Goal: Task Accomplishment & Management: Complete application form

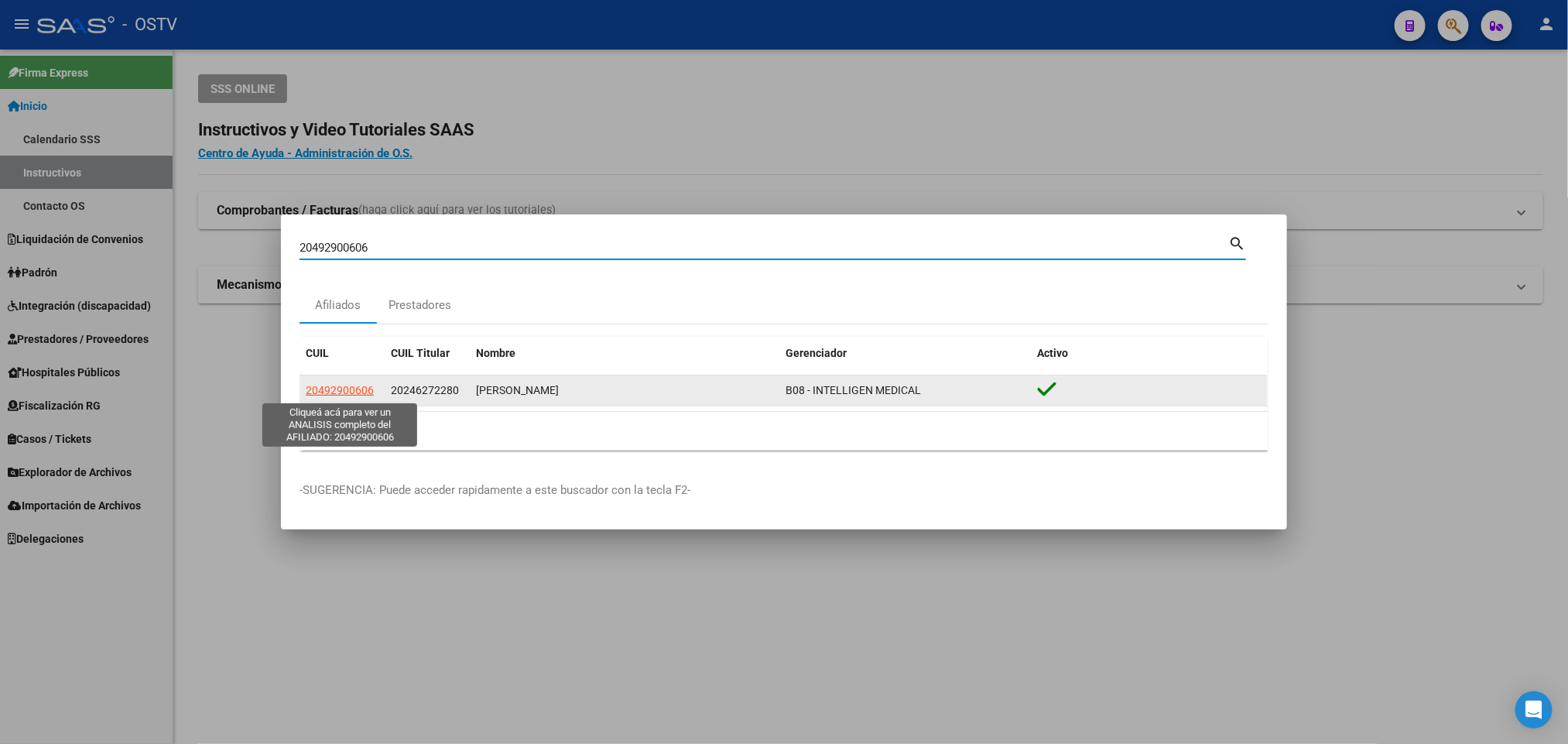
click at [358, 388] on span "20492900606" at bounding box center [340, 390] width 68 height 13
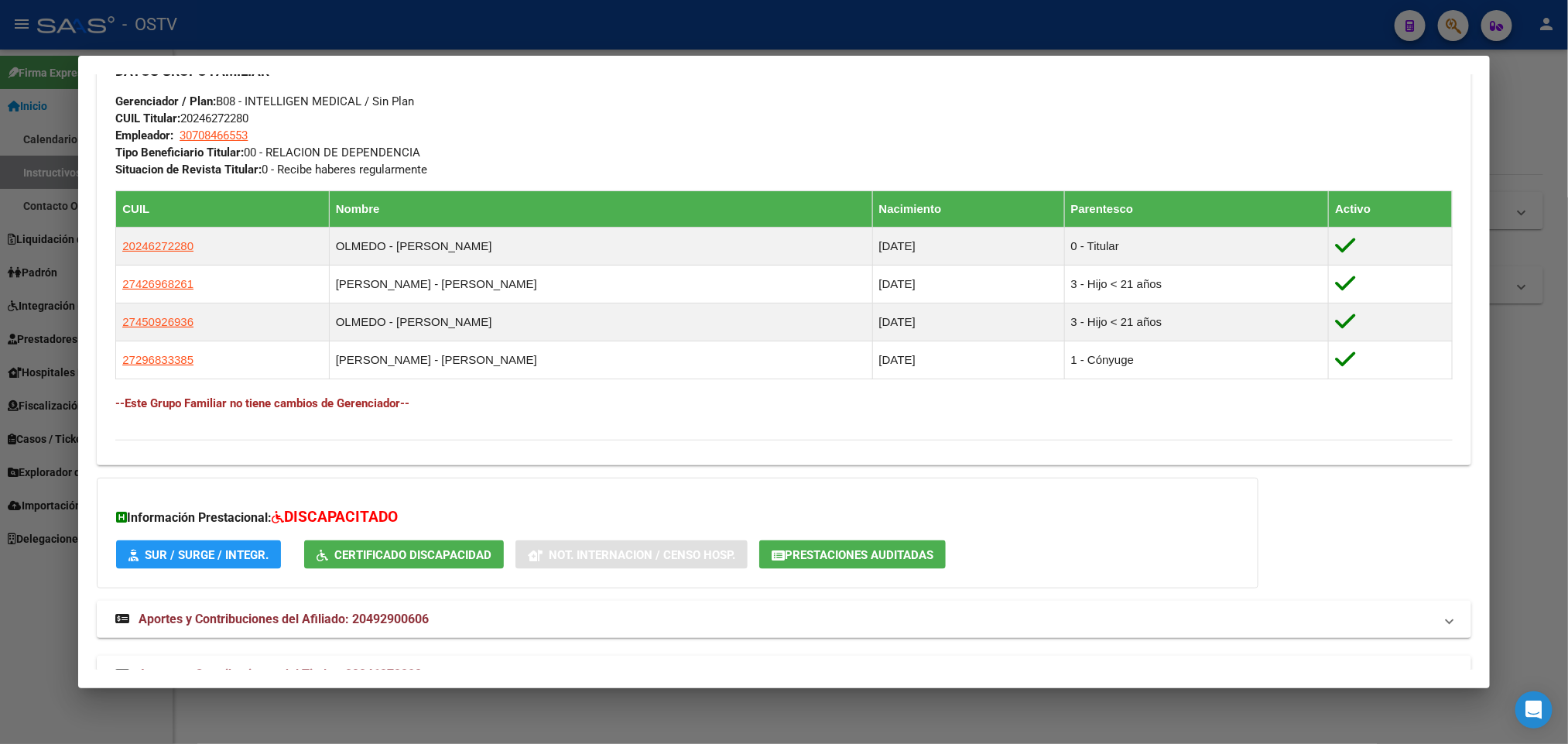
scroll to position [795, 0]
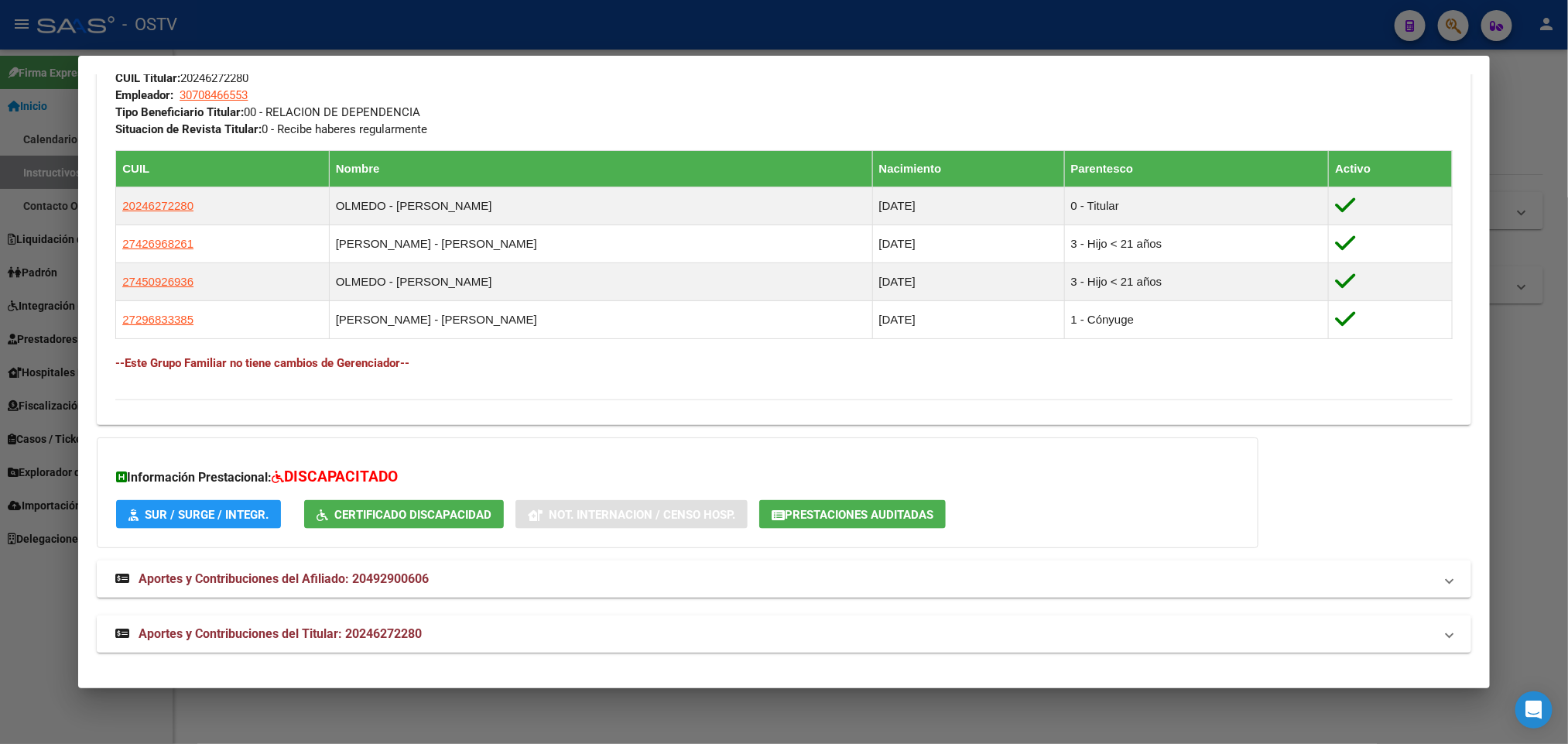
click at [424, 636] on mat-panel-title "Aportes y Contribuciones del Titular: 20246272280" at bounding box center [774, 633] width 1318 height 19
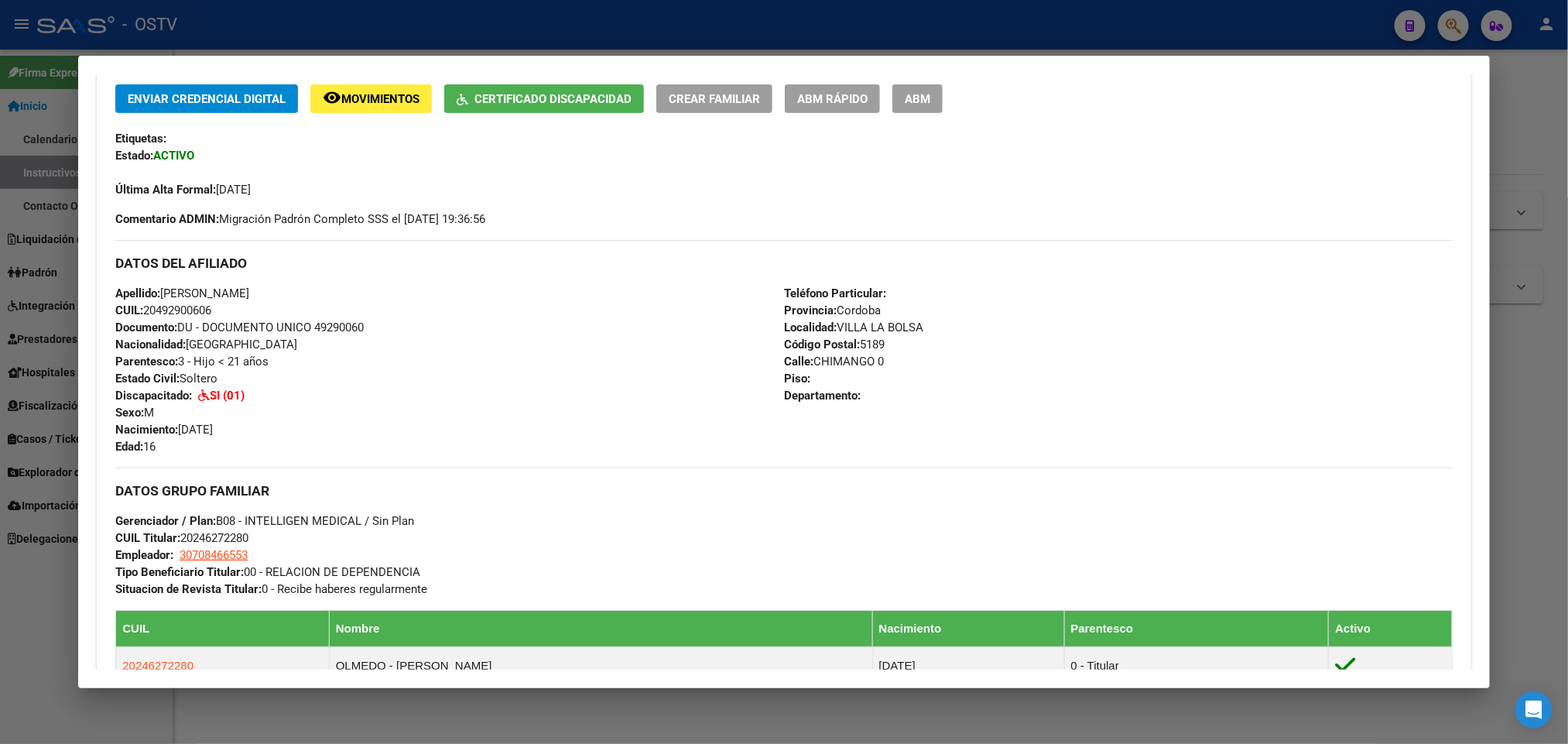
scroll to position [99, 0]
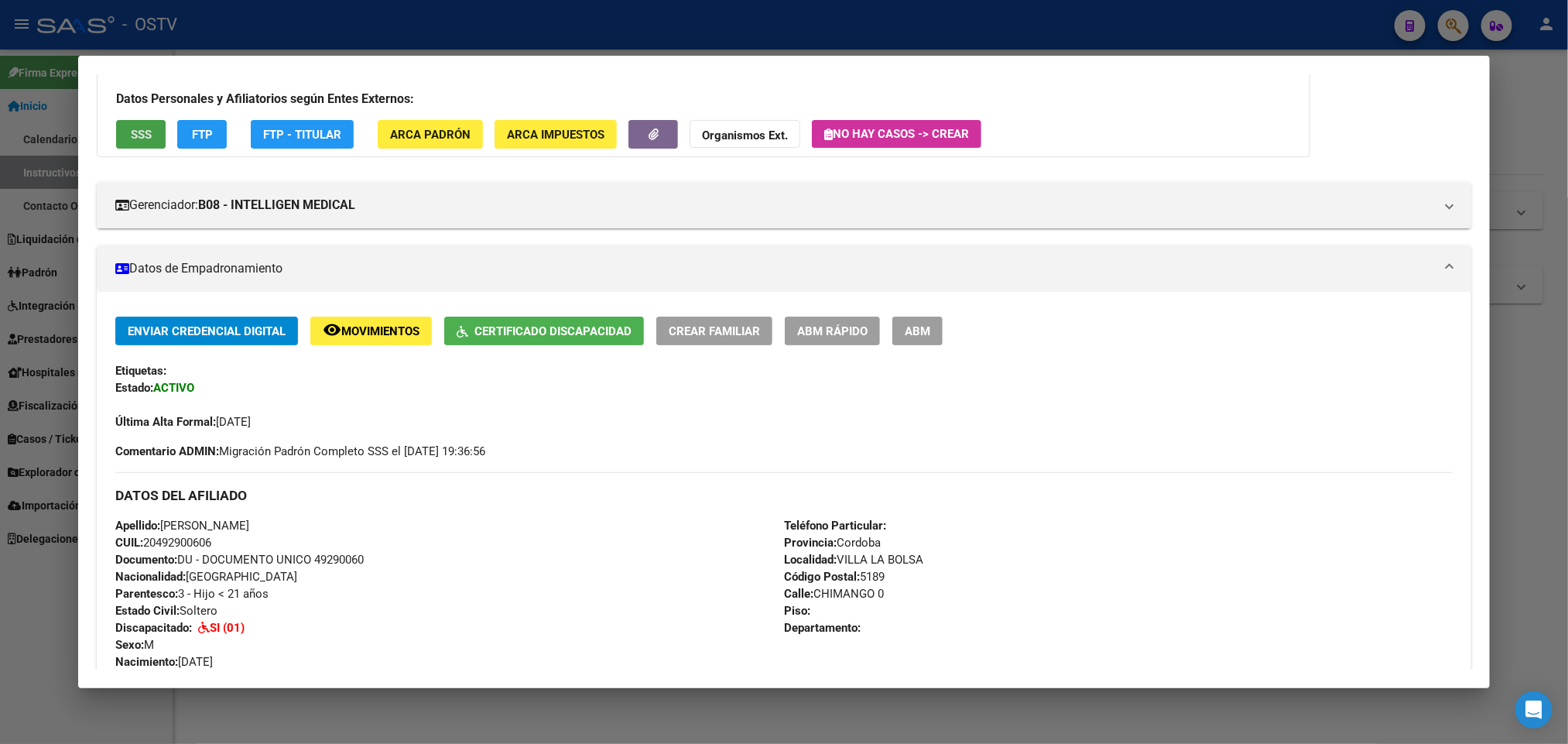
click at [123, 141] on button "SSS" at bounding box center [141, 133] width 49 height 29
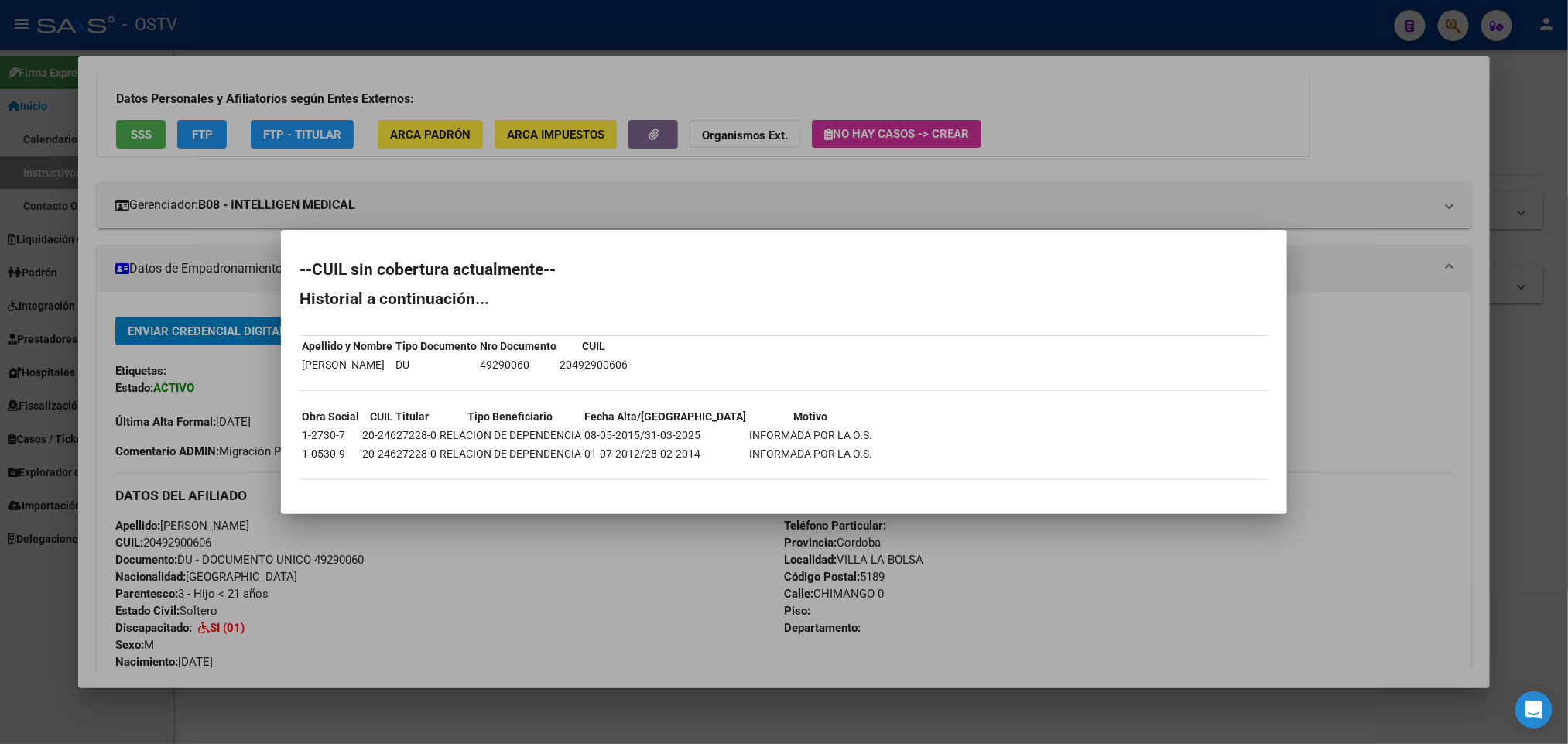
click at [1163, 194] on div at bounding box center [784, 372] width 1568 height 744
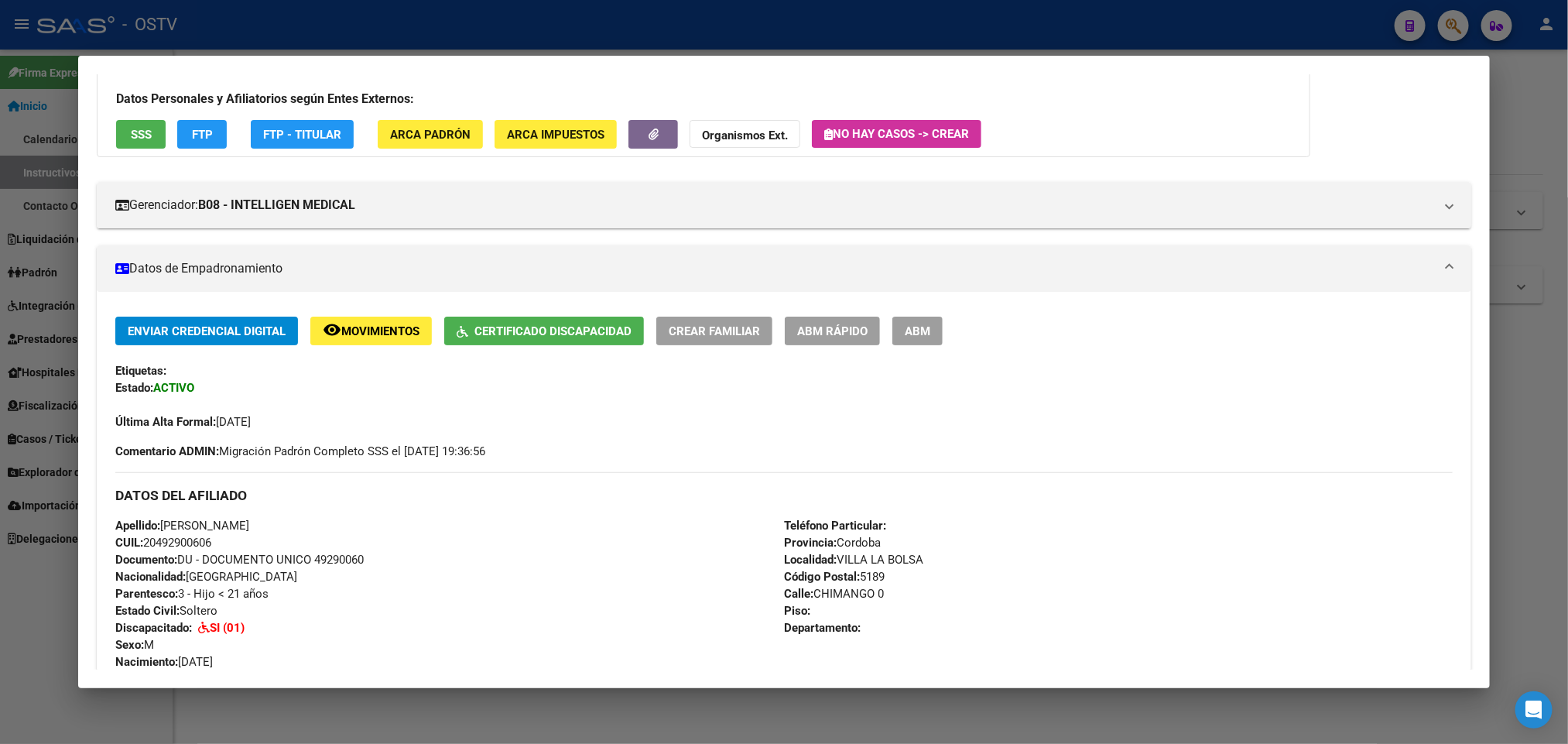
click at [423, 48] on div at bounding box center [784, 372] width 1568 height 744
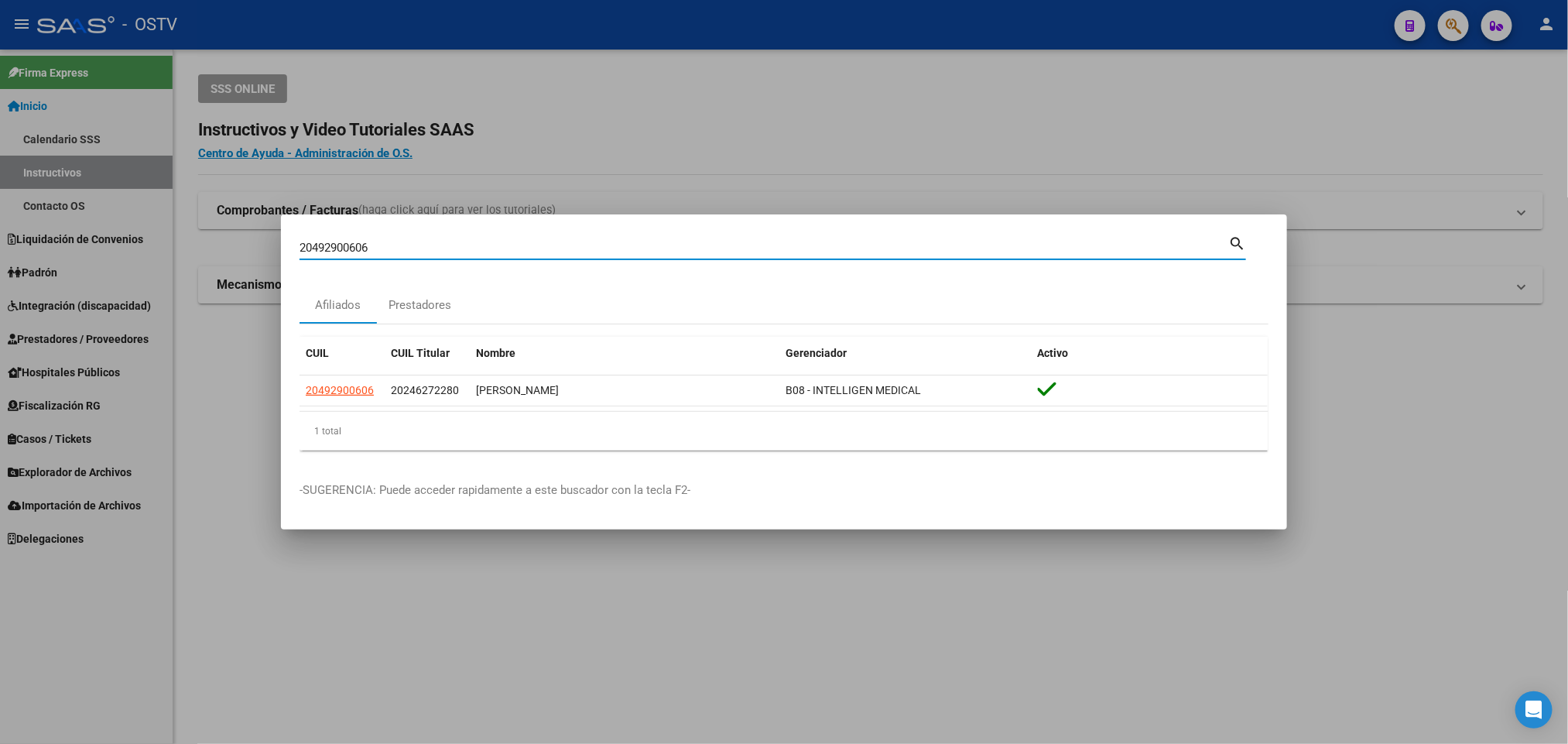
drag, startPoint x: 381, startPoint y: 249, endPoint x: 0, endPoint y: 279, distance: 382.2
click at [0, 279] on div "20492900606 Buscar (apellido, dni, cuil, nro traspaso, cuit, obra social) searc…" at bounding box center [784, 372] width 1568 height 744
paste input "34795805"
type input "34795805"
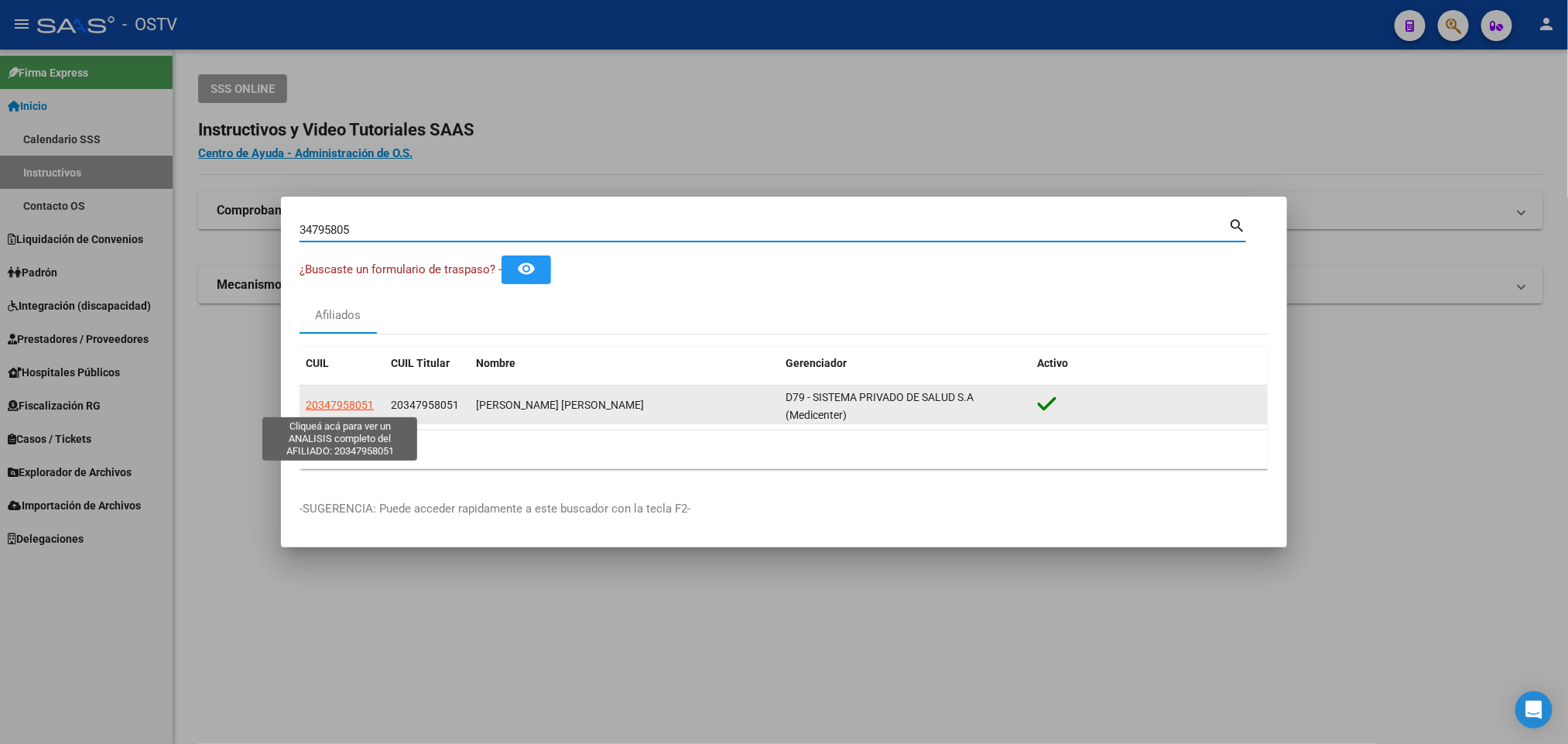
click at [346, 407] on span "20347958051" at bounding box center [340, 405] width 68 height 13
type textarea "20347958051"
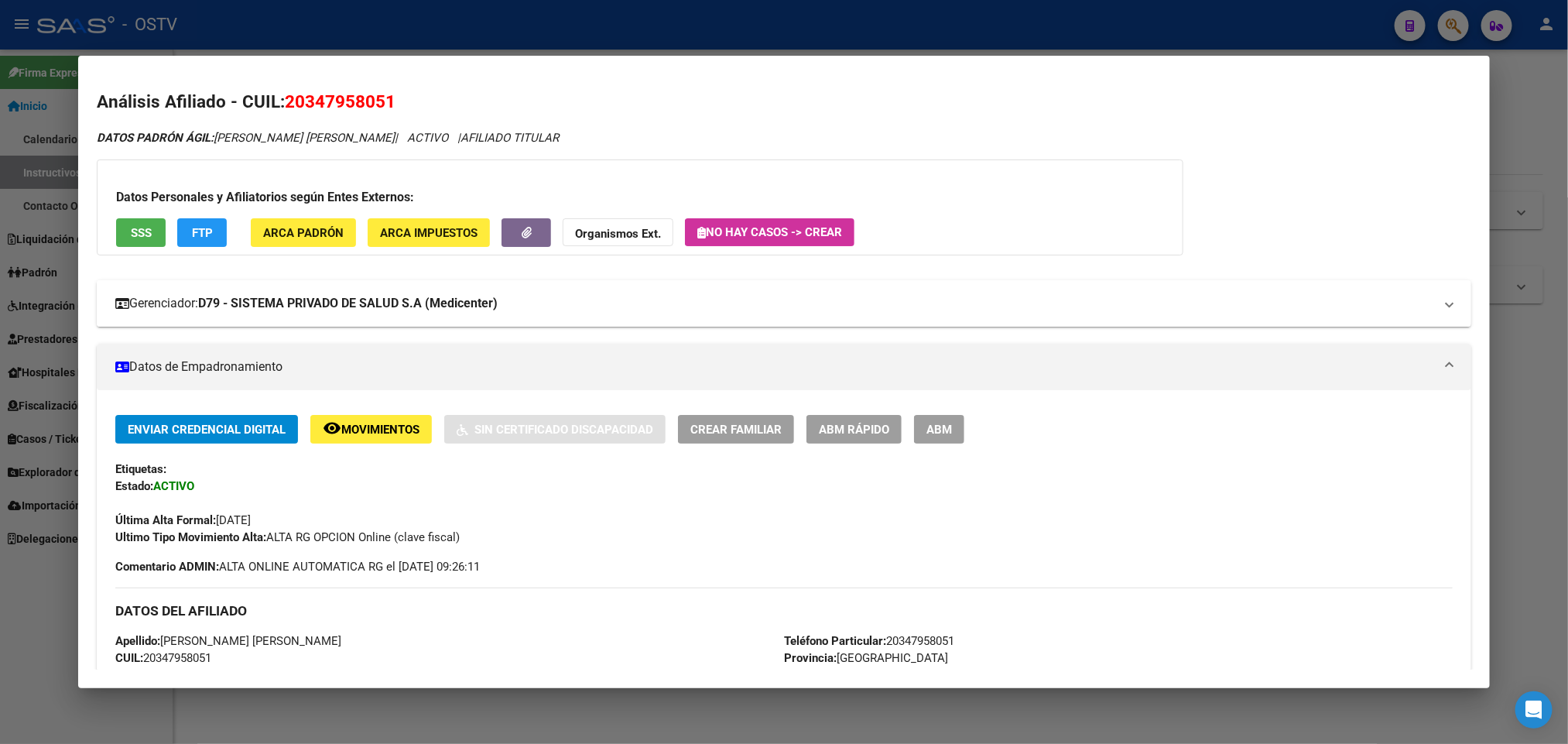
click at [386, 318] on mat-expansion-panel-header "Gerenciador: D79 - SISTEMA PRIVADO DE SALUD S.A (Medicenter)" at bounding box center [783, 303] width 1373 height 46
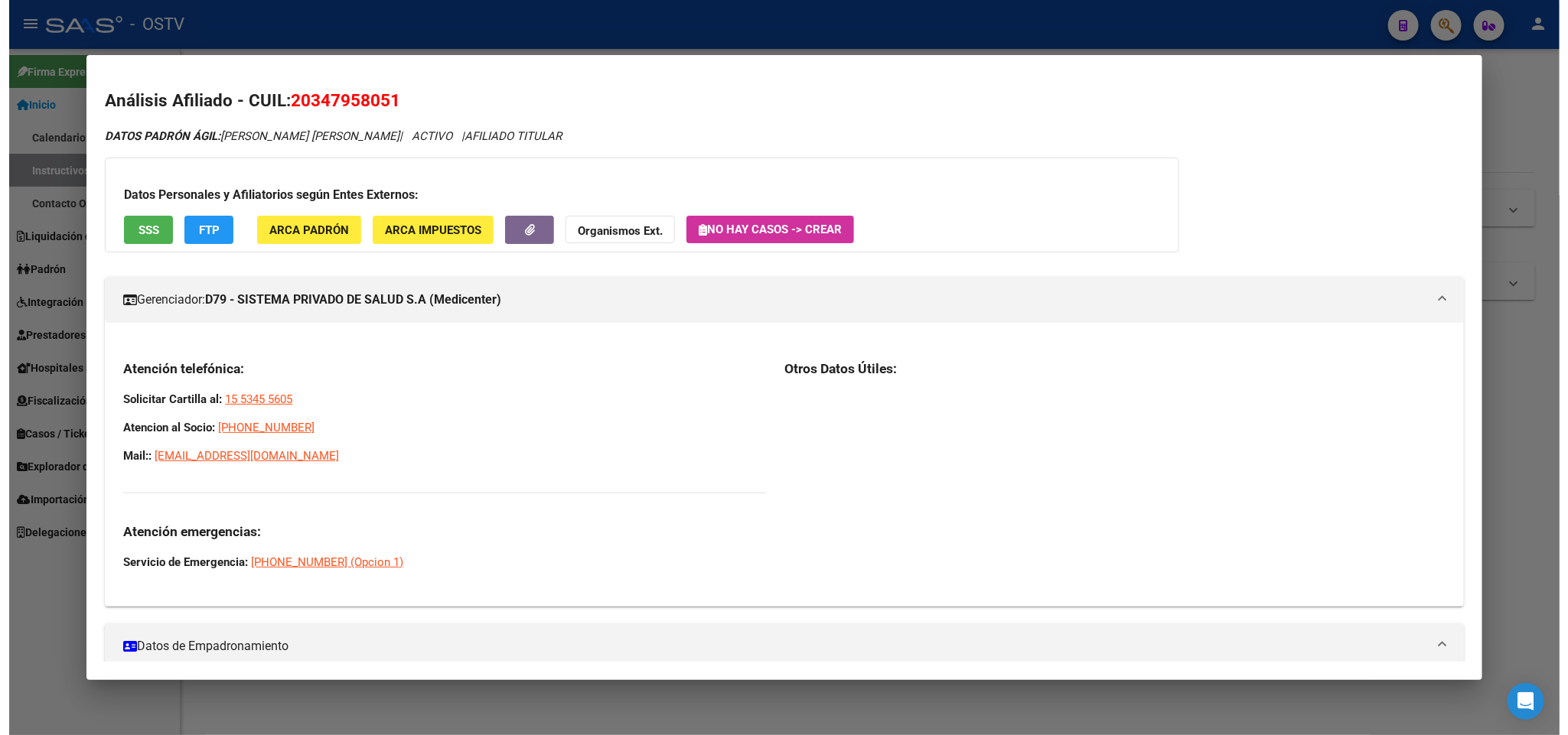
scroll to position [574, 0]
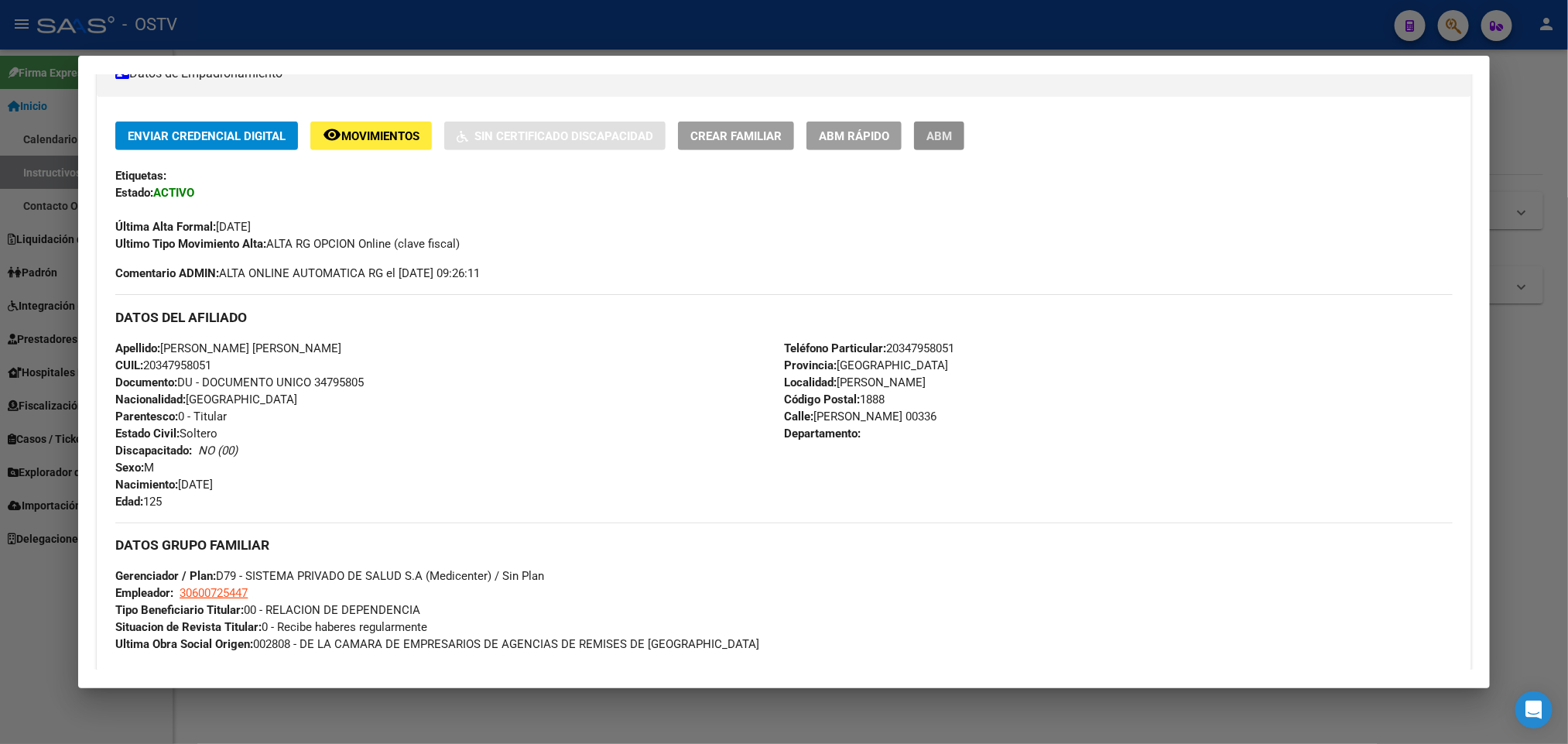
click at [940, 142] on span "ABM" at bounding box center [939, 136] width 26 height 14
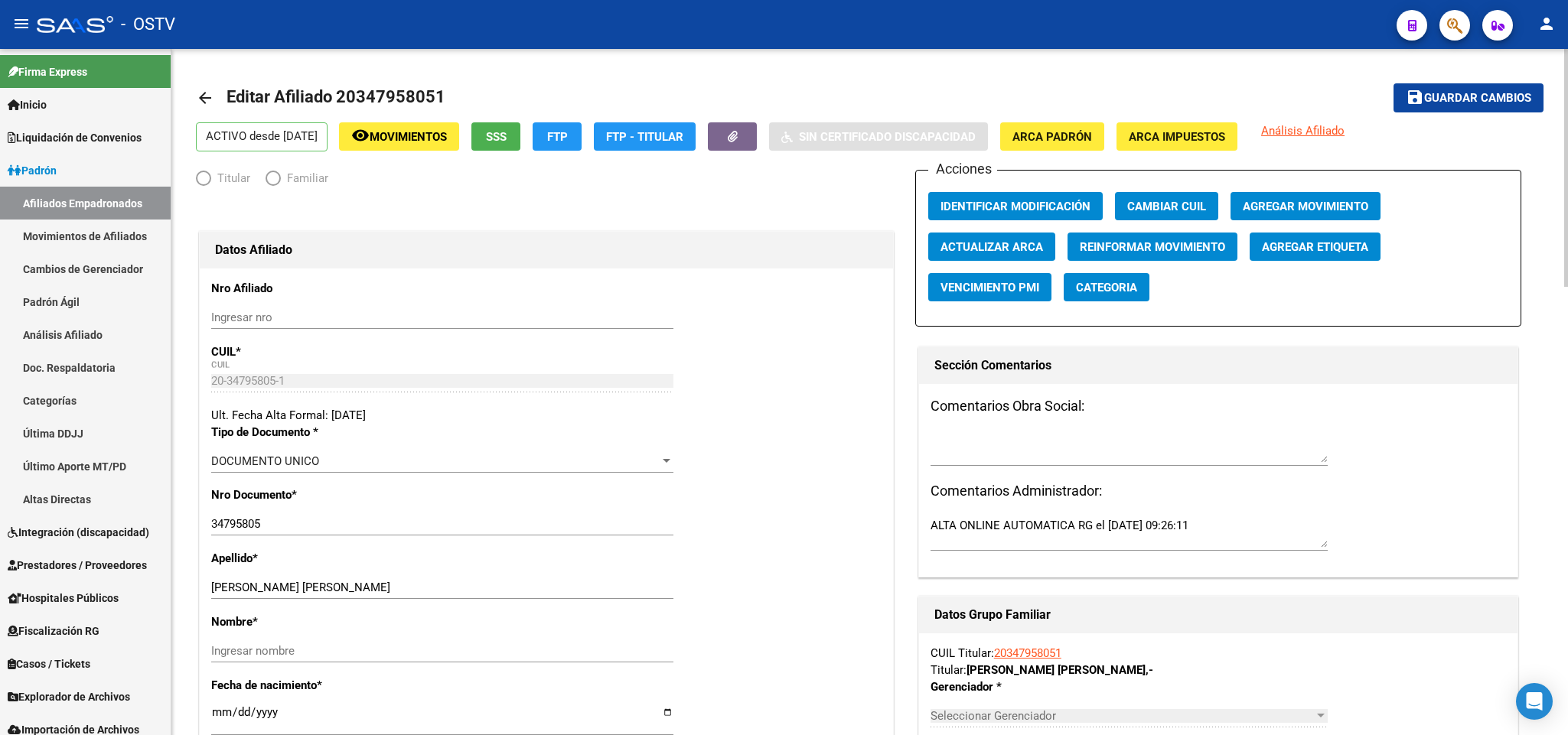
radio input "true"
type input "30-60072544-7"
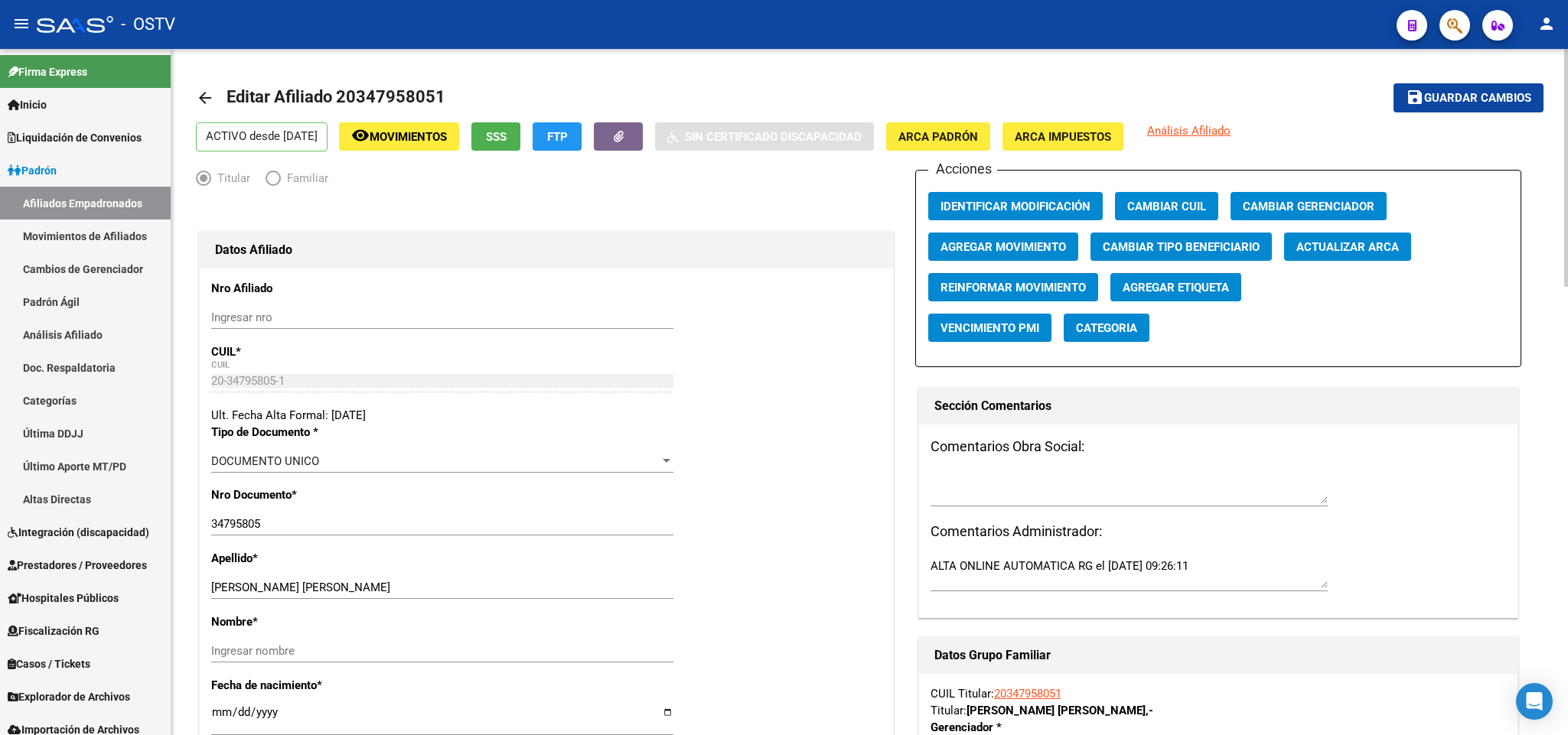
click at [1325, 253] on span "Actualizar ARCA" at bounding box center [1347, 247] width 103 height 14
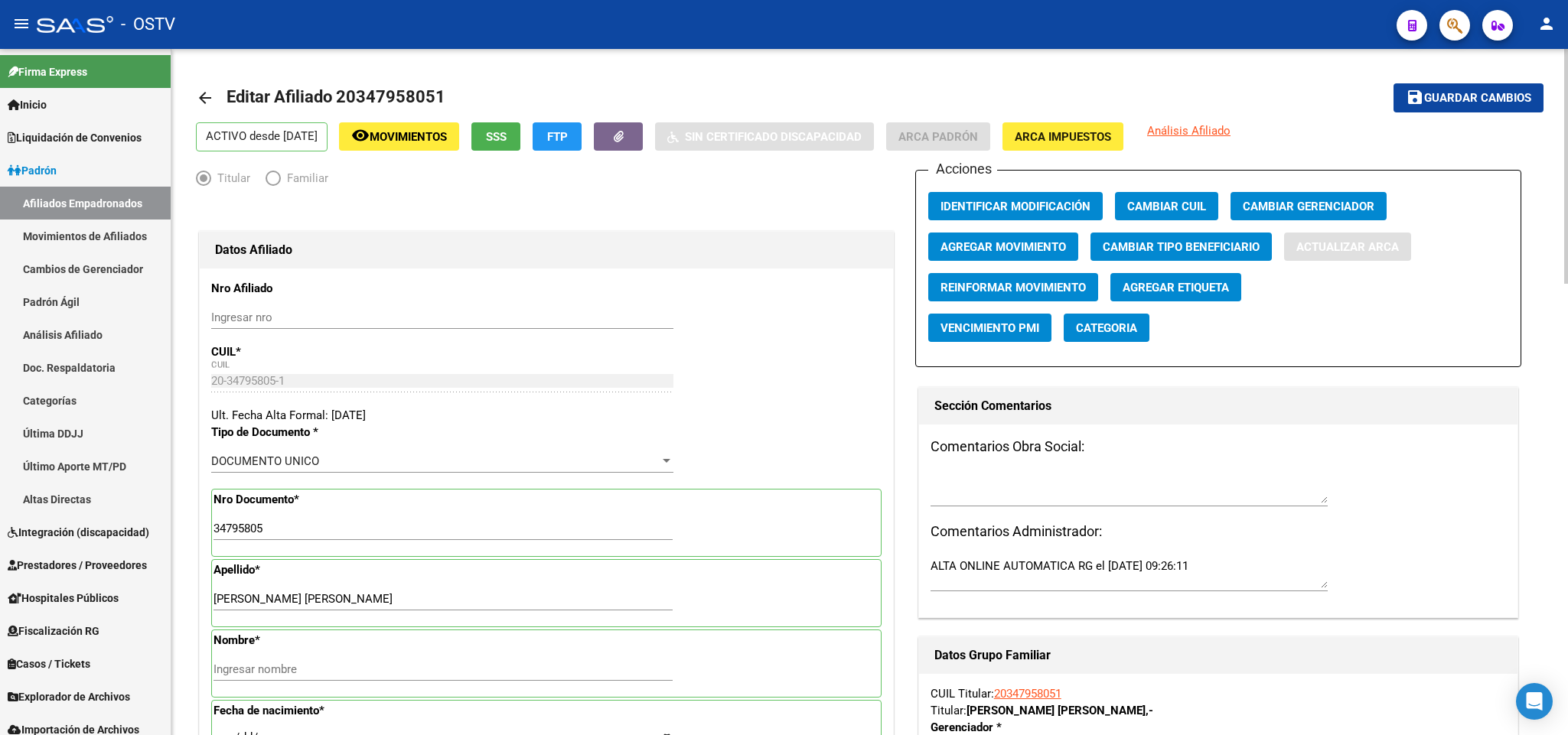
type input "VELIZ GOMEZ"
type input "ADRIAN LEONARDO"
type input "1988-08-14"
type input "FLORENCIO VARELA"
type input "URIBURU"
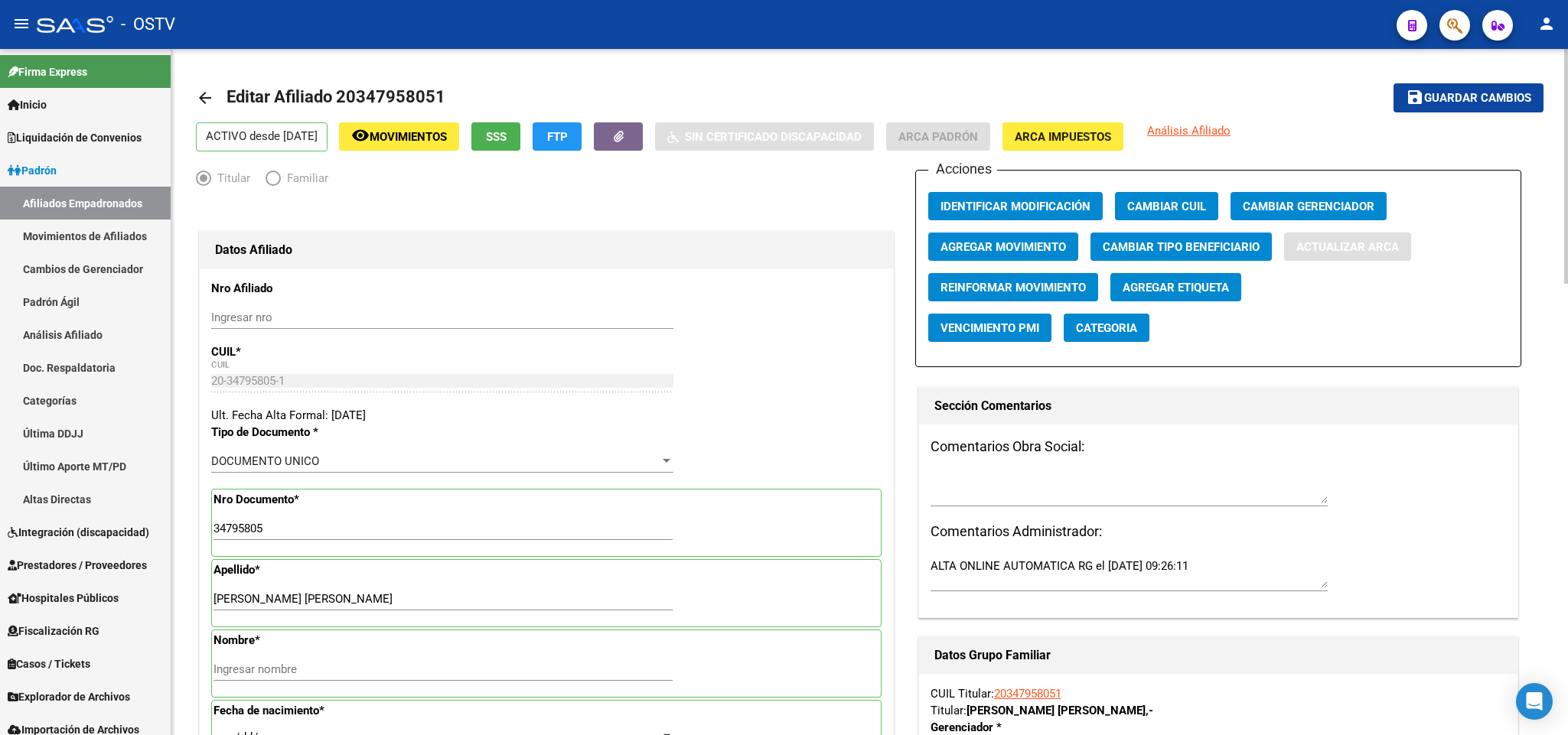
type input "336"
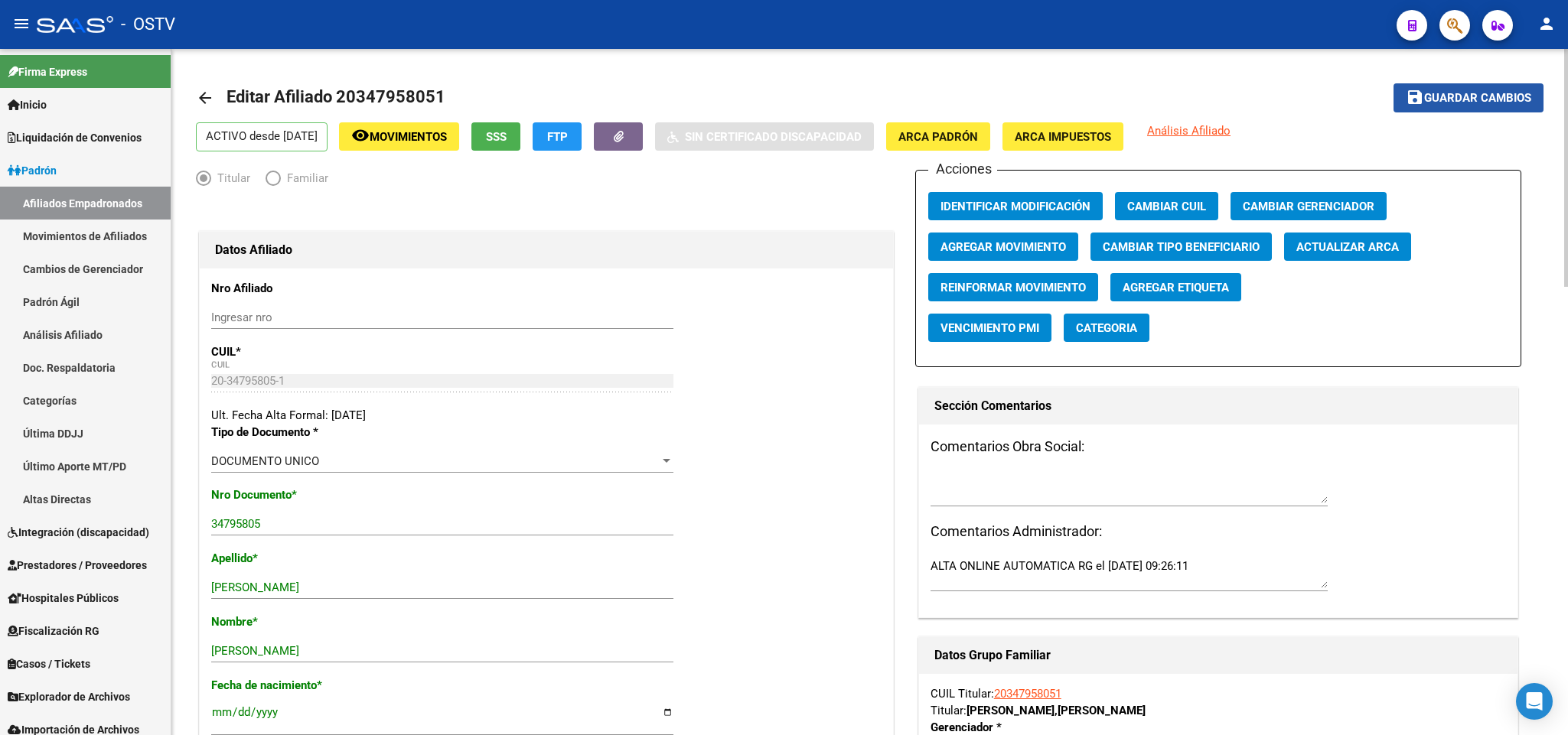
click at [1472, 108] on button "save Guardar cambios" at bounding box center [1468, 97] width 150 height 28
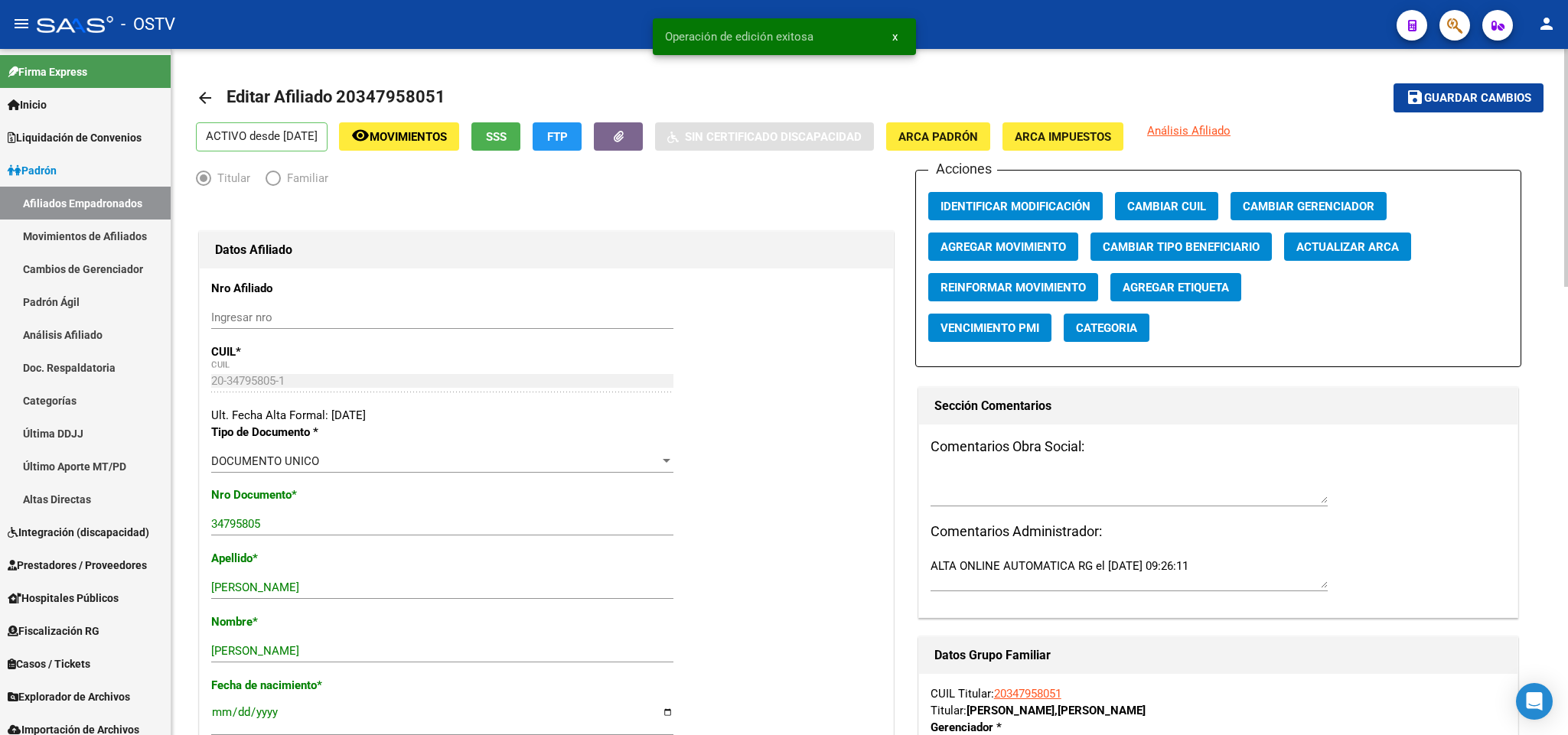
click at [203, 104] on mat-icon "arrow_back" at bounding box center [205, 98] width 19 height 19
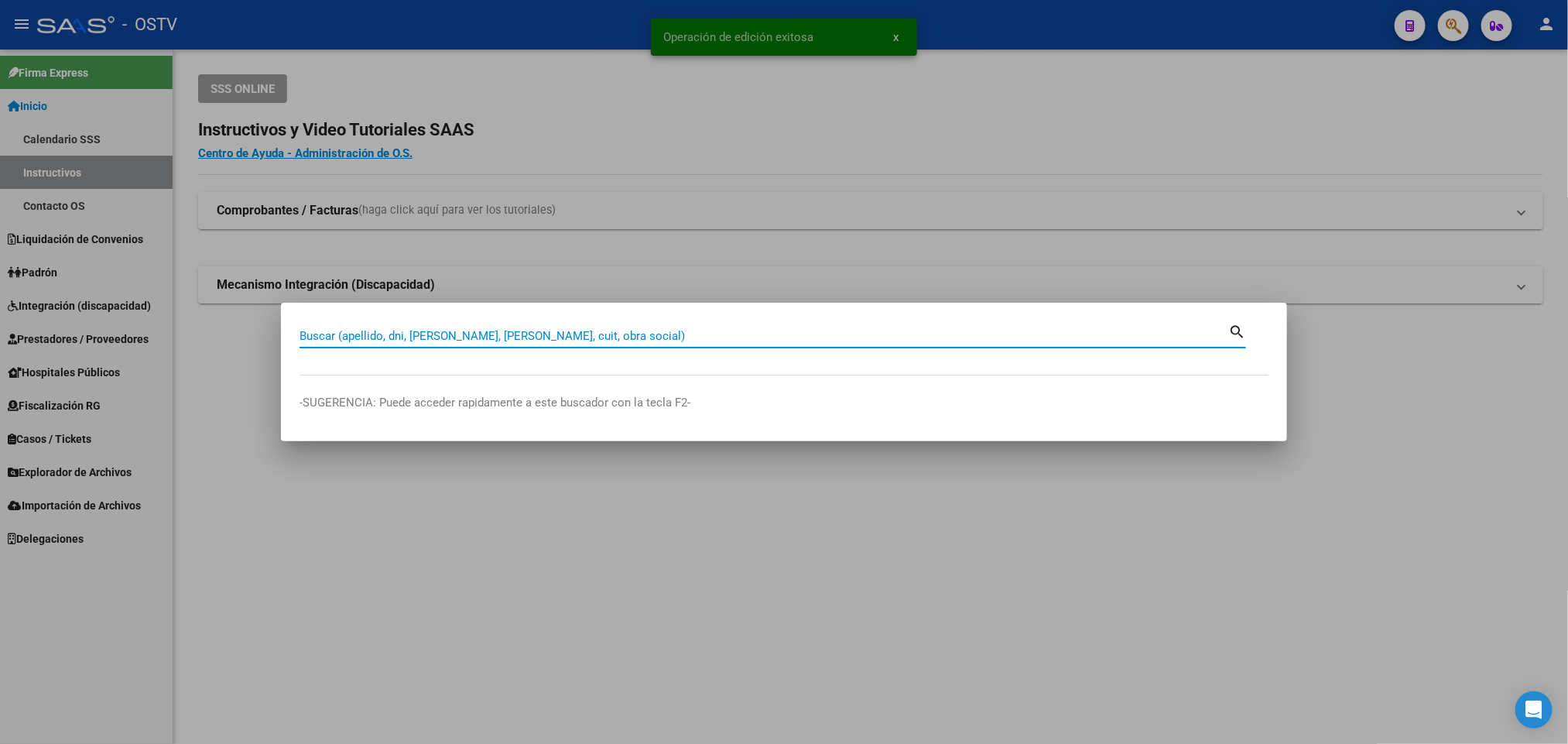
paste input "20347958051"
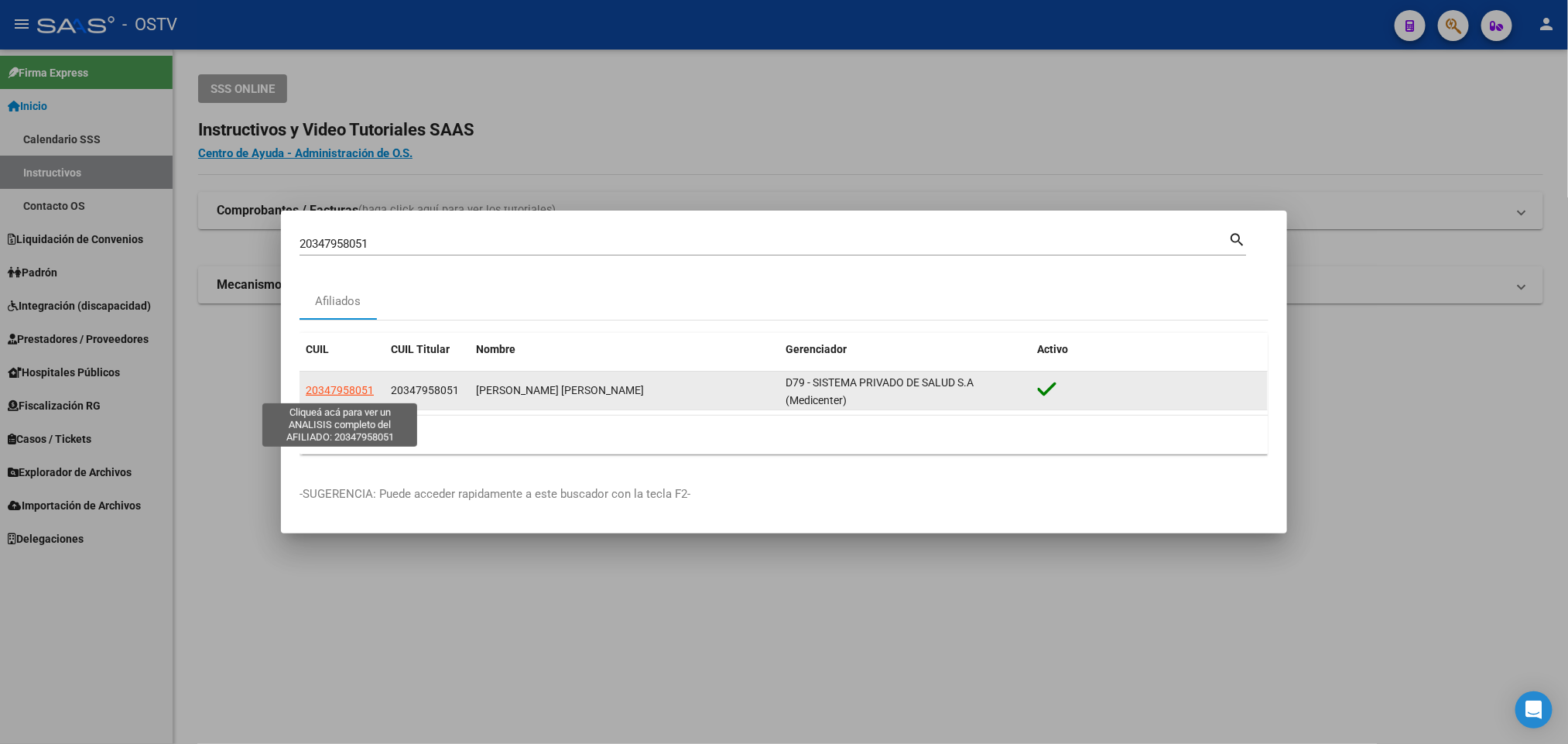
click at [366, 384] on span "20347958051" at bounding box center [340, 390] width 68 height 13
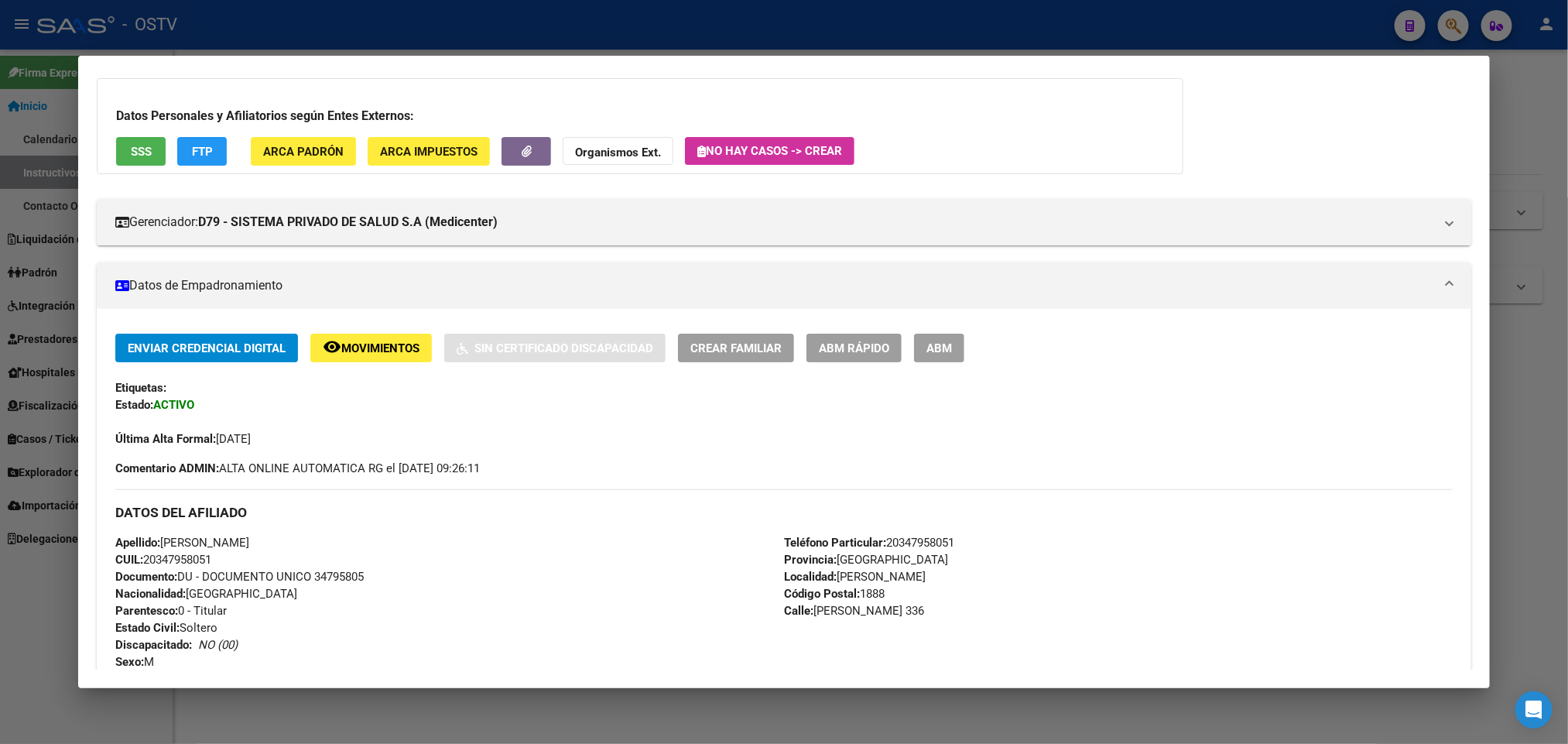
scroll to position [117, 0]
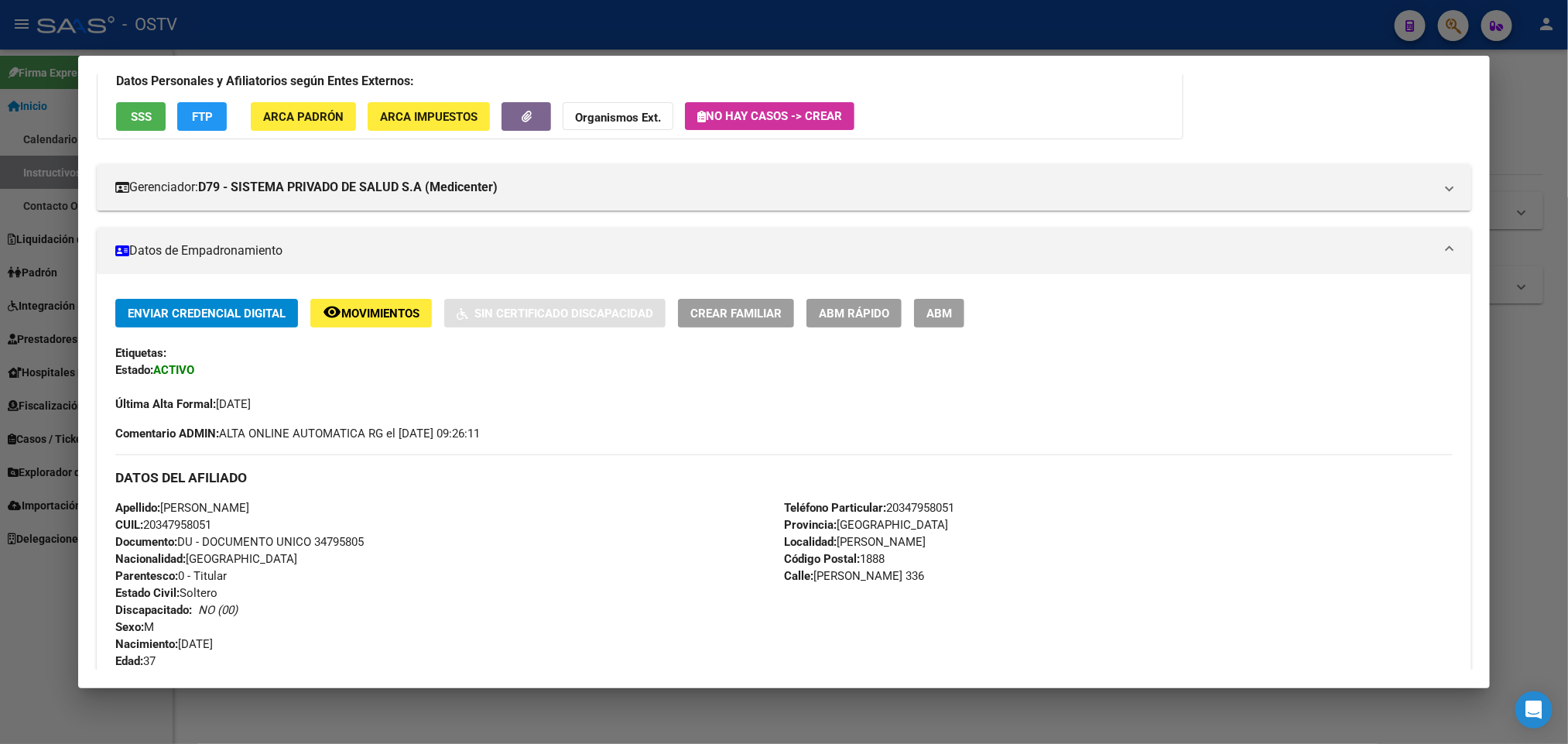
drag, startPoint x: 349, startPoint y: 503, endPoint x: 153, endPoint y: 500, distance: 196.0
click at [153, 500] on div "Apellido: ADRIAN LEONARDO VELIZ GOMEZ CUIL: 20347958051 Documento: DU - DOCUMEN…" at bounding box center [449, 585] width 668 height 170
copy span "ADRIAN LEONARDO VELIZ GOMEZ"
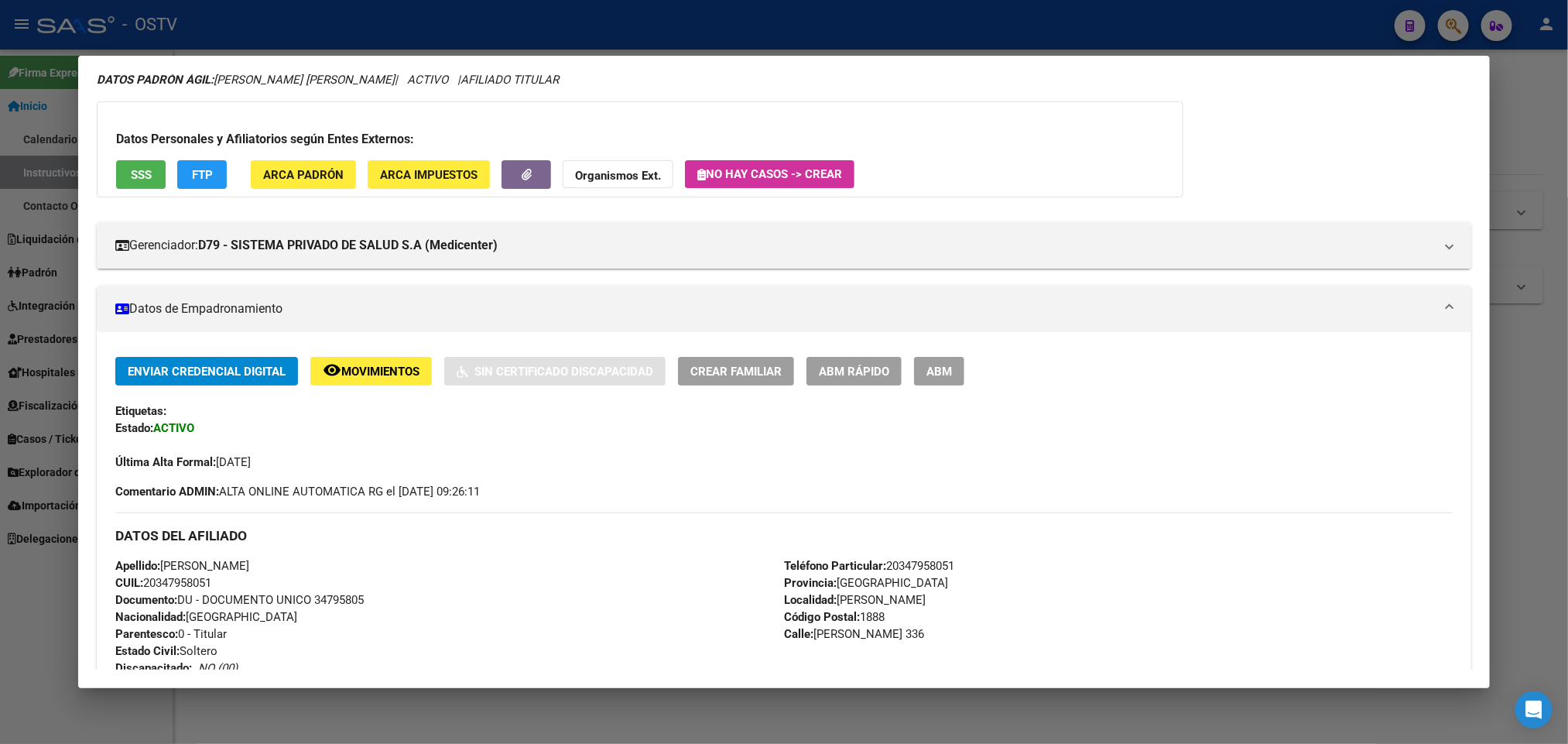
scroll to position [17, 0]
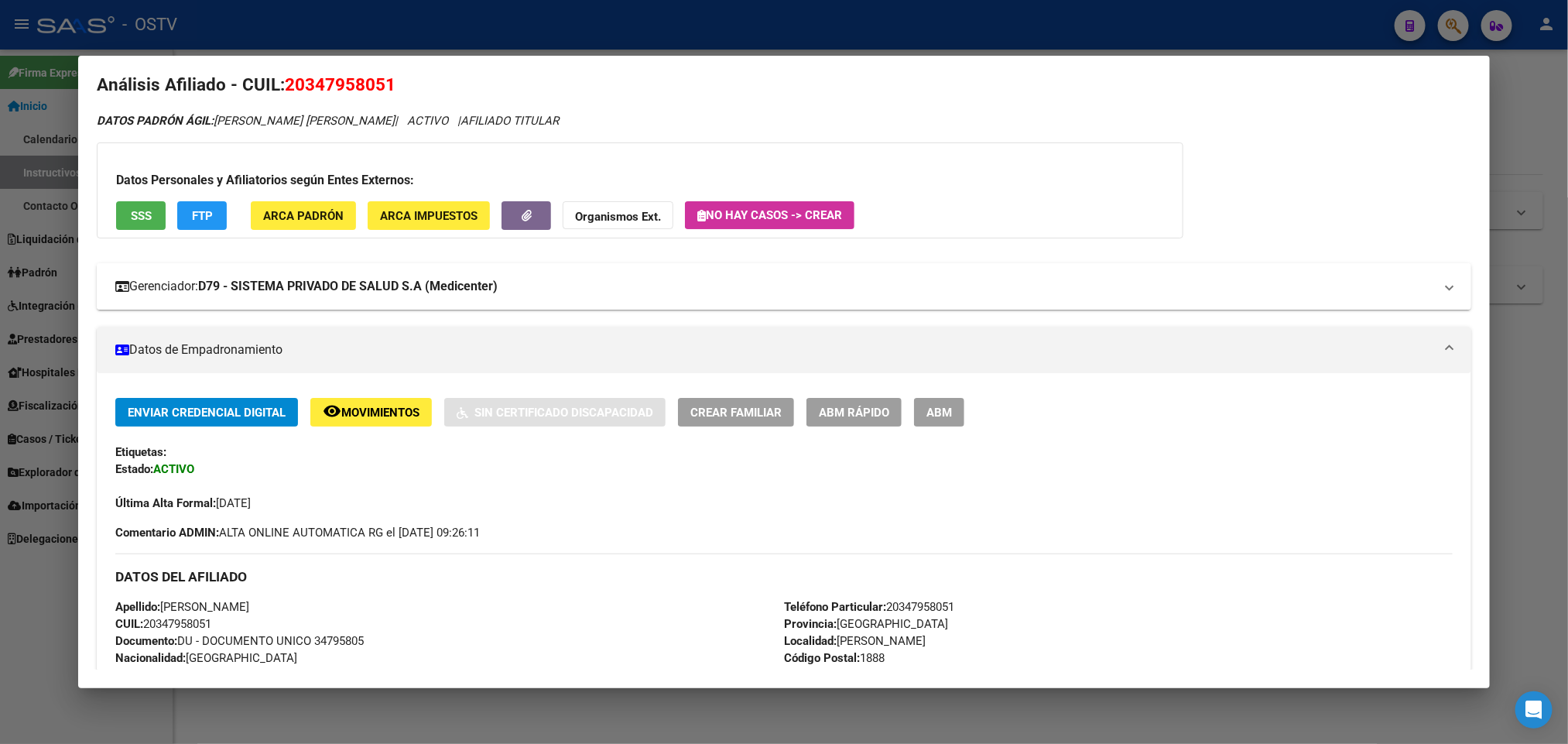
click at [850, 282] on mat-panel-title "Gerenciador: D79 - SISTEMA PRIVADO DE SALUD S.A (Medicenter)" at bounding box center [774, 287] width 1318 height 19
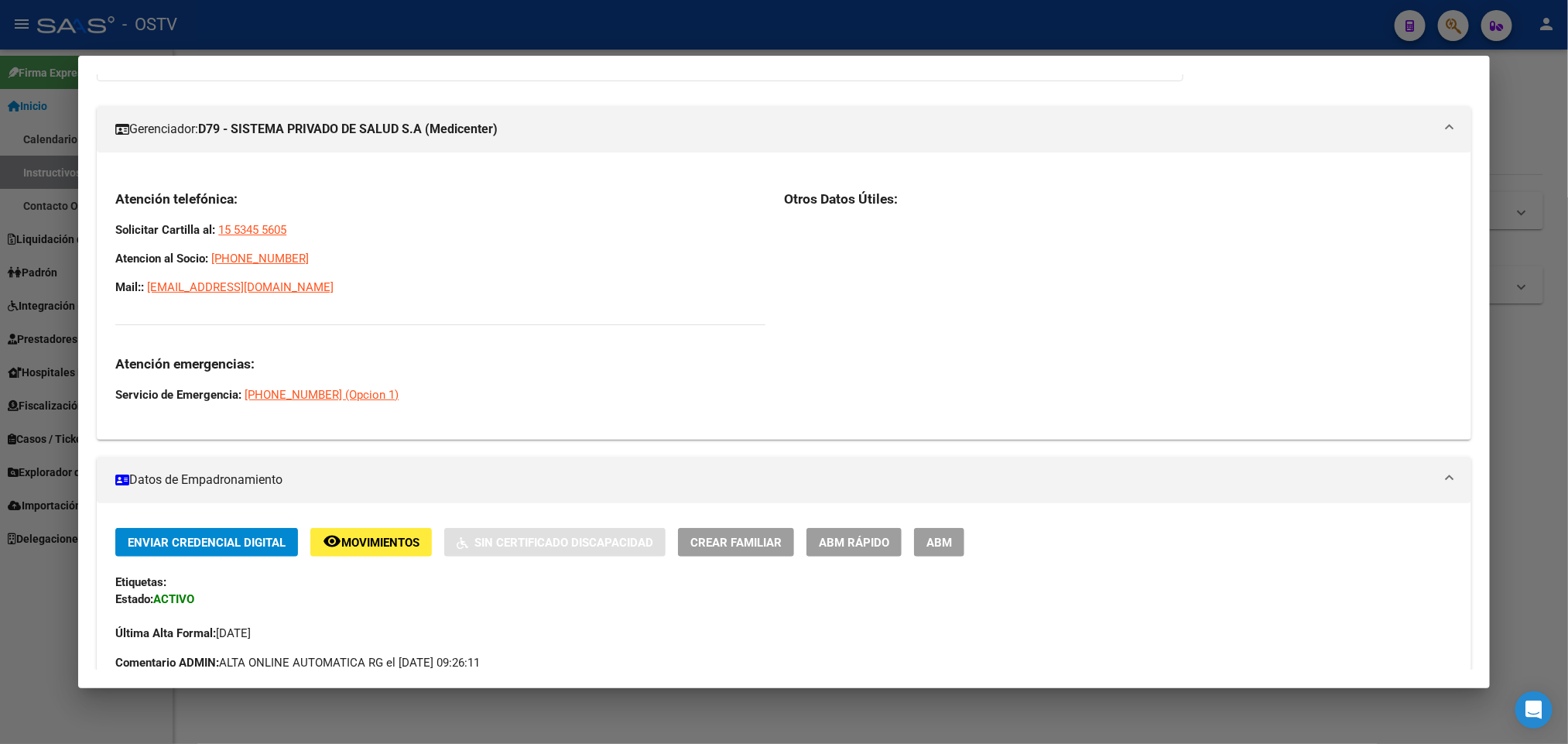
scroll to position [133, 0]
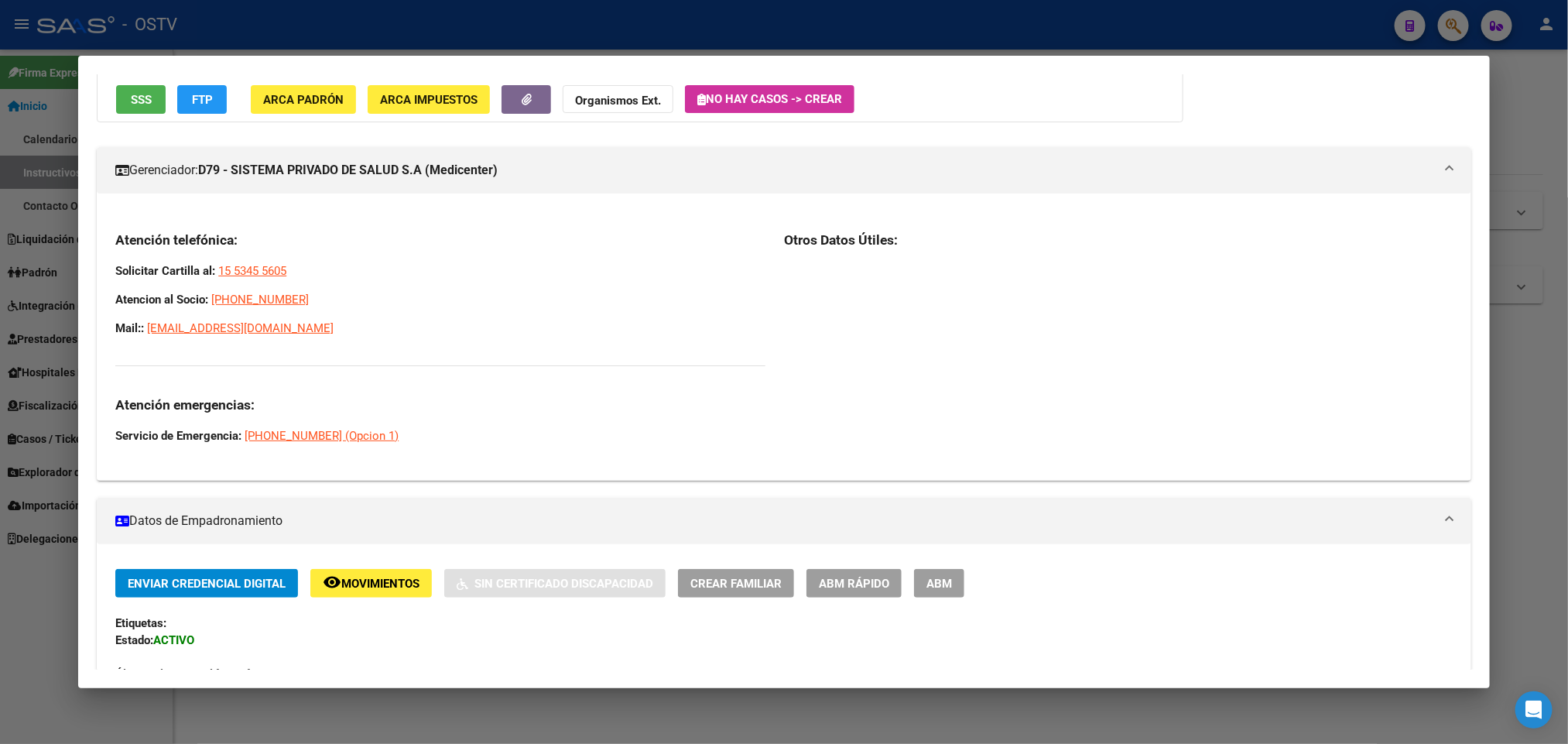
drag, startPoint x: 349, startPoint y: 339, endPoint x: 110, endPoint y: 270, distance: 248.8
click at [116, 270] on div "Atención telefónica: Solicitar Cartilla al: 15 5345 5605 Atencion al Socio: 080…" at bounding box center [440, 338] width 650 height 213
copy div "Solicitar Cartilla al: 15 5345 5605 Atencion al Socio: 0800-345-1421"
click at [0, 188] on div at bounding box center [784, 372] width 1568 height 744
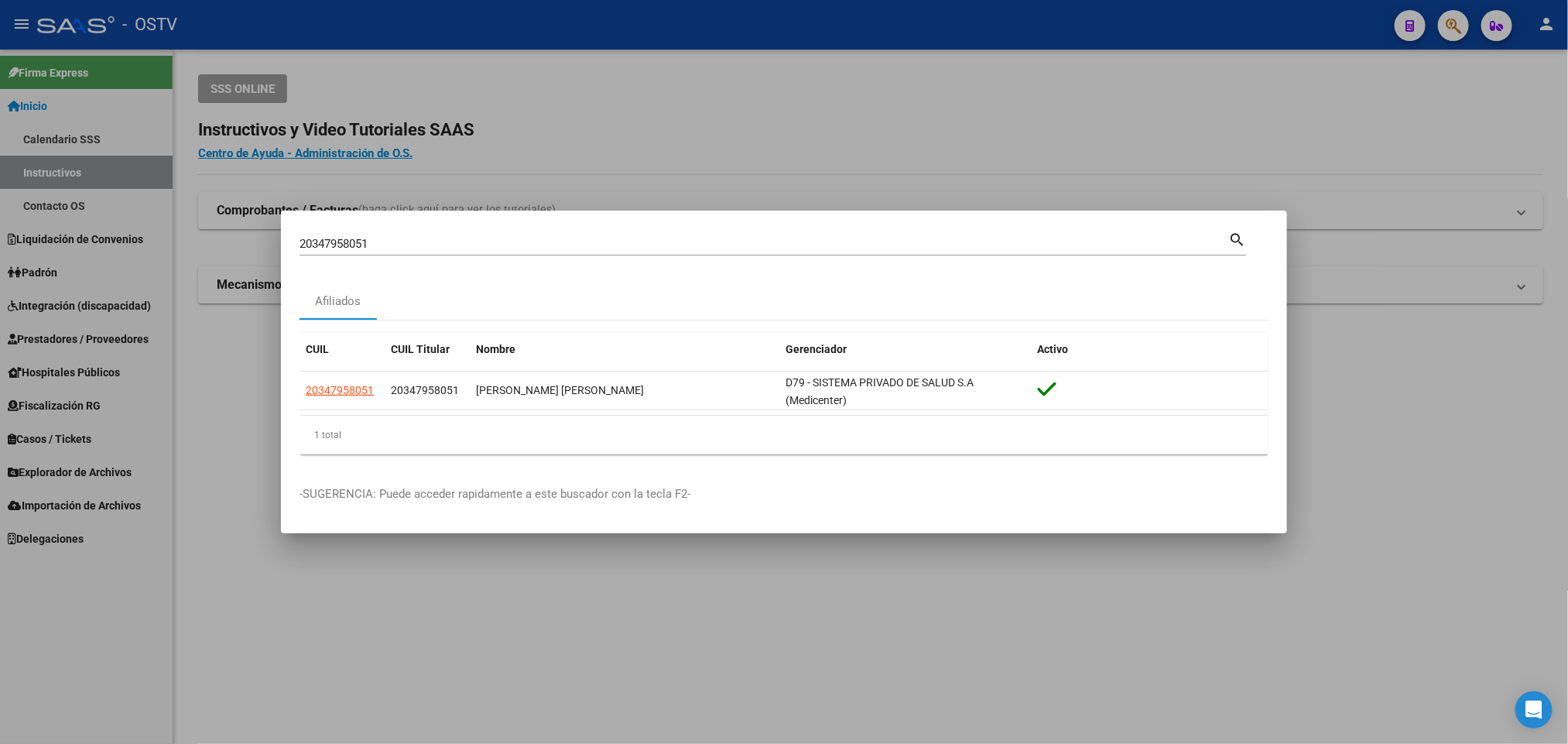
drag, startPoint x: 383, startPoint y: 244, endPoint x: 165, endPoint y: 263, distance: 218.8
click at [165, 263] on div "20347958051 Buscar (apellido, dni, cuil, nro traspaso, cuit, obra social) searc…" at bounding box center [784, 372] width 1568 height 744
paste input "34746635"
type input "34746635"
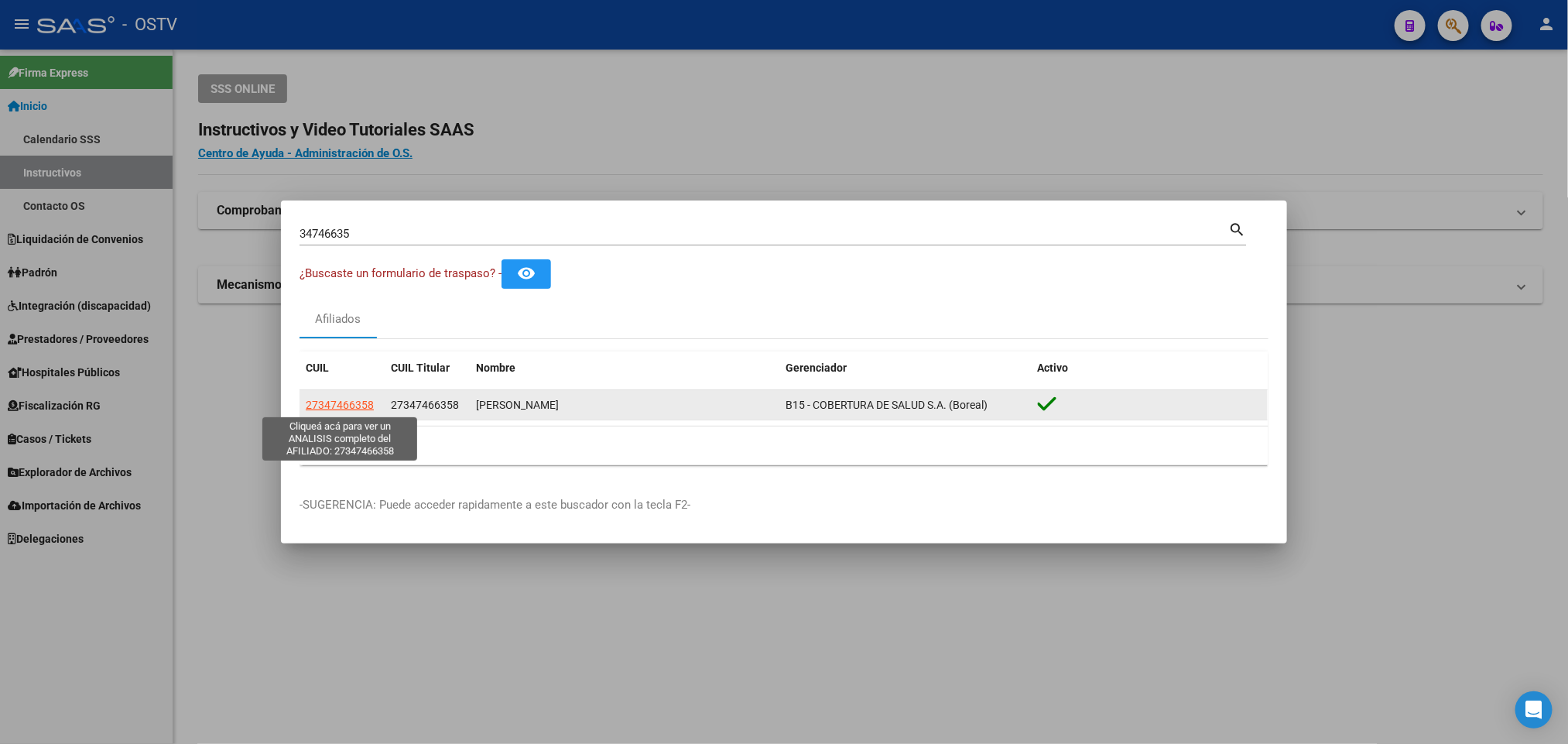
click at [353, 404] on span "27347466358" at bounding box center [340, 405] width 68 height 13
type textarea "27347466358"
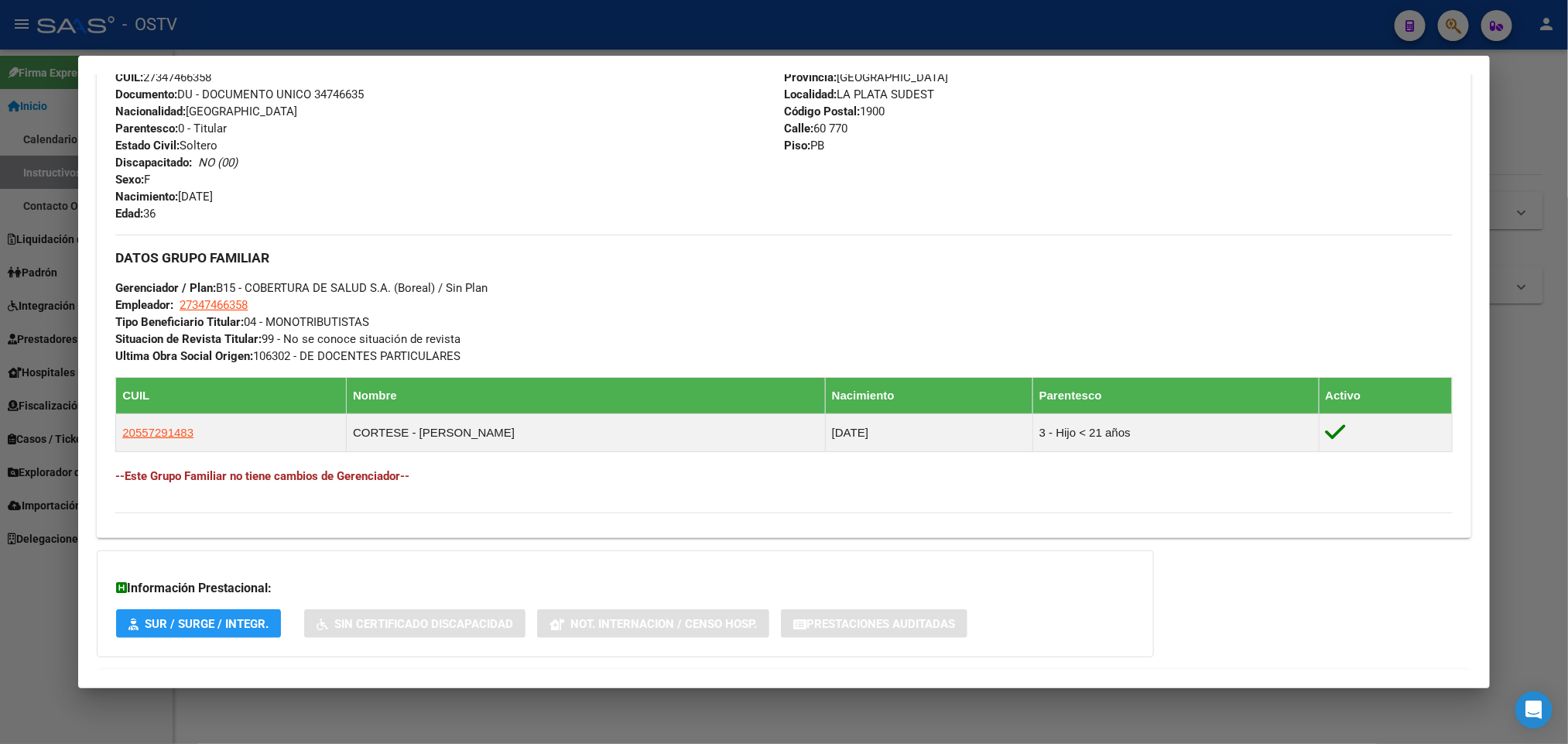
scroll to position [655, 0]
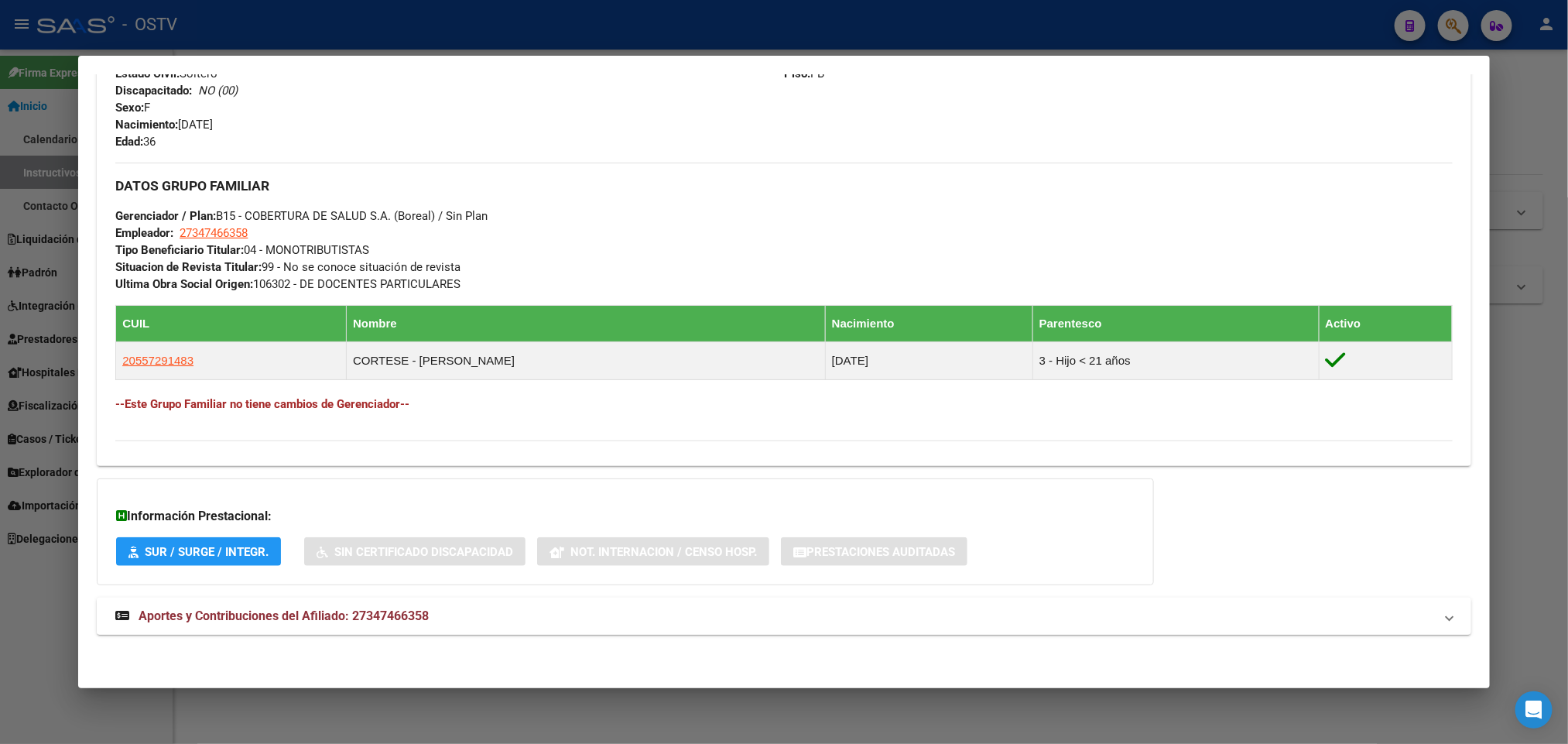
click at [460, 632] on mat-expansion-panel-header "Aportes y Contribuciones del Afiliado: 27347466358" at bounding box center [783, 617] width 1373 height 38
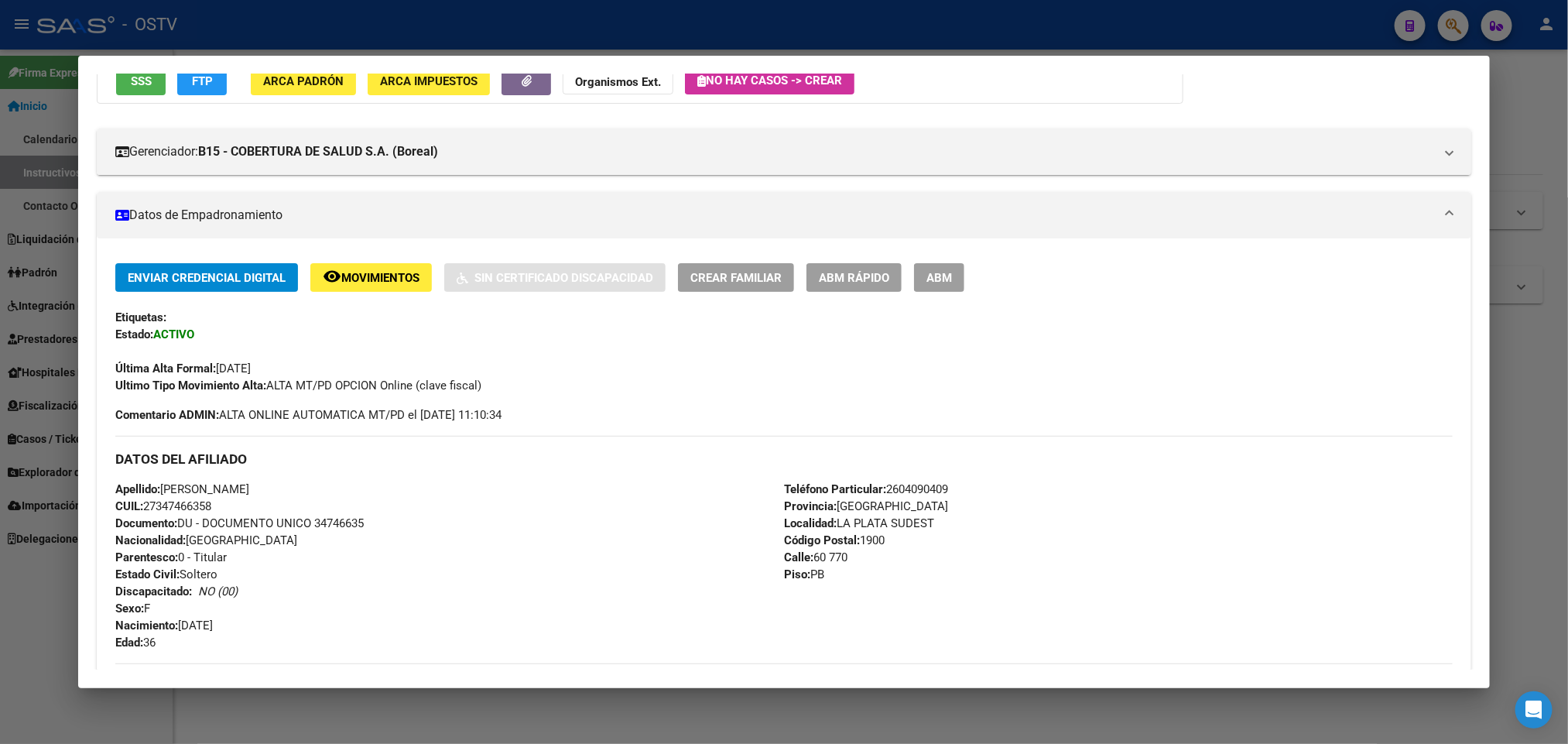
scroll to position [0, 0]
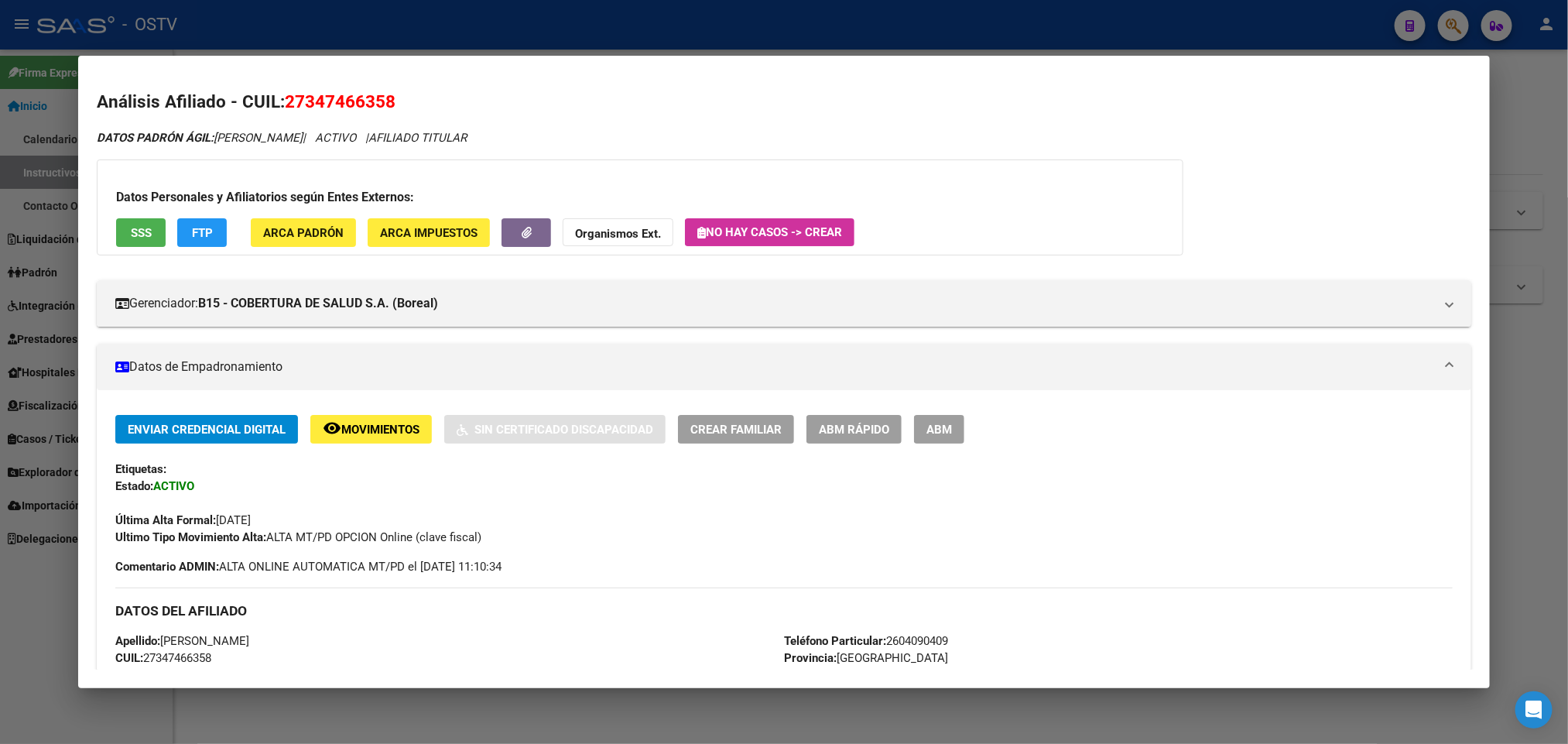
click at [252, 13] on div at bounding box center [784, 372] width 1568 height 744
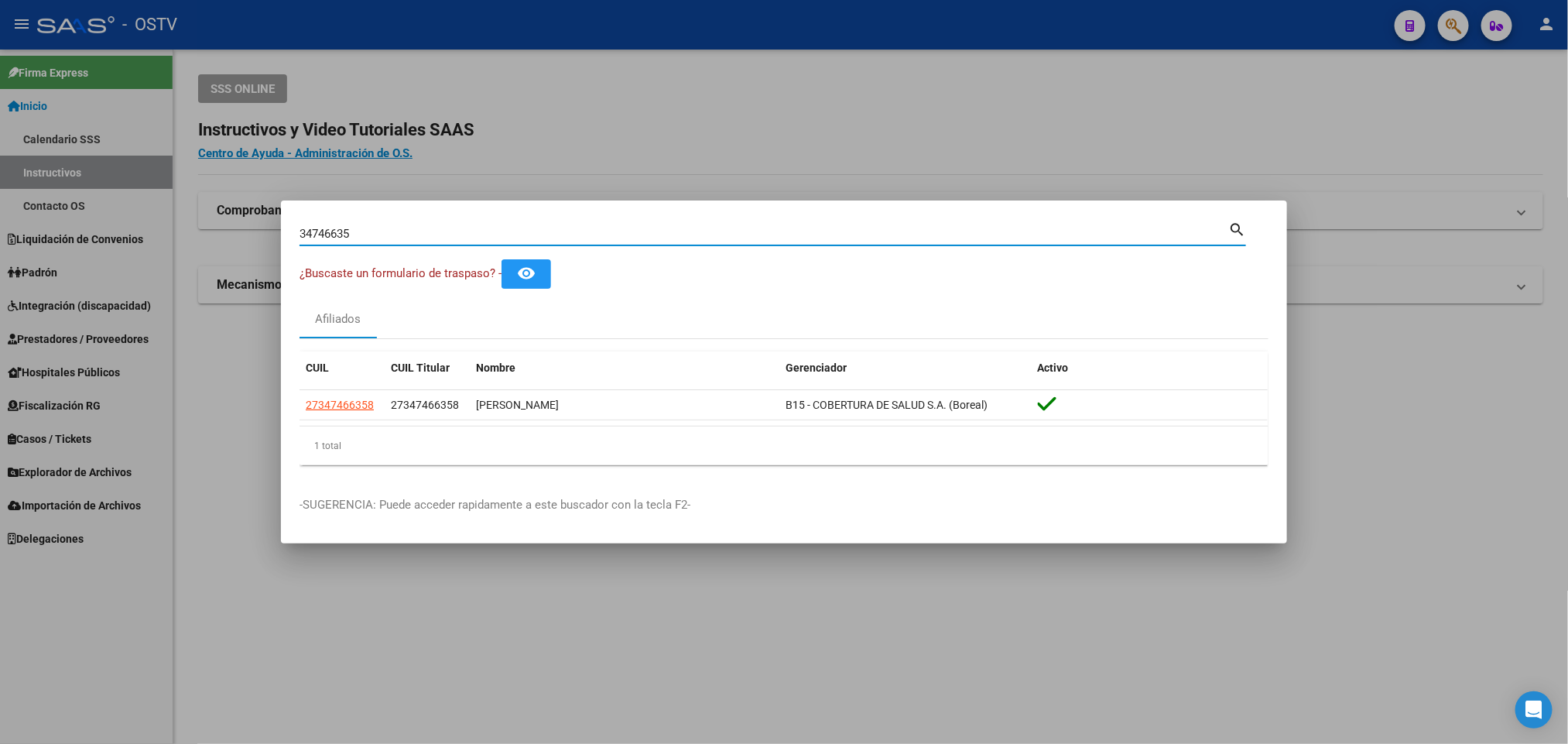
drag, startPoint x: 367, startPoint y: 237, endPoint x: 5, endPoint y: 223, distance: 362.3
click at [77, 219] on div "34746635 Buscar (apellido, dni, cuil, nro traspaso, cuit, obra social) search ¿…" at bounding box center [784, 372] width 1568 height 744
paste input "41474801"
type input "41474801"
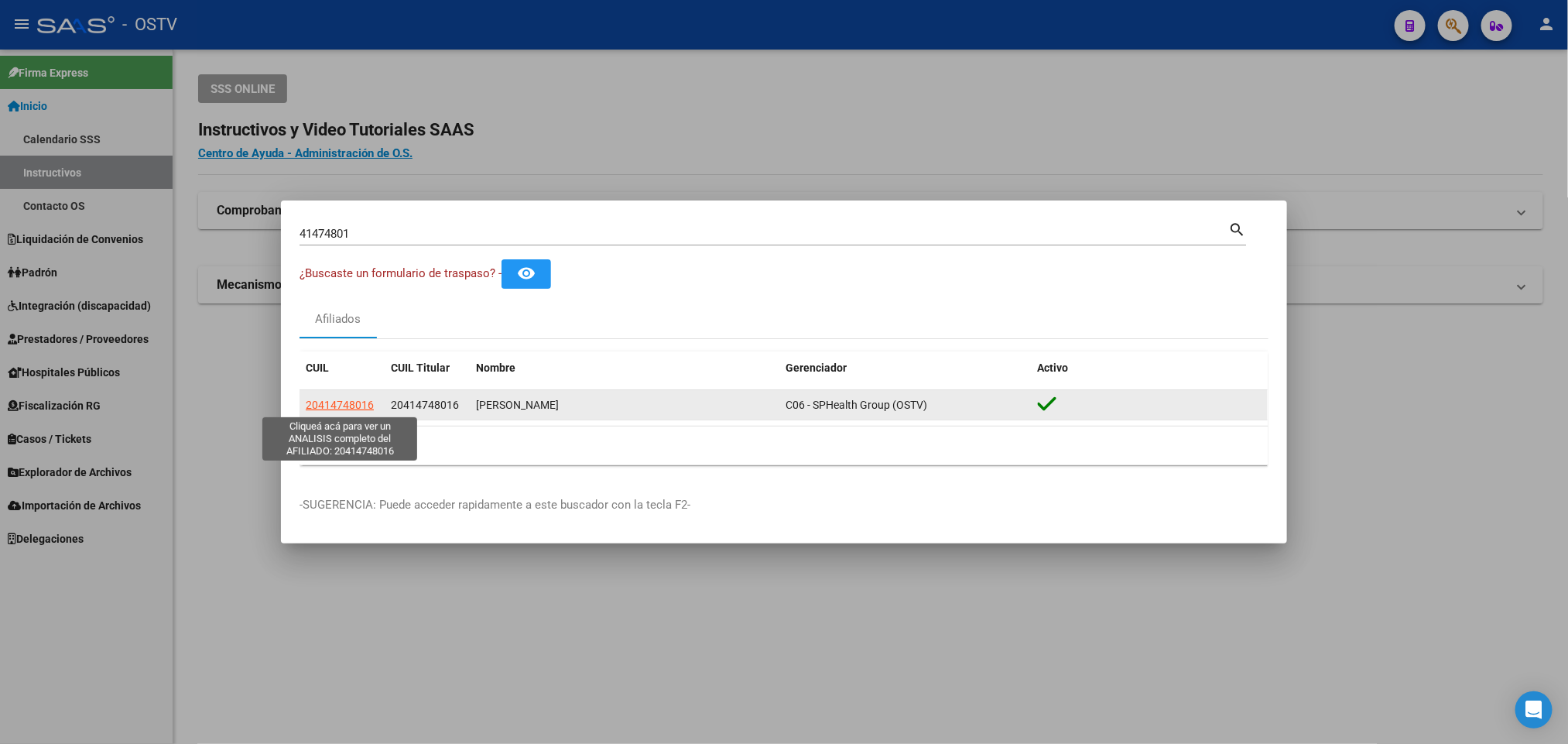
click at [319, 409] on span "20414748016" at bounding box center [340, 405] width 68 height 13
type textarea "20414748016"
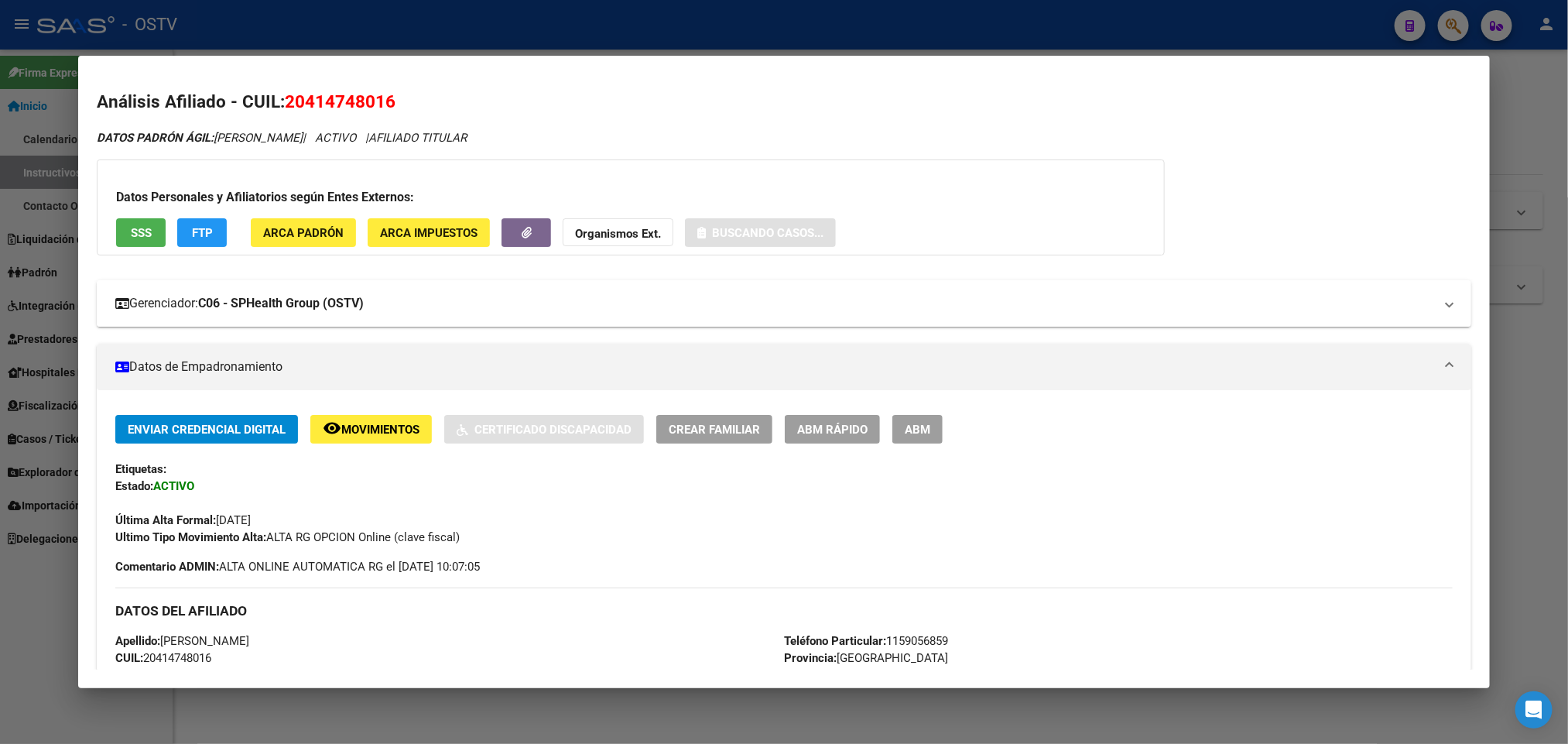
click at [370, 286] on mat-expansion-panel-header "Gerenciador: C06 - SPHealth Group (OSTV)" at bounding box center [783, 303] width 1373 height 46
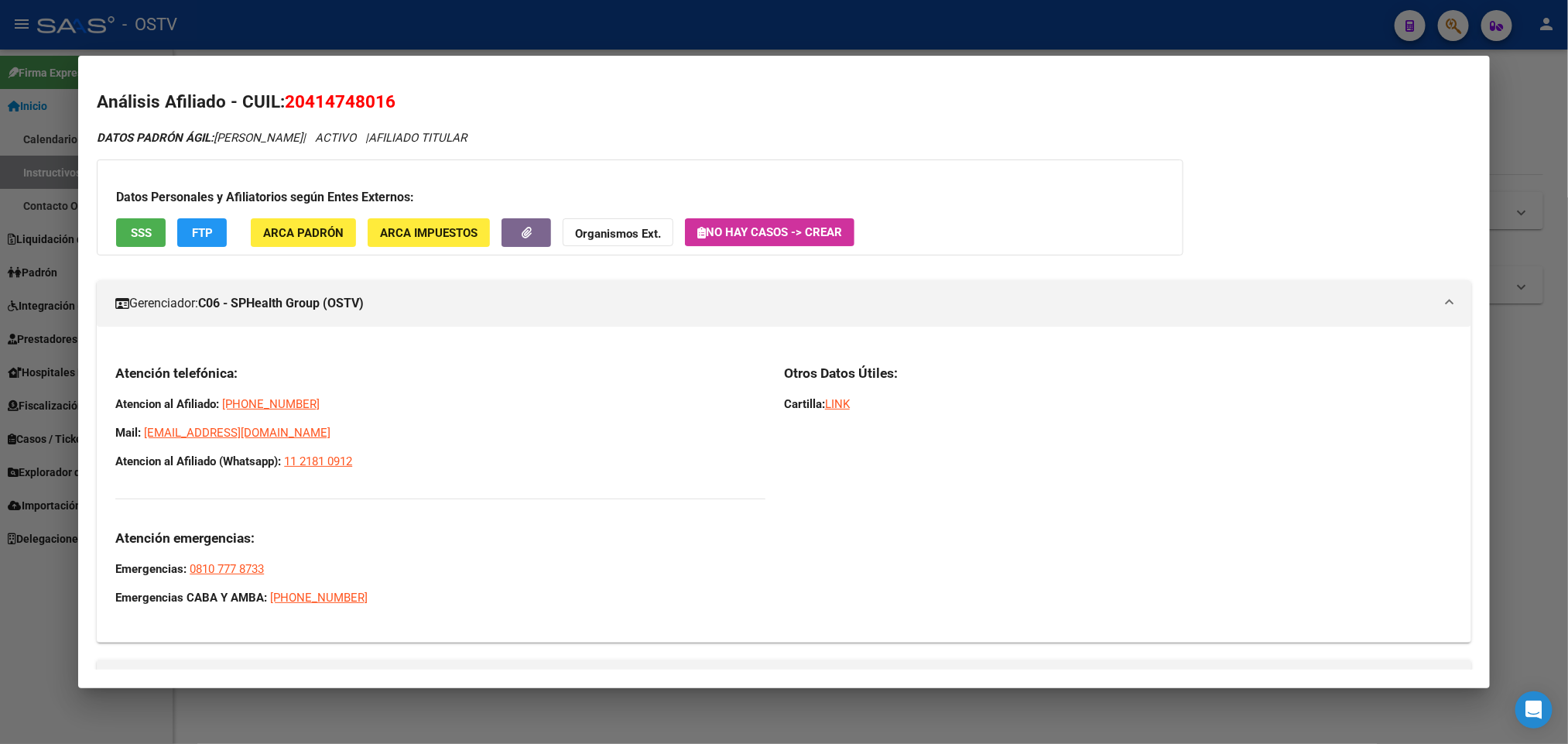
scroll to position [117, 0]
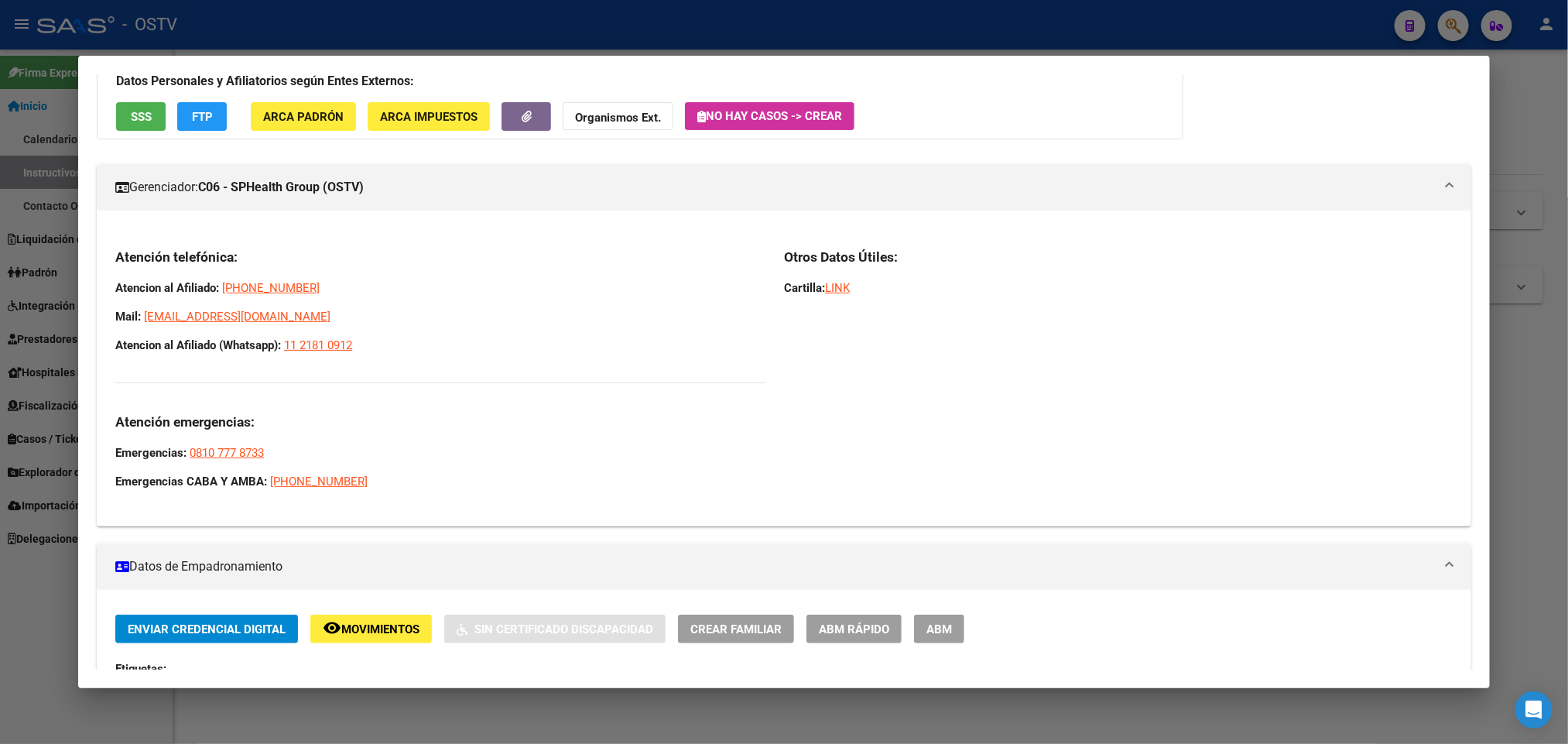
drag, startPoint x: 367, startPoint y: 347, endPoint x: 91, endPoint y: 287, distance: 282.4
click at [97, 287] on div "Atención telefónica: Atencion al Afiliado: 0800-888-2662 Mail: afiliaciones@sal…" at bounding box center [783, 374] width 1373 height 279
copy div "Atencion al Afiliado: 0800-888-2662 Mail: afiliaciones@saludplena.com.ar Atenci…"
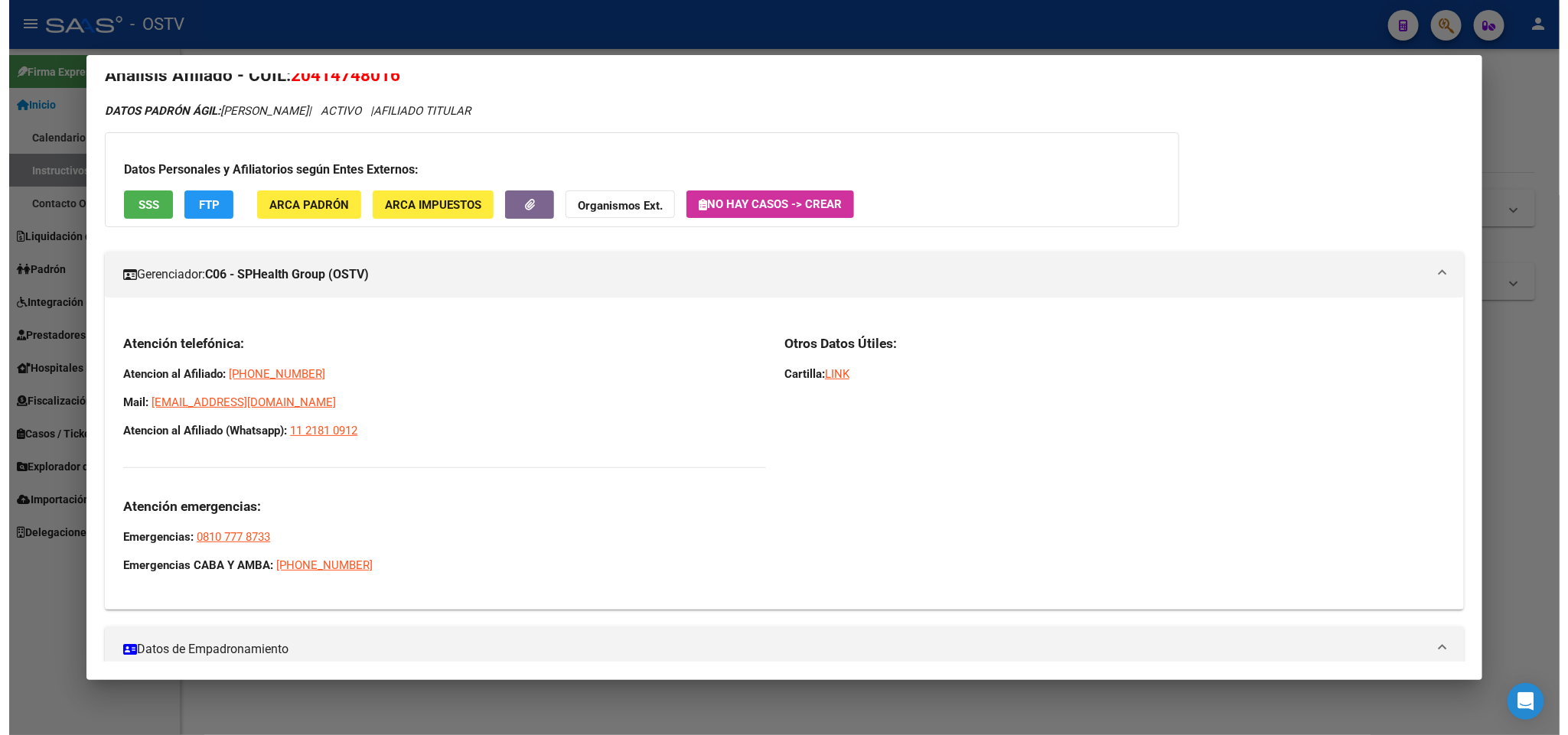
scroll to position [0, 0]
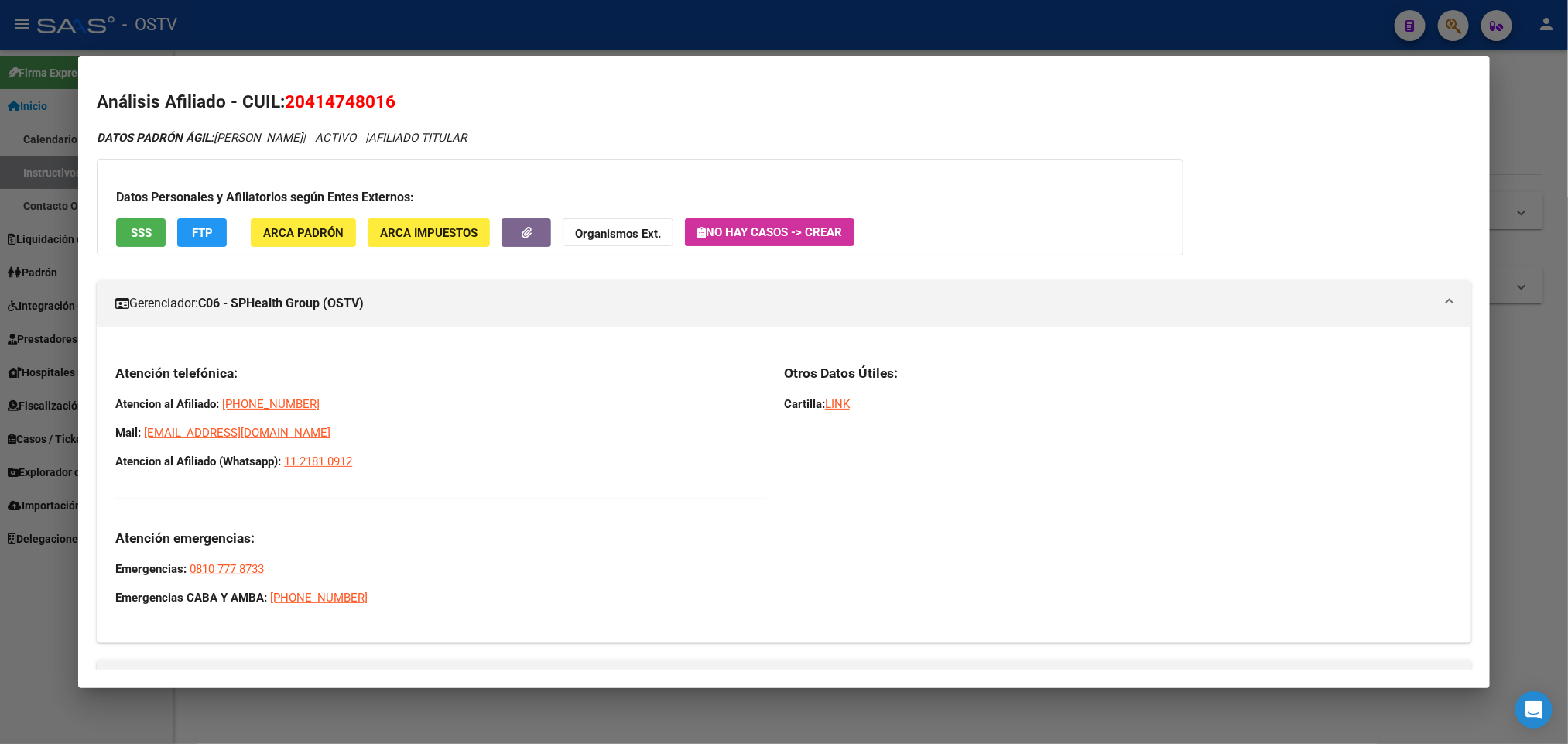
click at [268, 44] on div at bounding box center [784, 372] width 1568 height 744
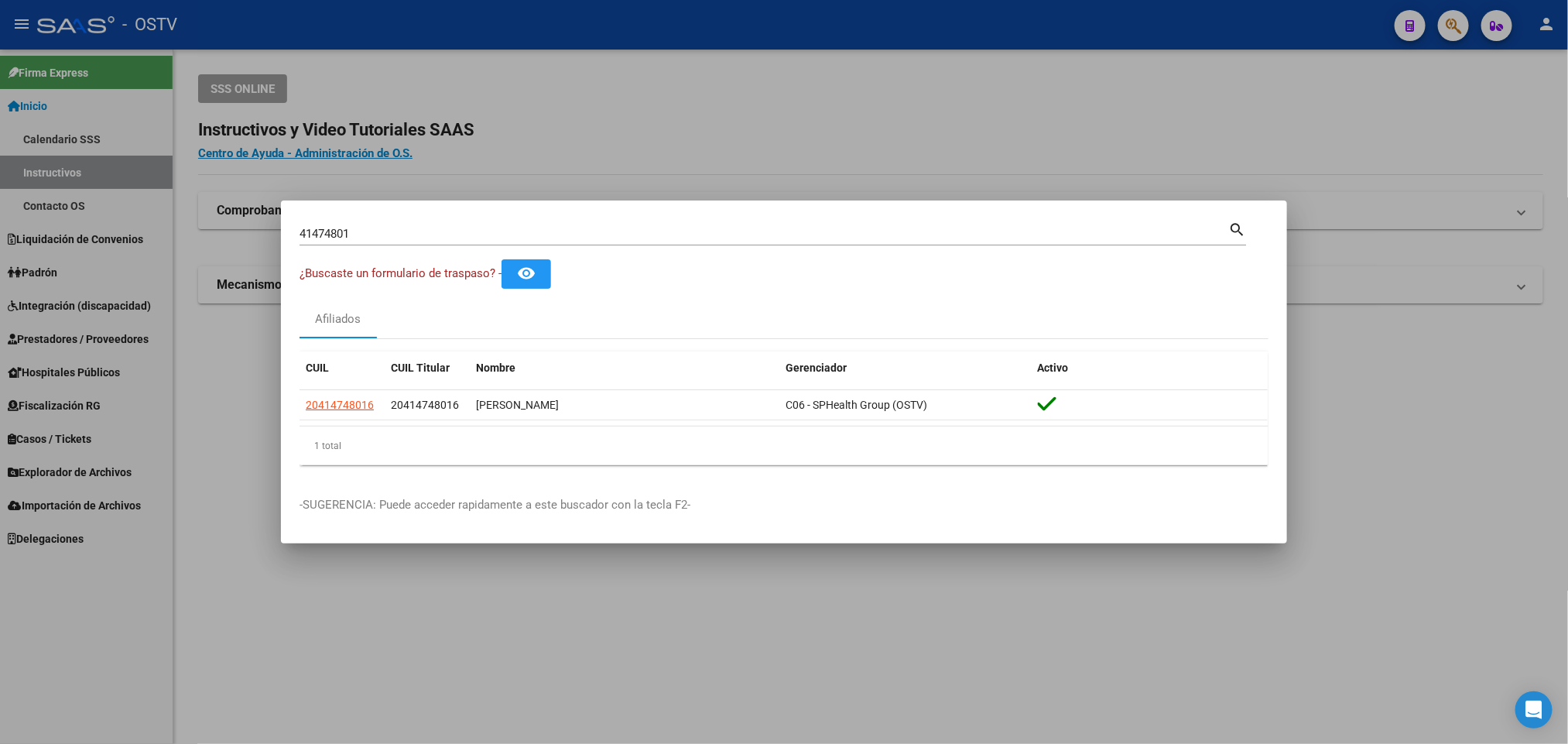
click at [263, 65] on div at bounding box center [784, 372] width 1568 height 744
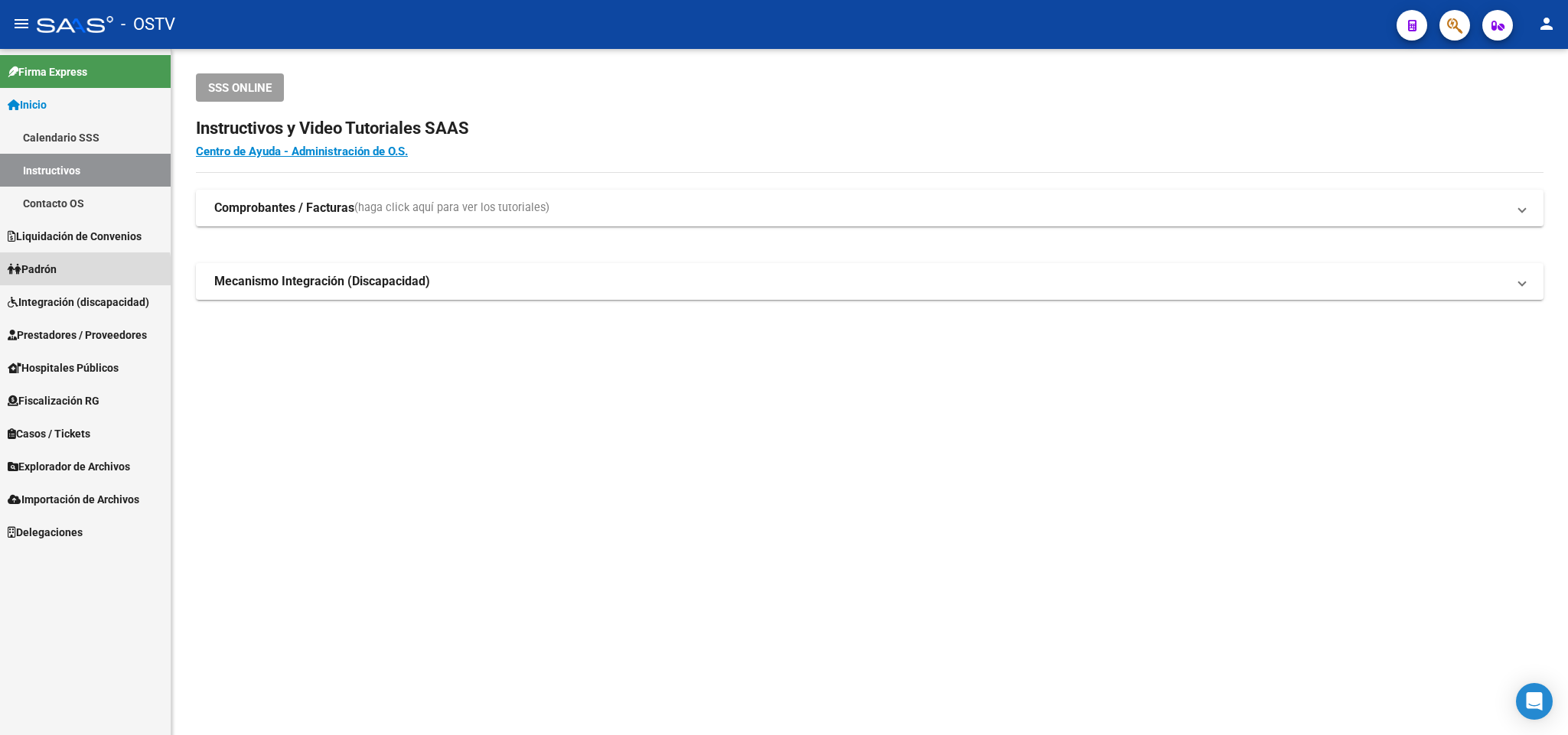
click at [42, 270] on span "Padrón" at bounding box center [32, 268] width 49 height 17
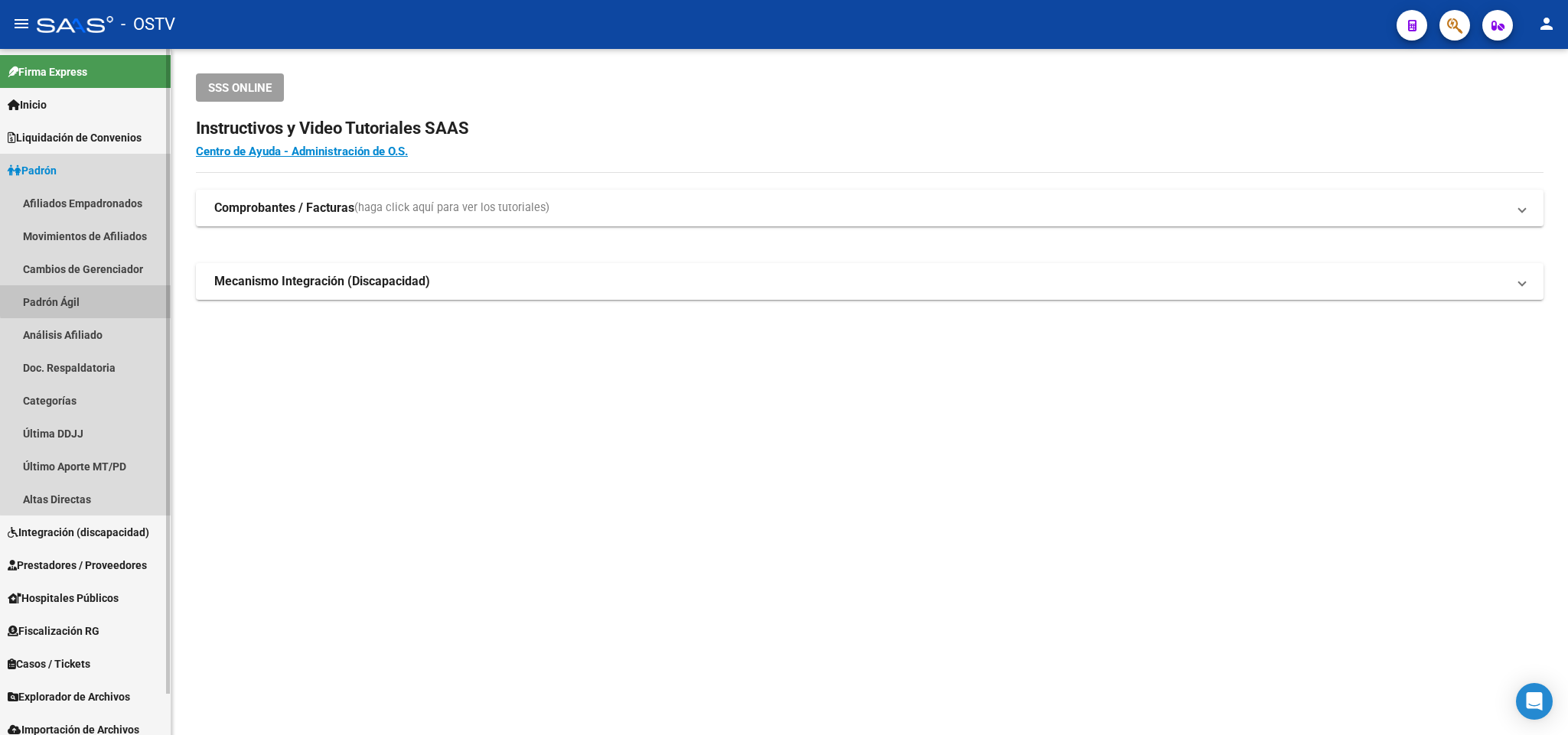
click at [94, 296] on link "Padrón Ágil" at bounding box center [85, 302] width 171 height 33
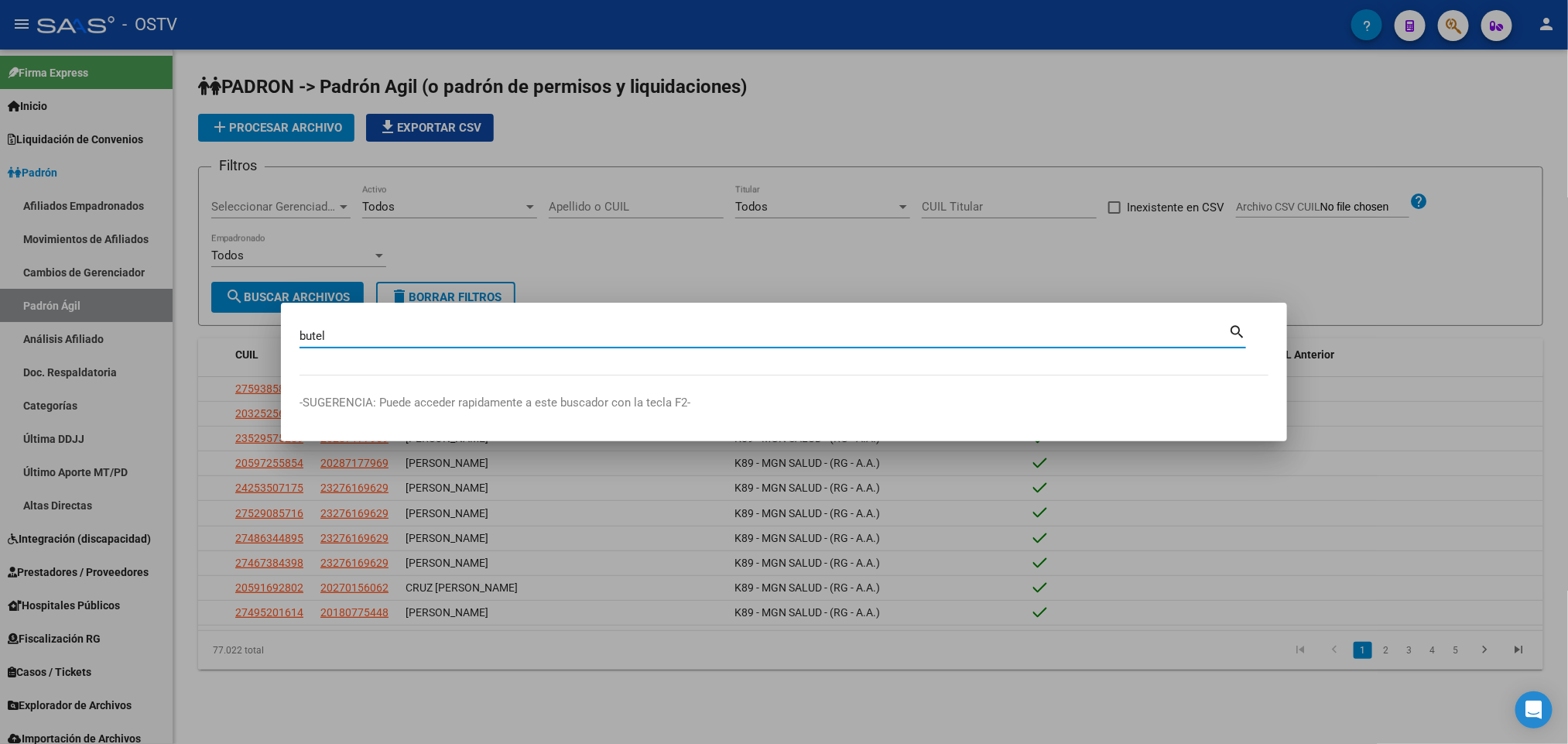
type input "butel"
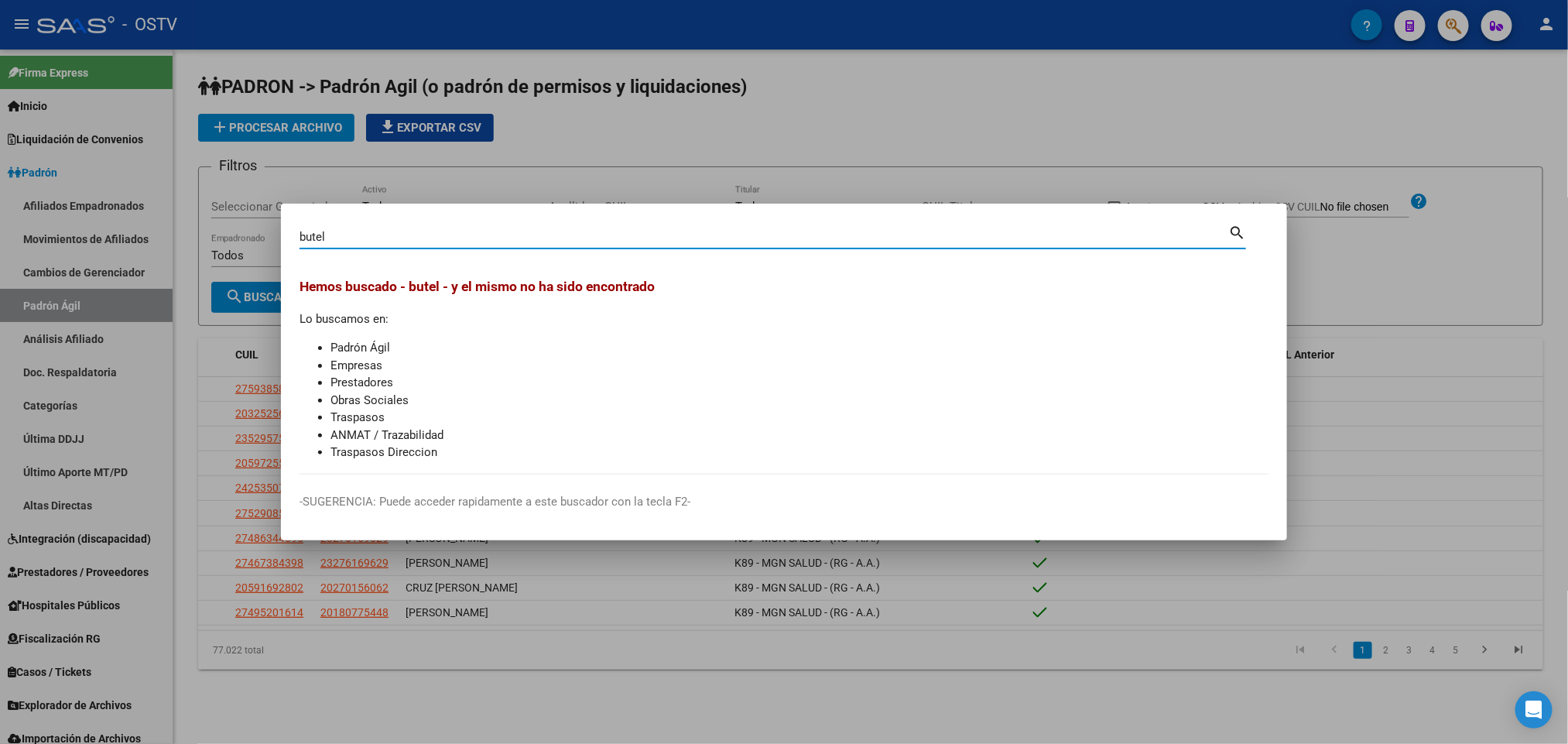
click at [450, 163] on div at bounding box center [784, 372] width 1568 height 744
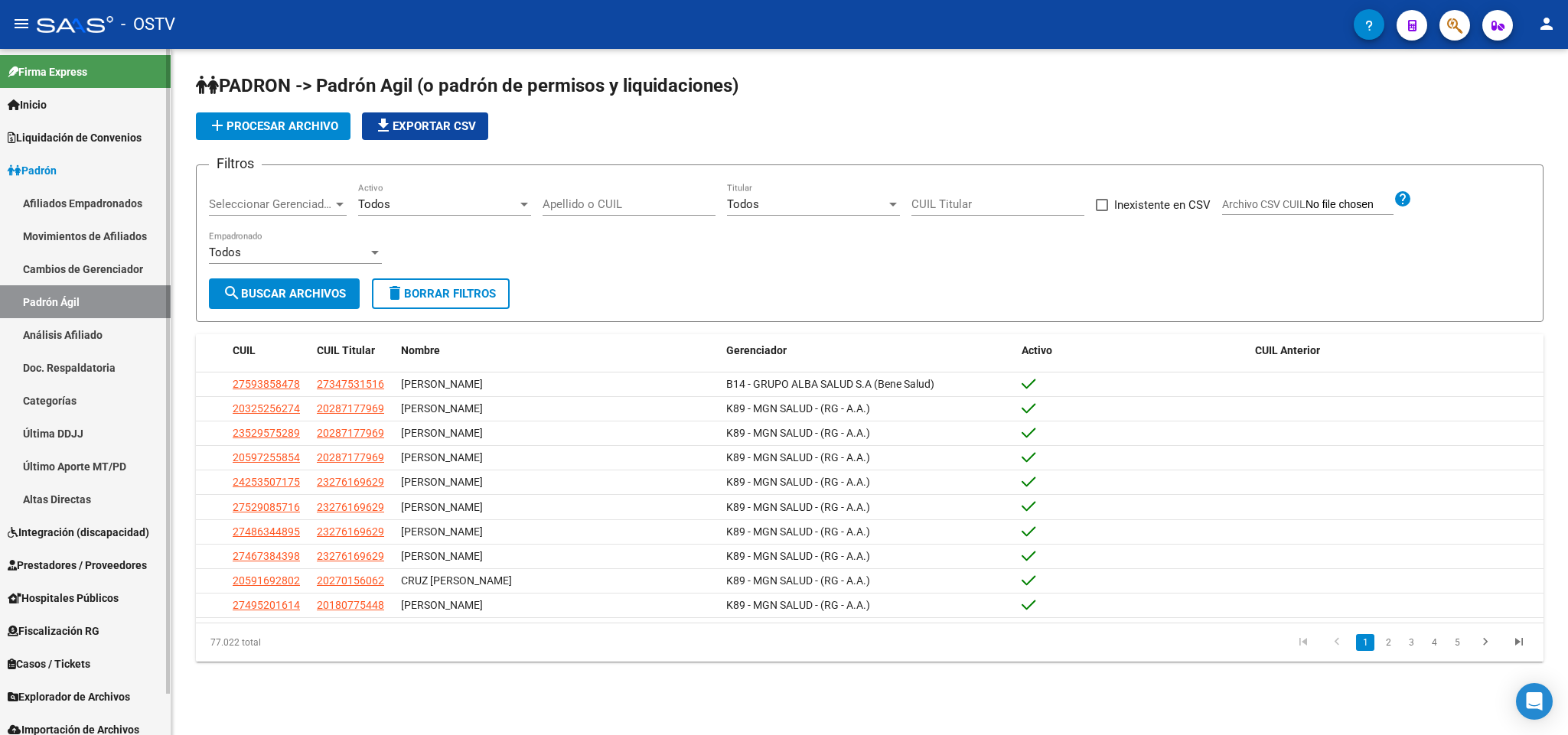
click at [87, 193] on link "Afiliados Empadronados" at bounding box center [85, 203] width 171 height 33
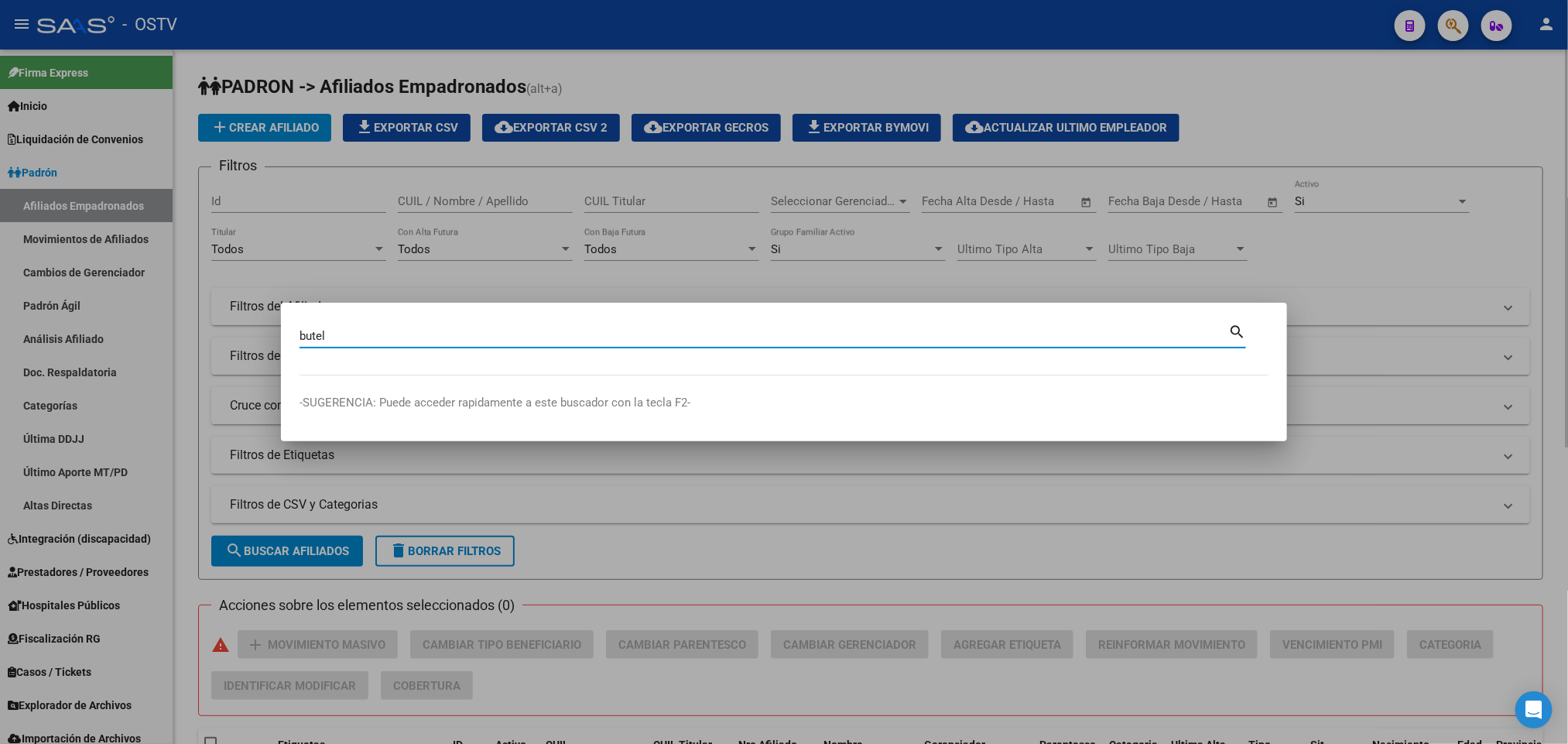
type input "butel"
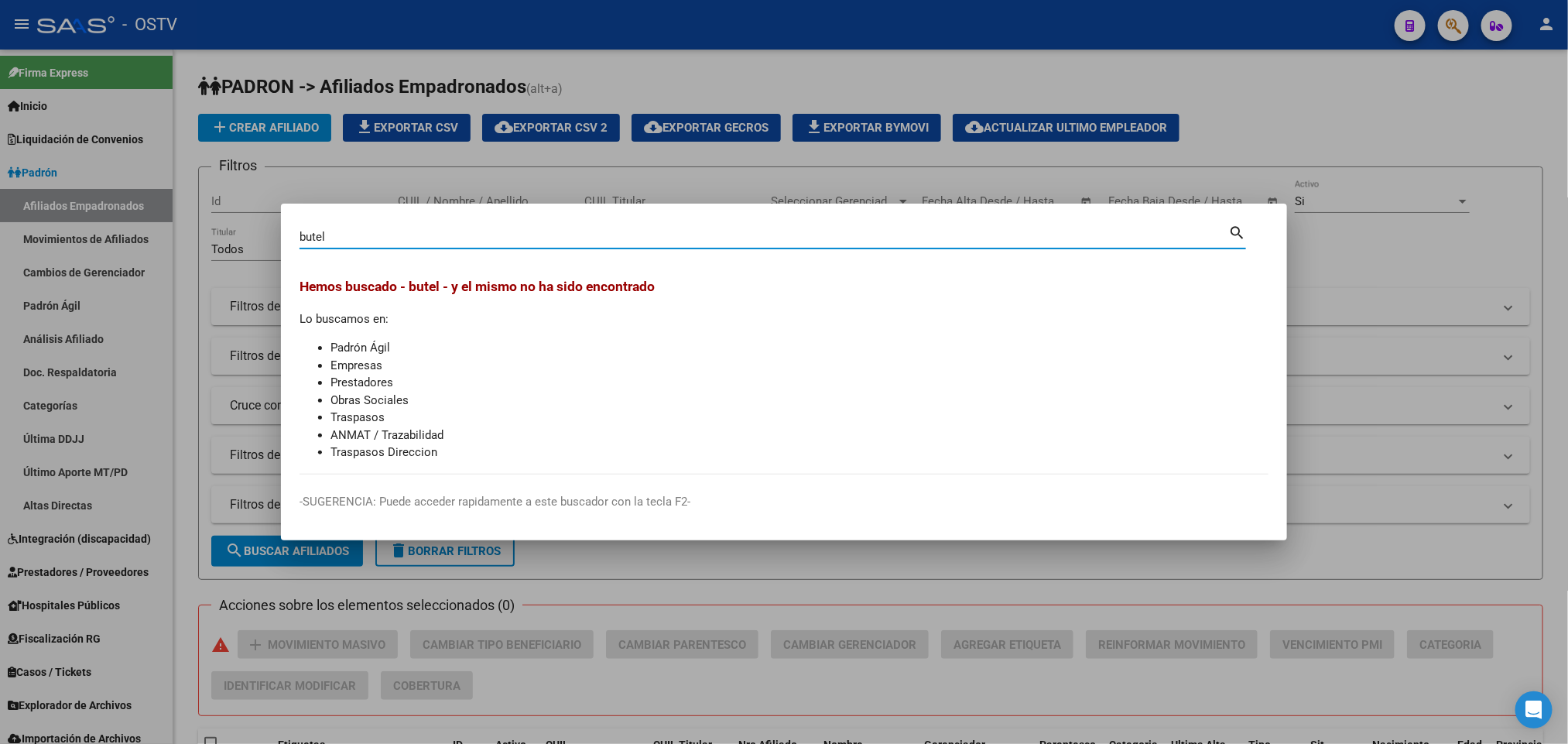
click at [773, 138] on div at bounding box center [784, 372] width 1568 height 744
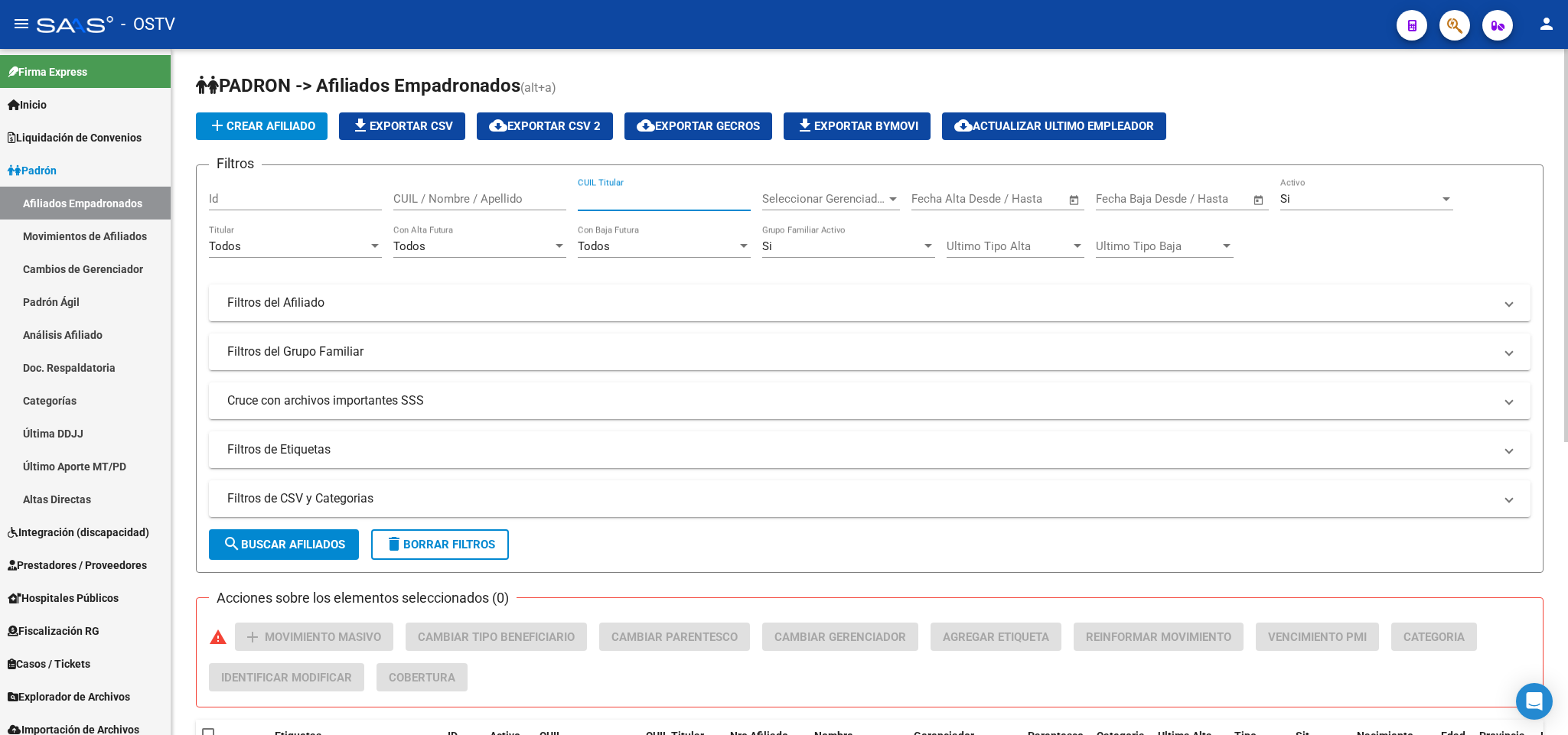
click at [608, 193] on input "CUIL Titular" at bounding box center [664, 199] width 173 height 14
click at [524, 196] on input "CUIL / Nombre / Apellido" at bounding box center [479, 199] width 173 height 14
type input "butel"
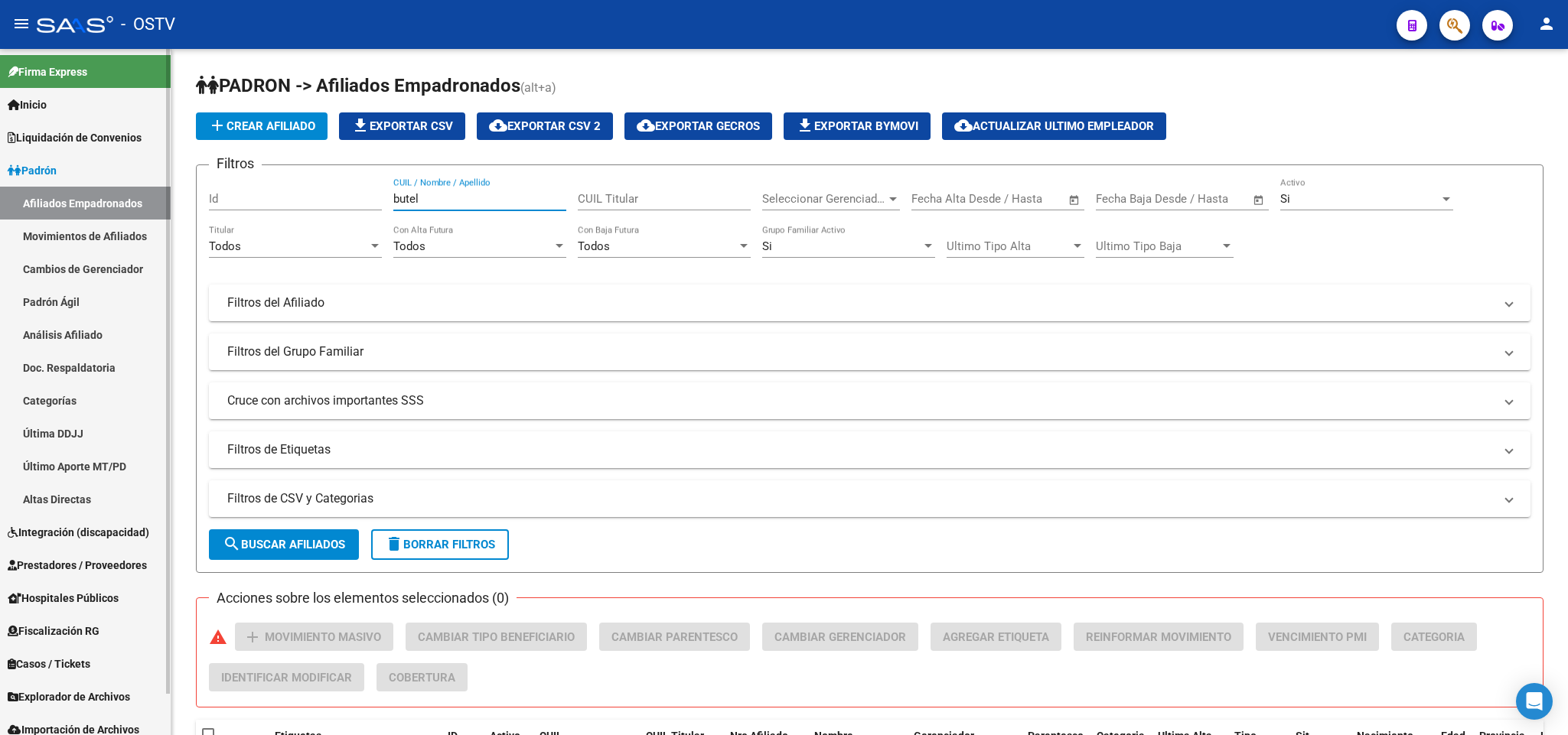
click at [48, 200] on link "Afiliados Empadronados" at bounding box center [85, 203] width 171 height 33
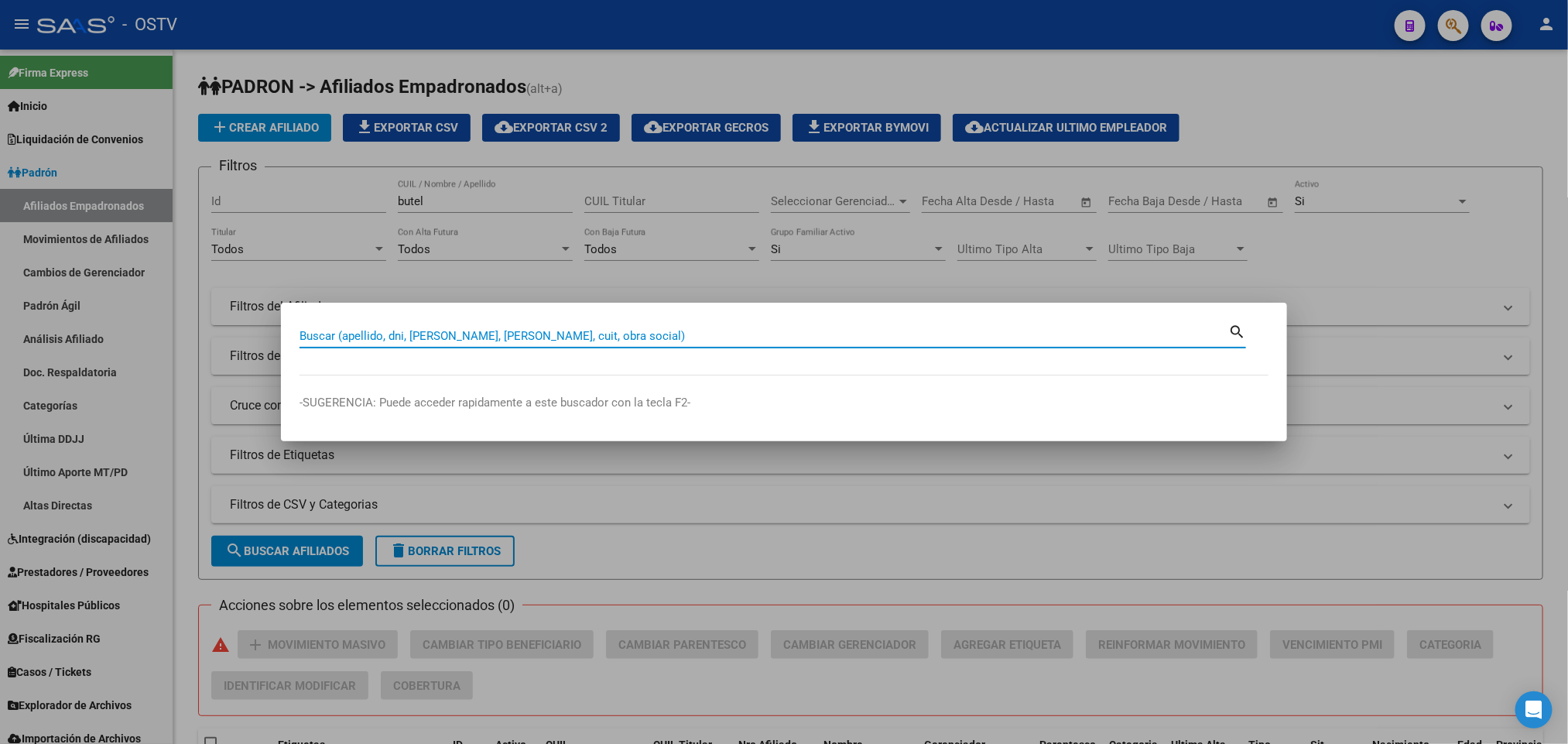
paste input "29.368.869"
type input "29368869"
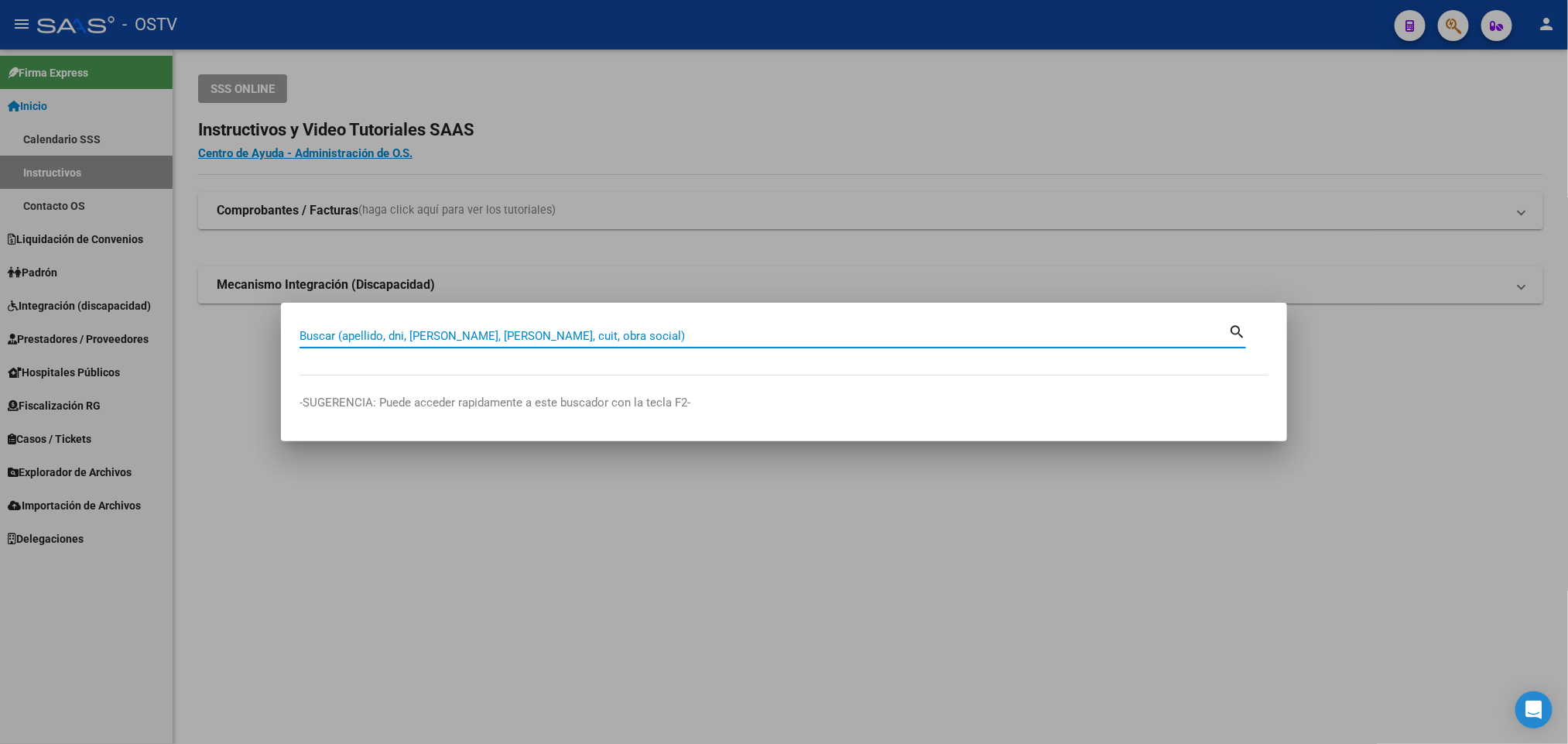
paste input "25 817 002"
type input "25817002"
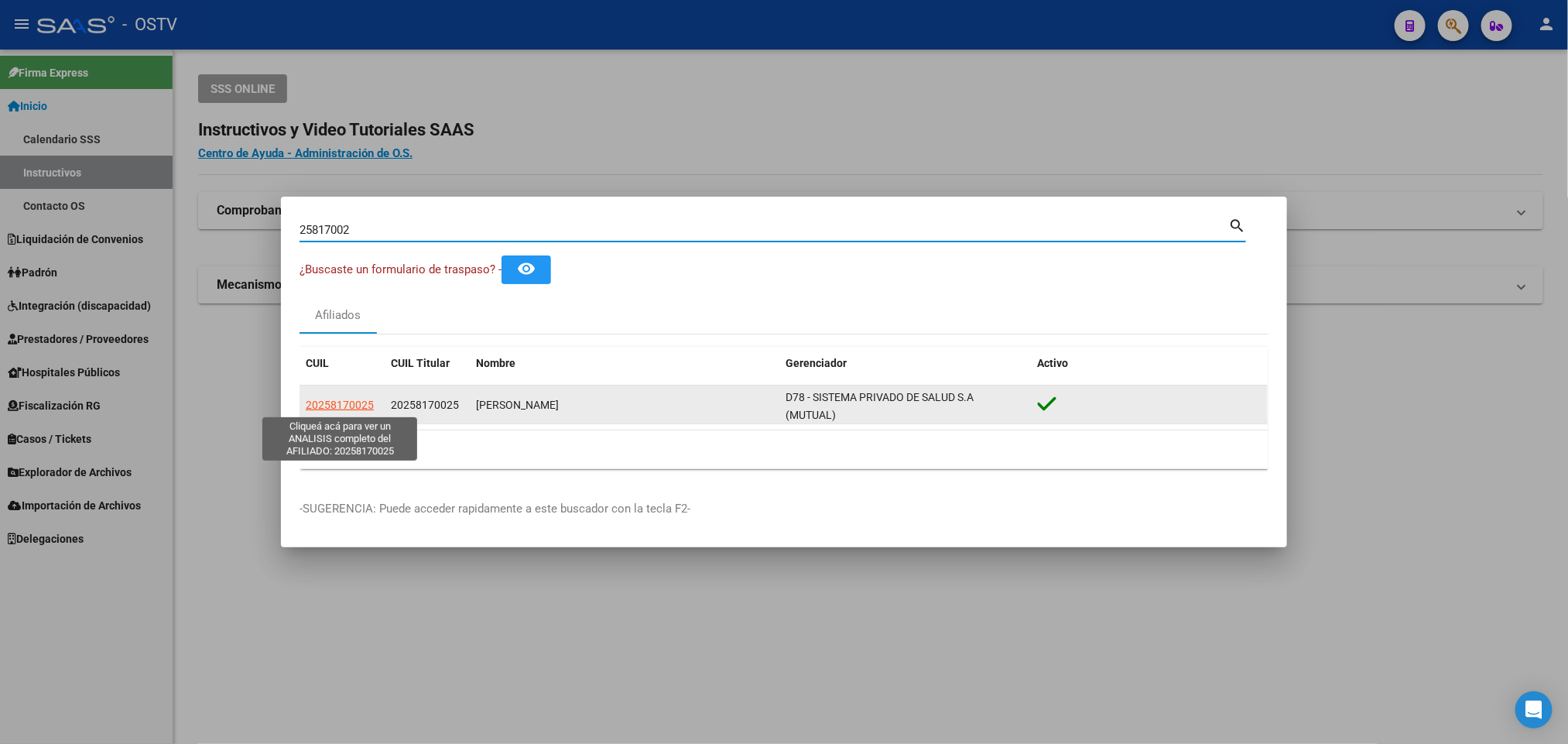
click at [326, 409] on span "20258170025" at bounding box center [340, 405] width 68 height 13
copy span "5"
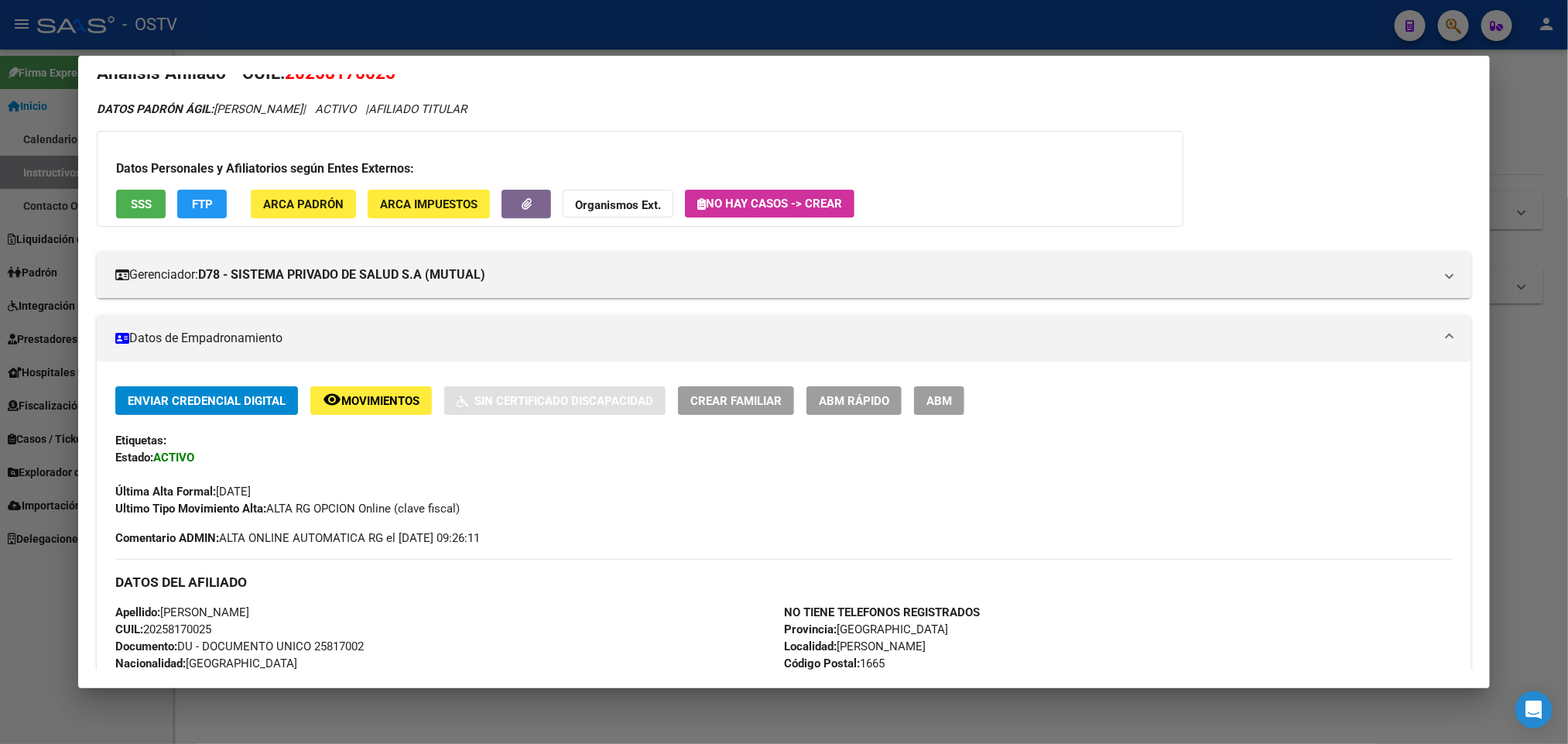
scroll to position [117, 0]
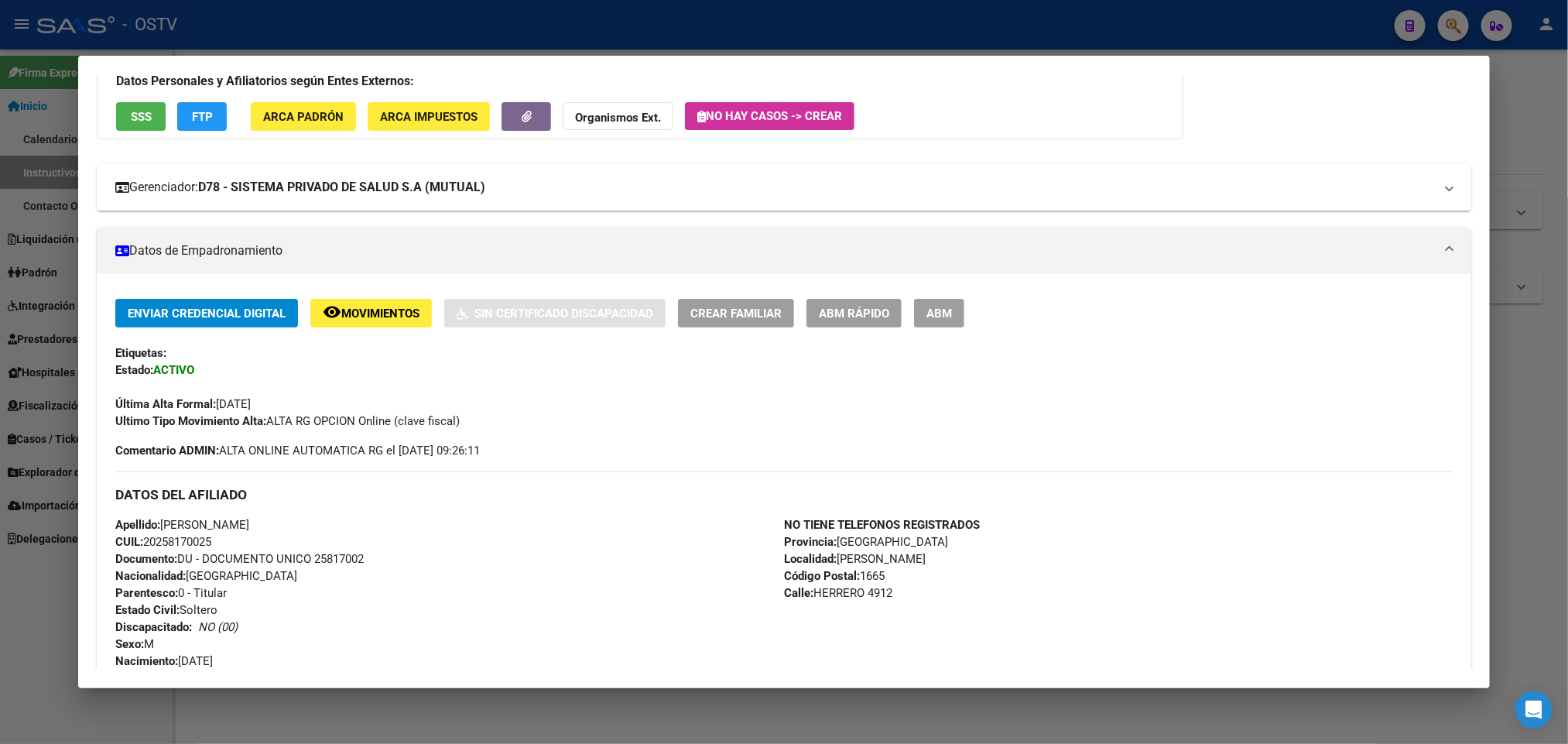
click at [359, 173] on mat-expansion-panel-header "Gerenciador: D78 - SISTEMA PRIVADO DE SALUD S.A (MUTUAL)" at bounding box center [783, 187] width 1373 height 46
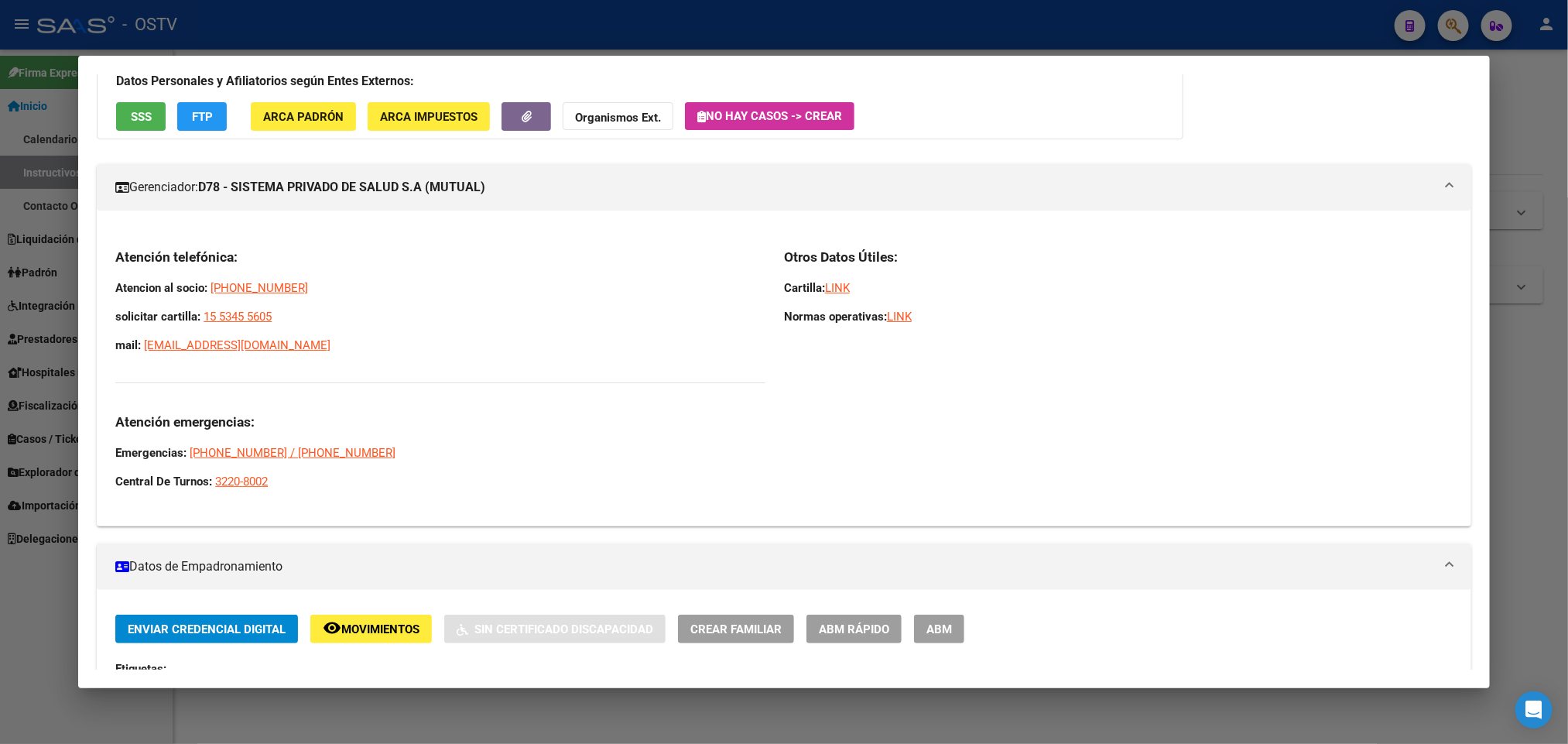
drag, startPoint x: 349, startPoint y: 339, endPoint x: 107, endPoint y: 337, distance: 242.0
click at [116, 337] on p "mail: [EMAIL_ADDRESS][DOMAIN_NAME]" at bounding box center [440, 345] width 650 height 17
copy span "mail: [EMAIL_ADDRESS][DOMAIN_NAME]"
drag, startPoint x: 288, startPoint y: 285, endPoint x: 107, endPoint y: 289, distance: 181.0
click at [116, 289] on p "Atencion al socio: [PHONE_NUMBER]" at bounding box center [440, 288] width 650 height 17
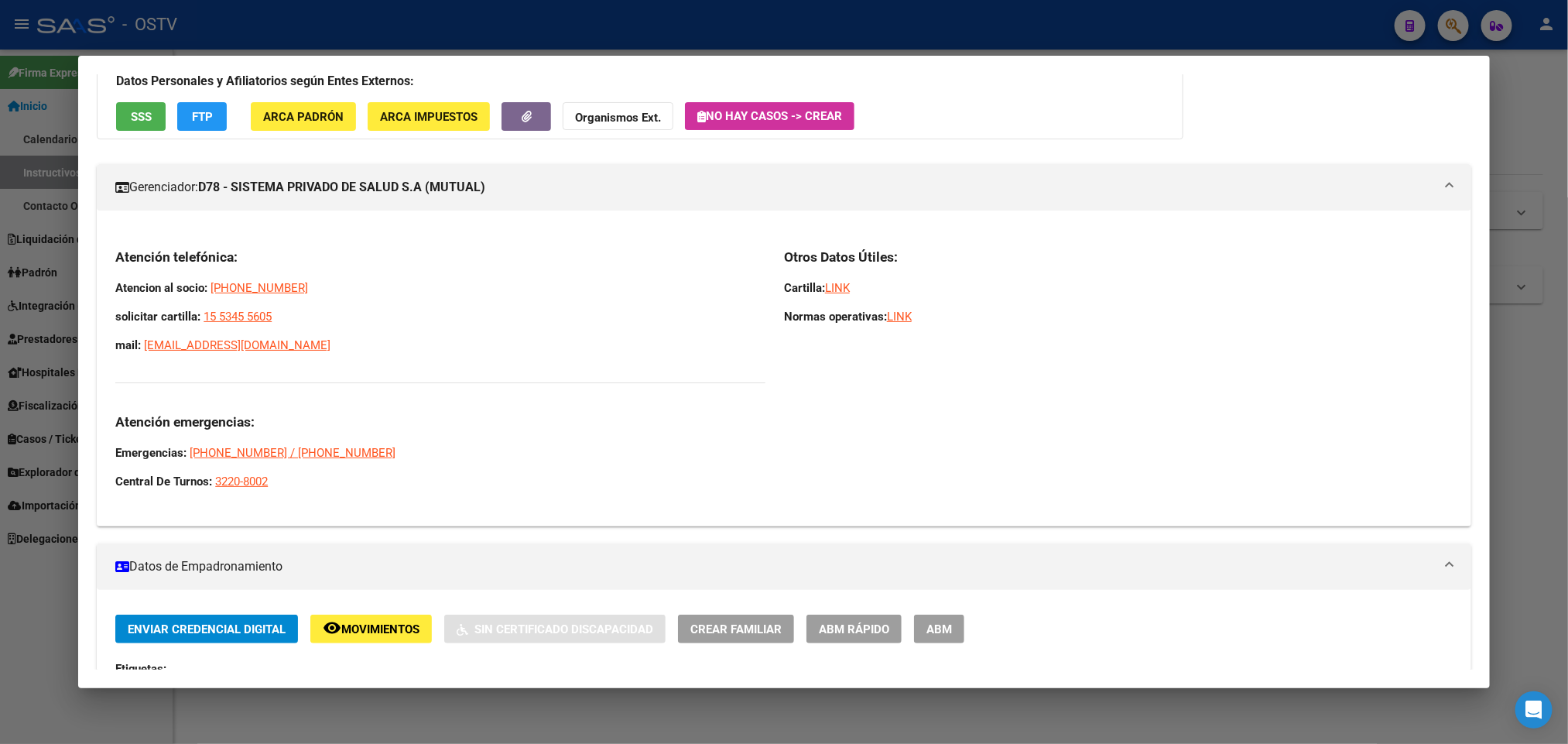
copy span "Atencion al socio: [PHONE_NUMBER]"
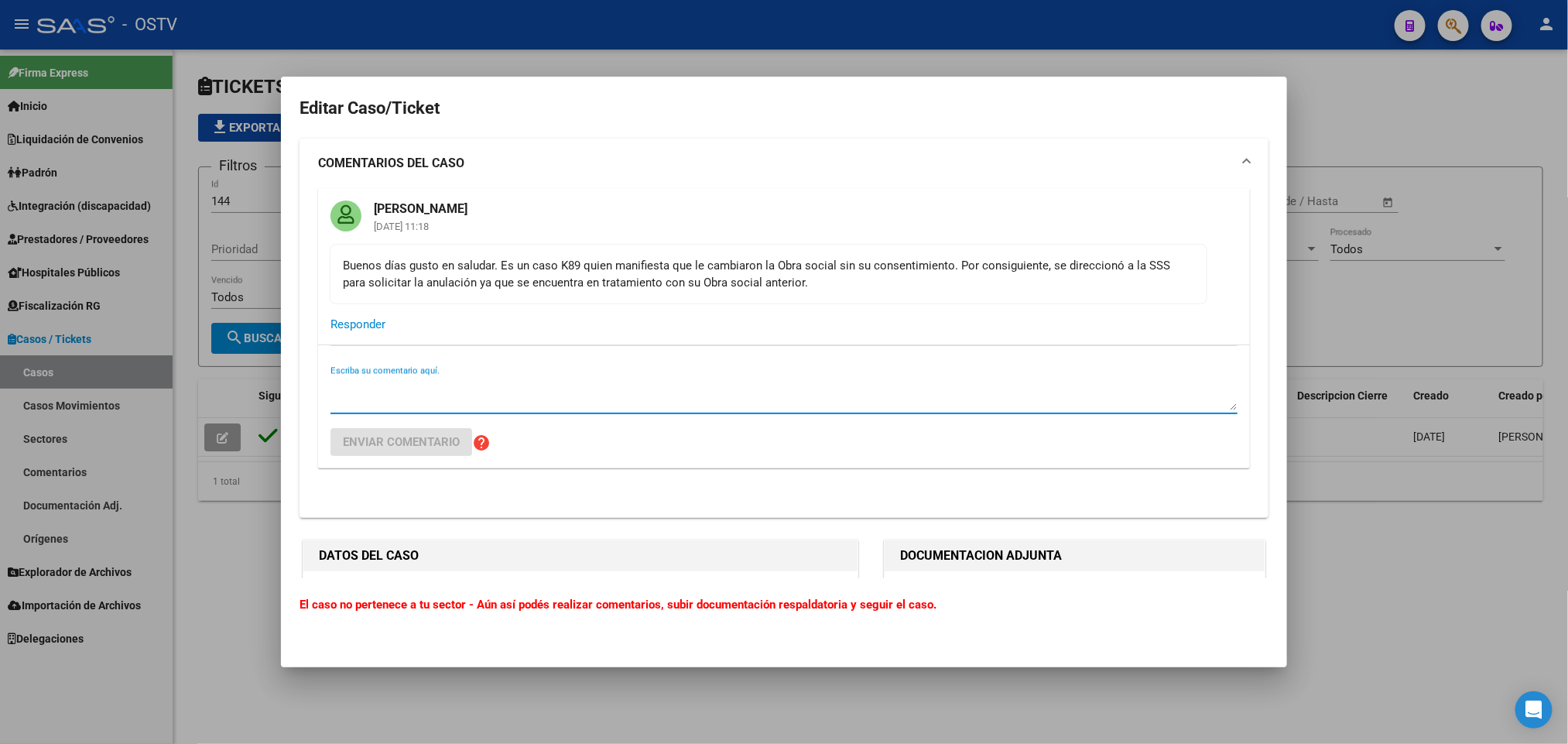
click at [453, 384] on textarea "Escriba su comentario aquí." at bounding box center [784, 394] width 907 height 31
click at [366, 390] on textarea "Buen dia Angelica," at bounding box center [784, 394] width 907 height 31
click at [448, 393] on textarea "Buen dia Angelica," at bounding box center [784, 394] width 907 height 31
type textarea "B"
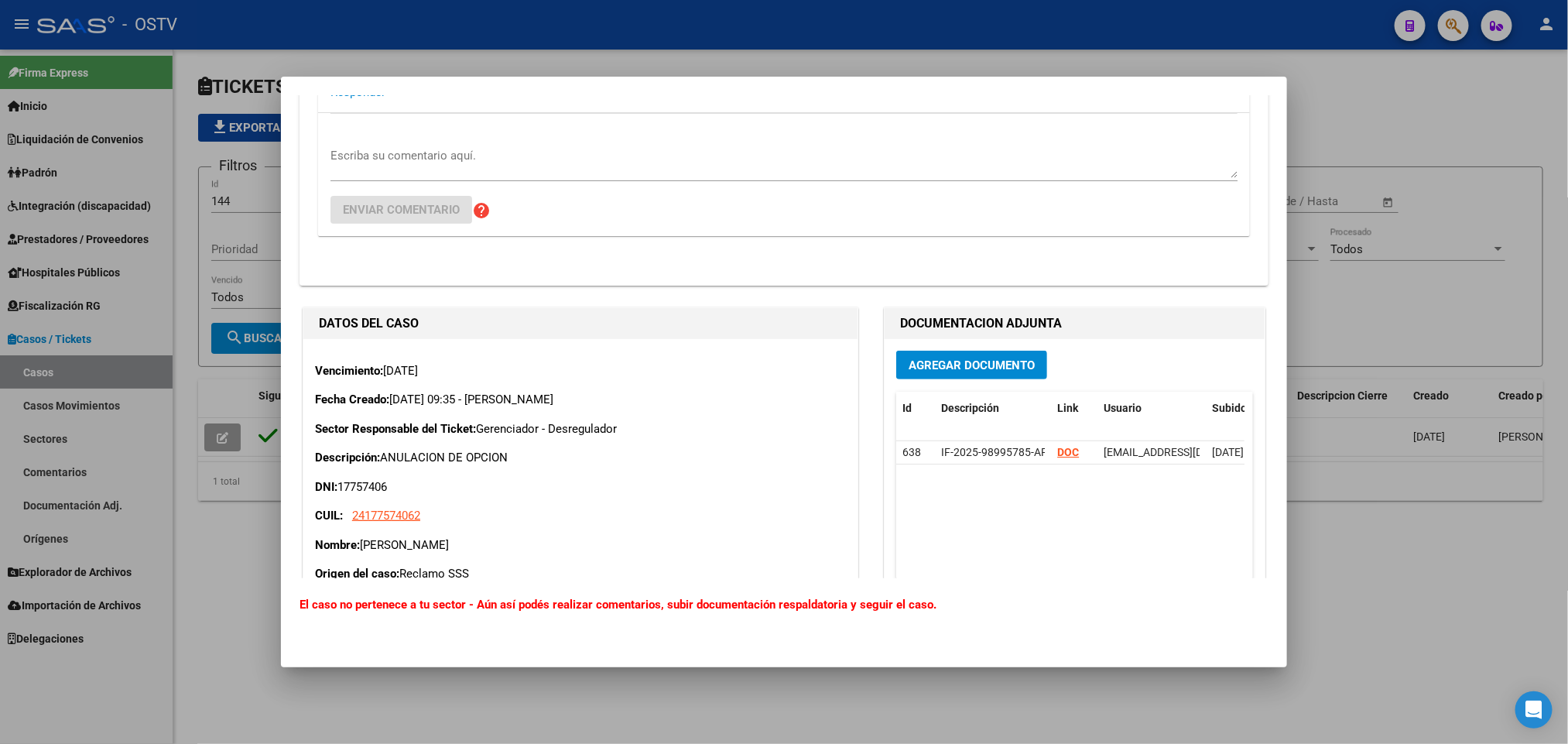
click at [824, 416] on div "Vencimiento: 10/09/2025 Fecha Creado: 10/09/2025 09:35 - Commidari Manuel Secto…" at bounding box center [581, 502] width 531 height 279
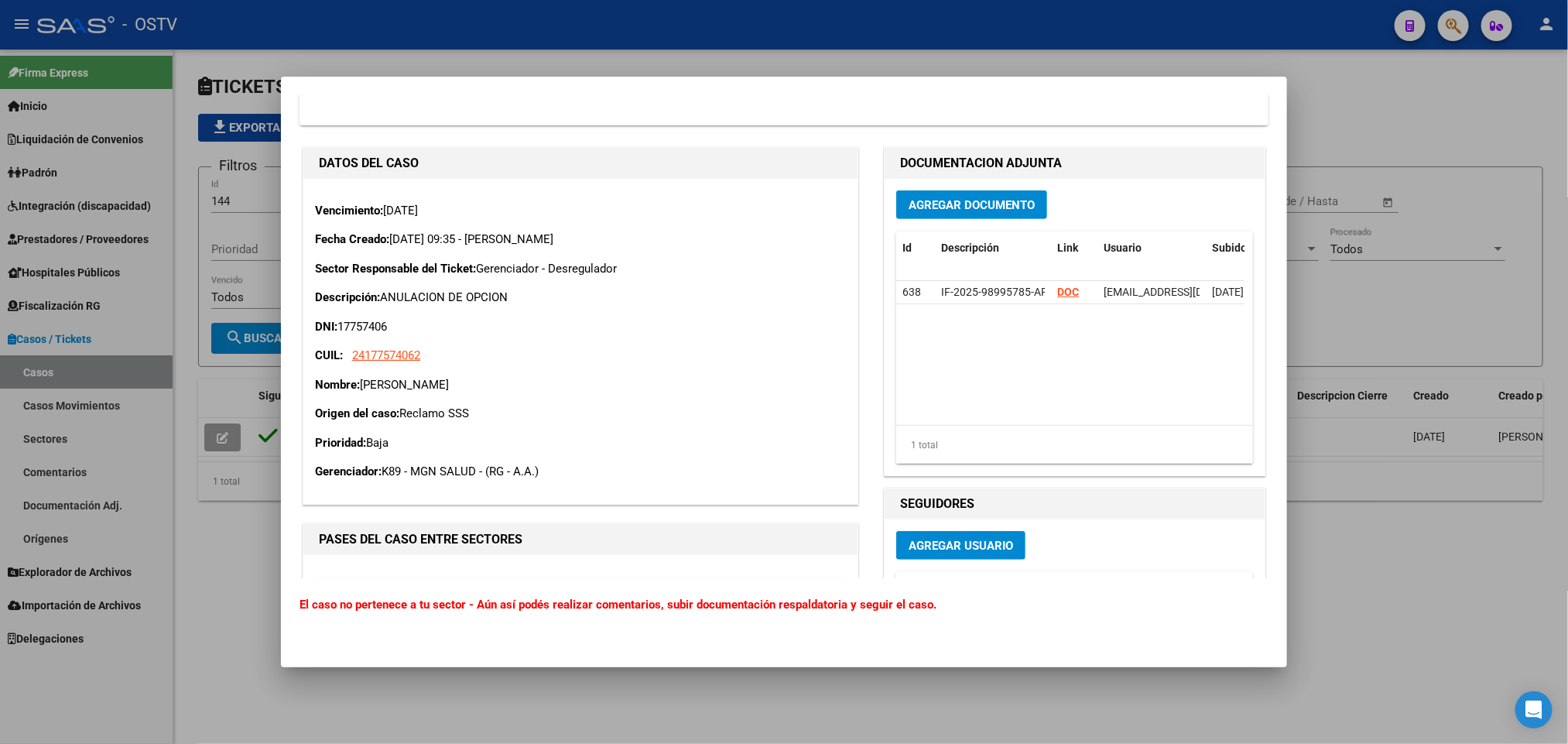
scroll to position [643, 0]
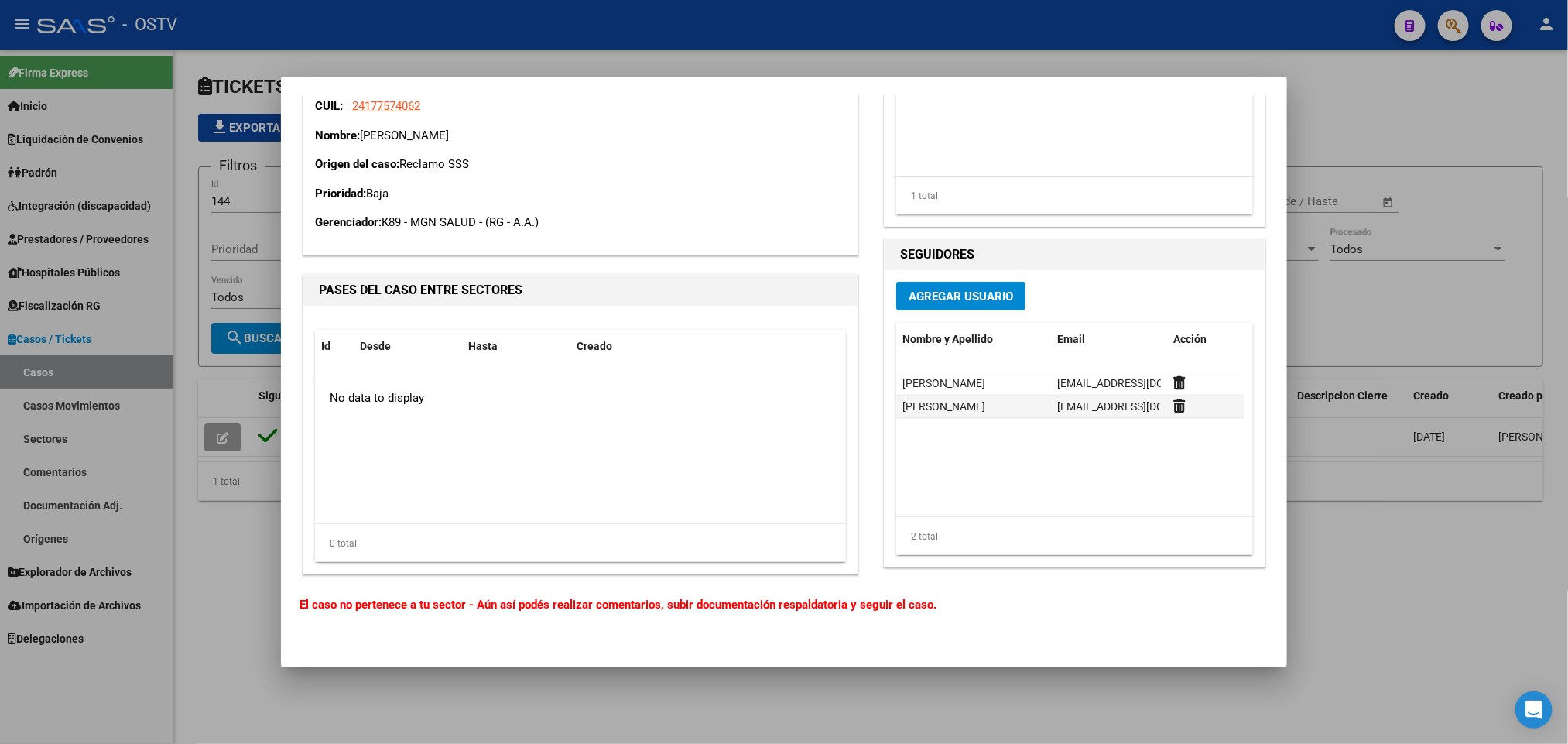
click at [186, 593] on div at bounding box center [784, 372] width 1568 height 744
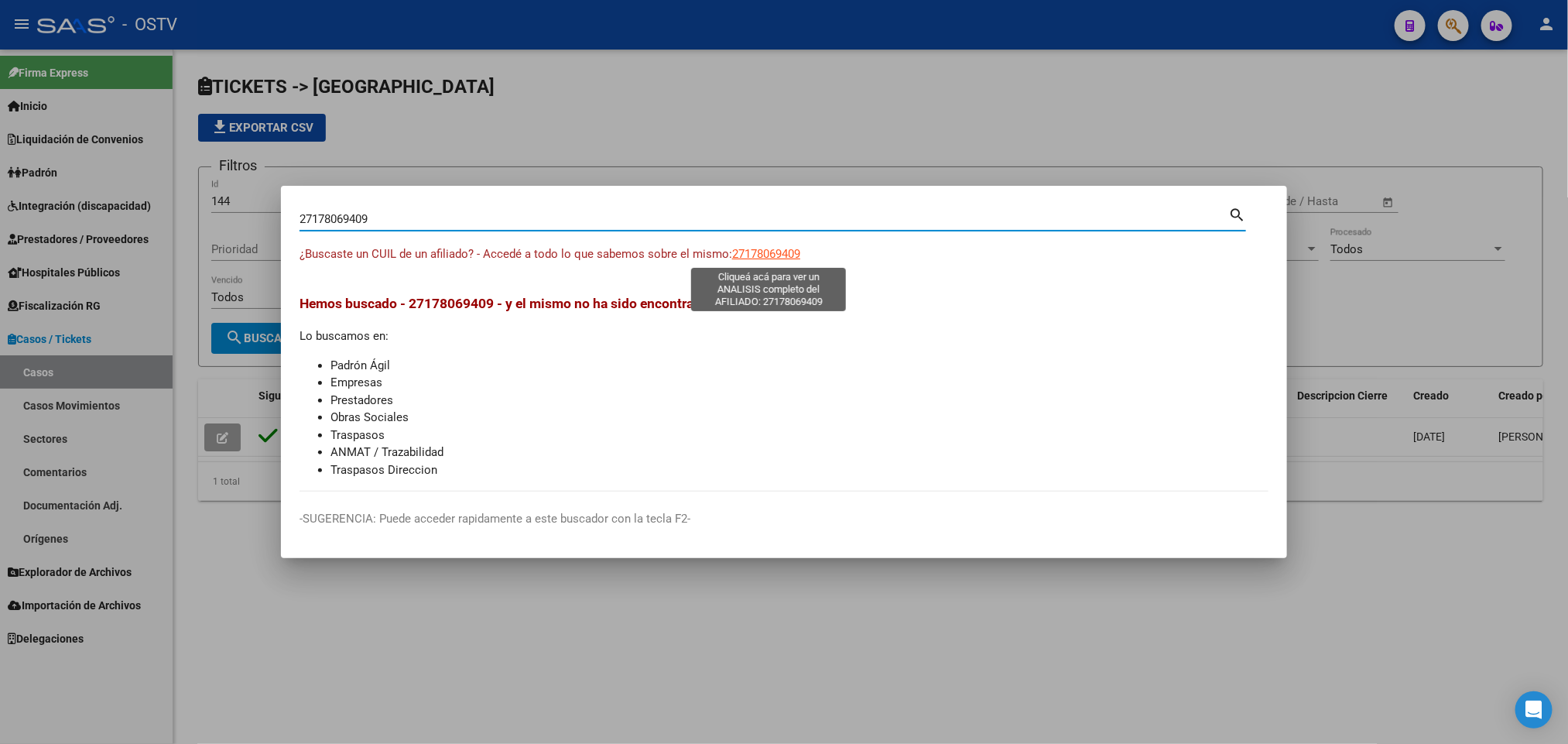
click at [785, 258] on span "27178069409" at bounding box center [765, 254] width 68 height 14
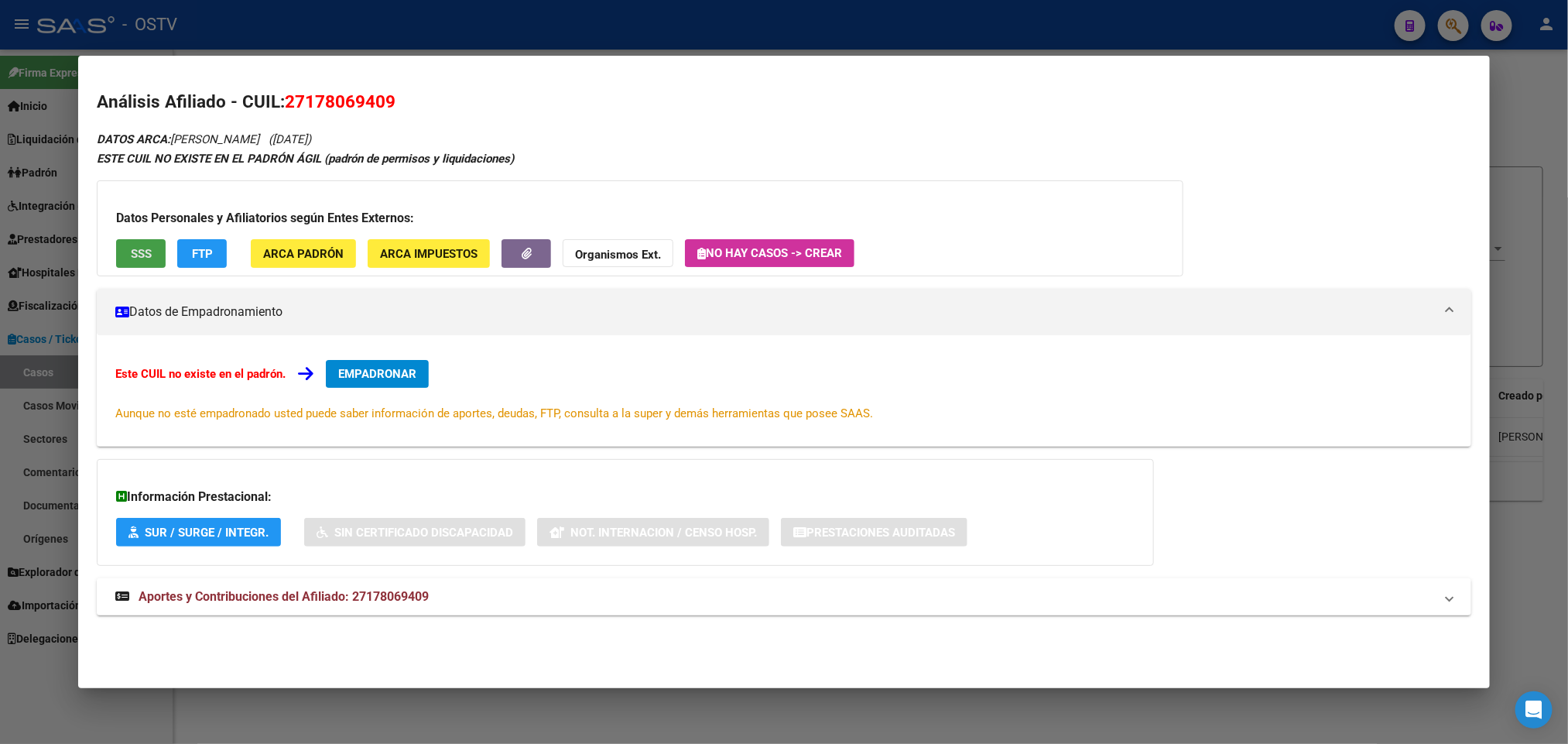
click at [130, 253] on span "SSS" at bounding box center [140, 254] width 21 height 14
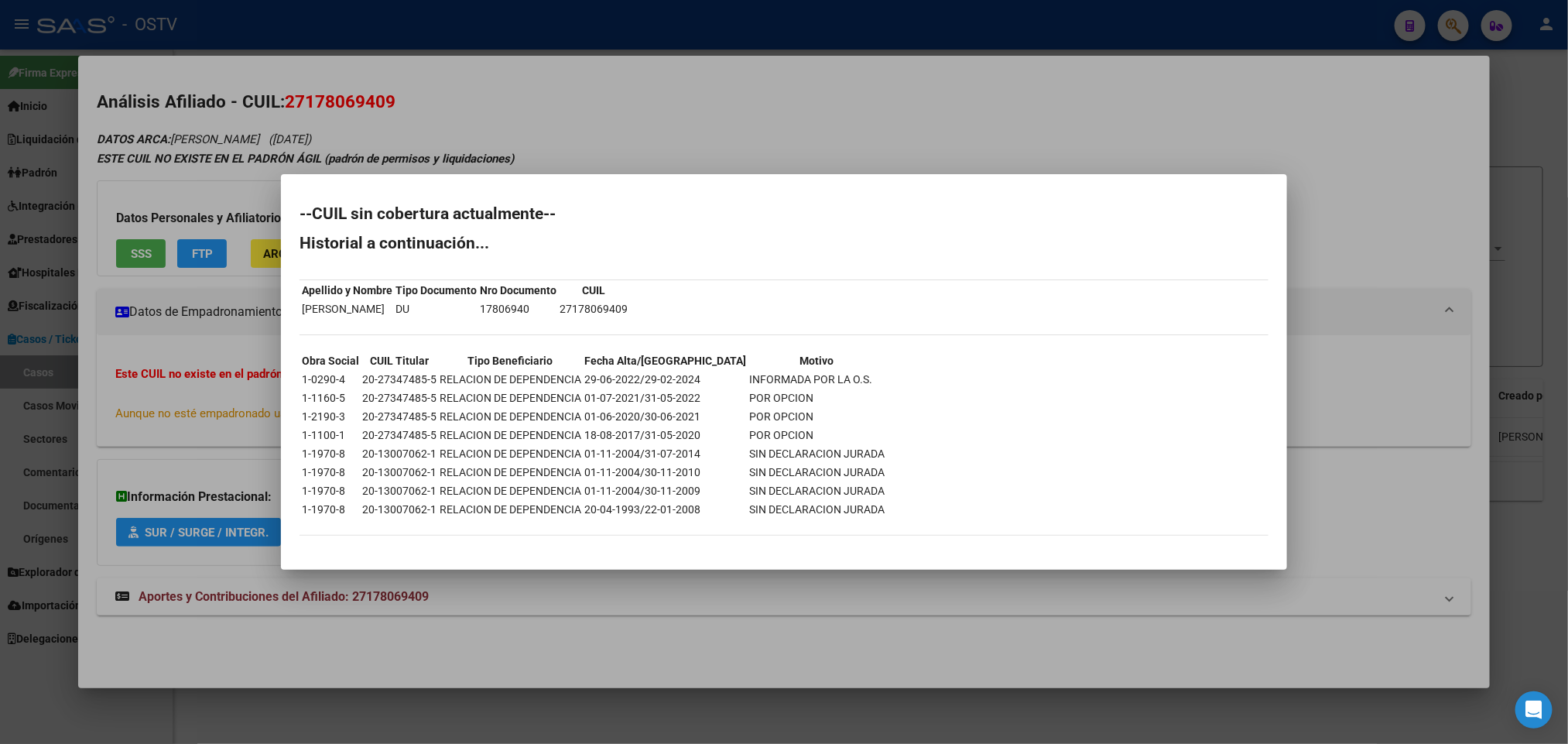
click at [189, 142] on div at bounding box center [784, 372] width 1568 height 744
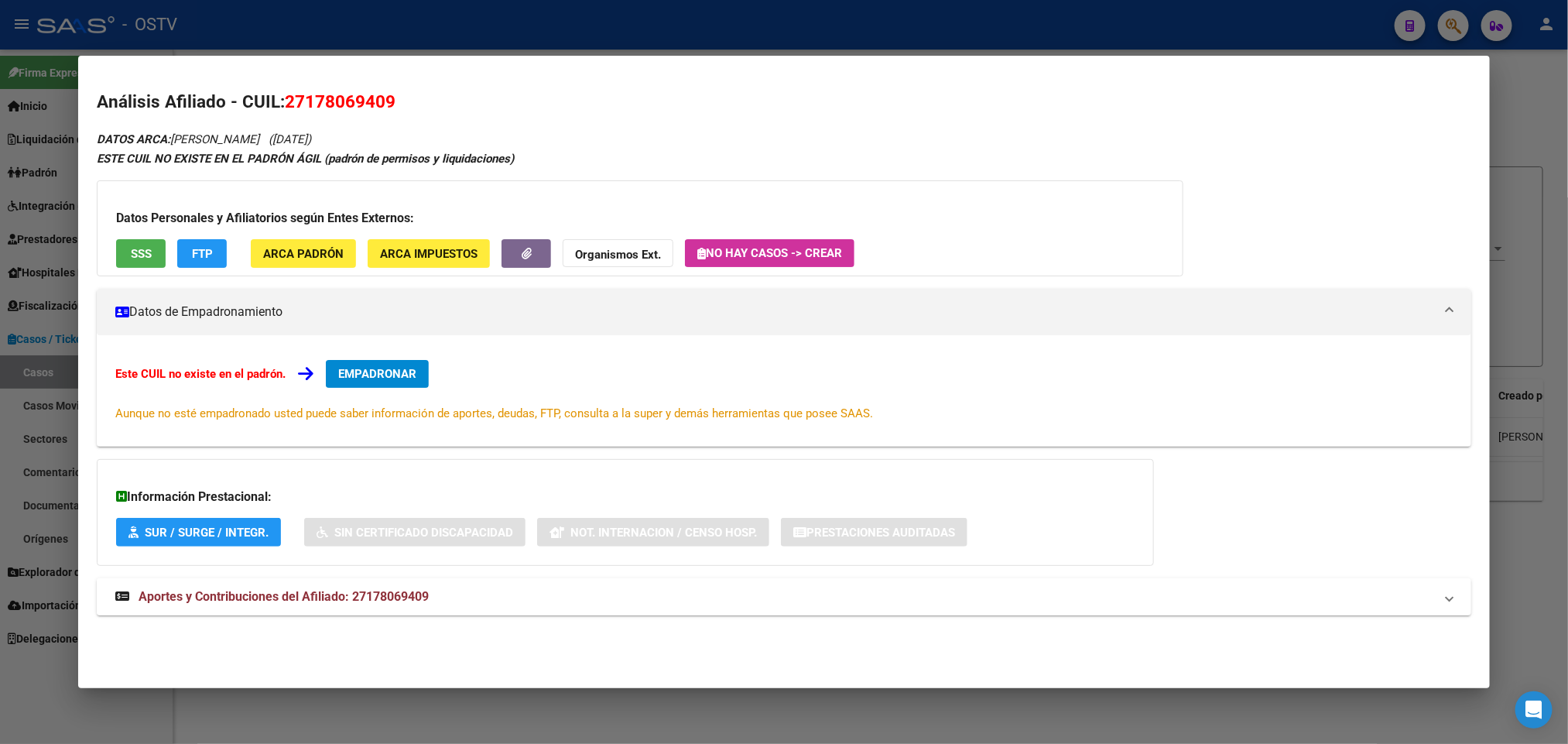
click at [316, 593] on span "Aportes y Contribuciones del Afiliado: 27178069409" at bounding box center [283, 596] width 290 height 15
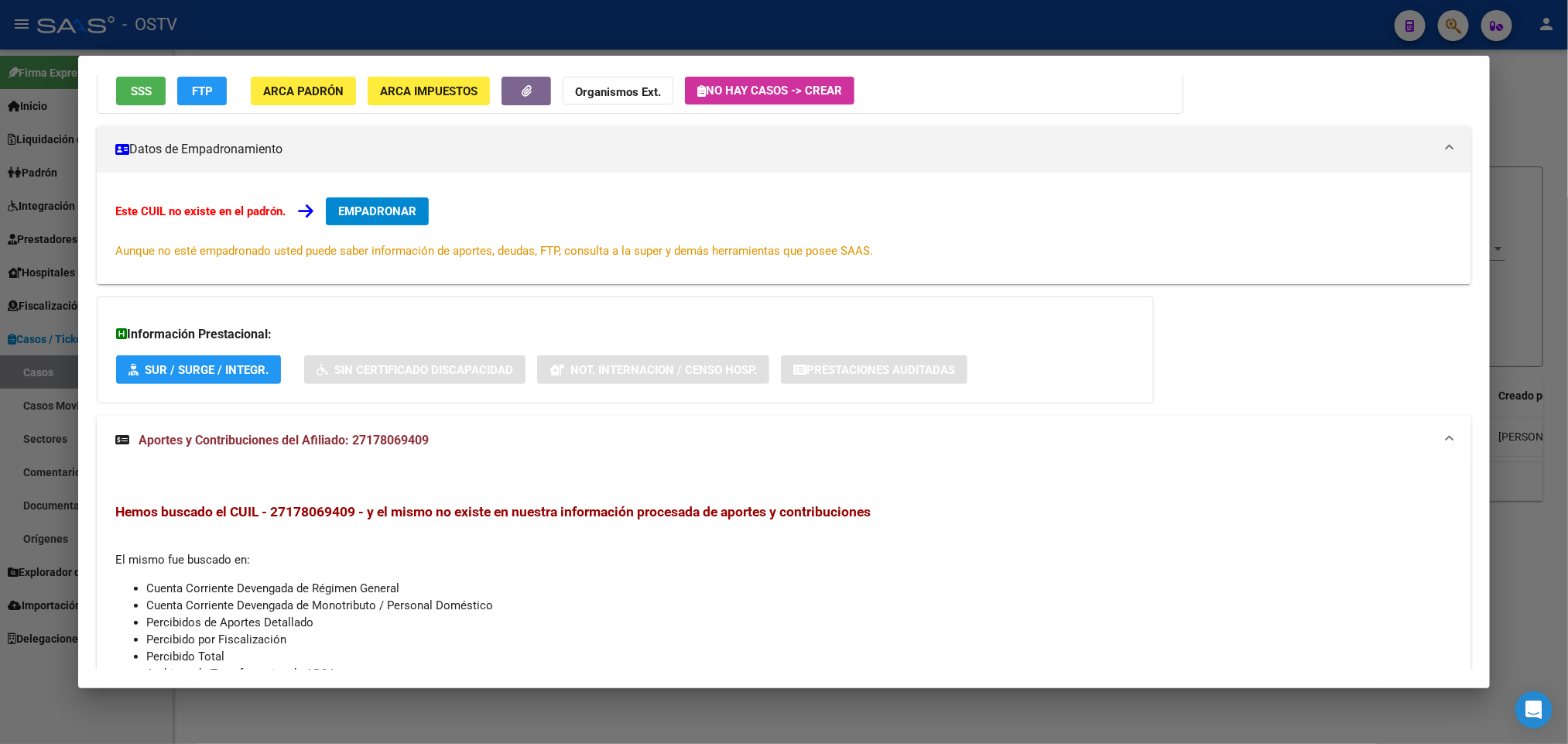
scroll to position [0, 0]
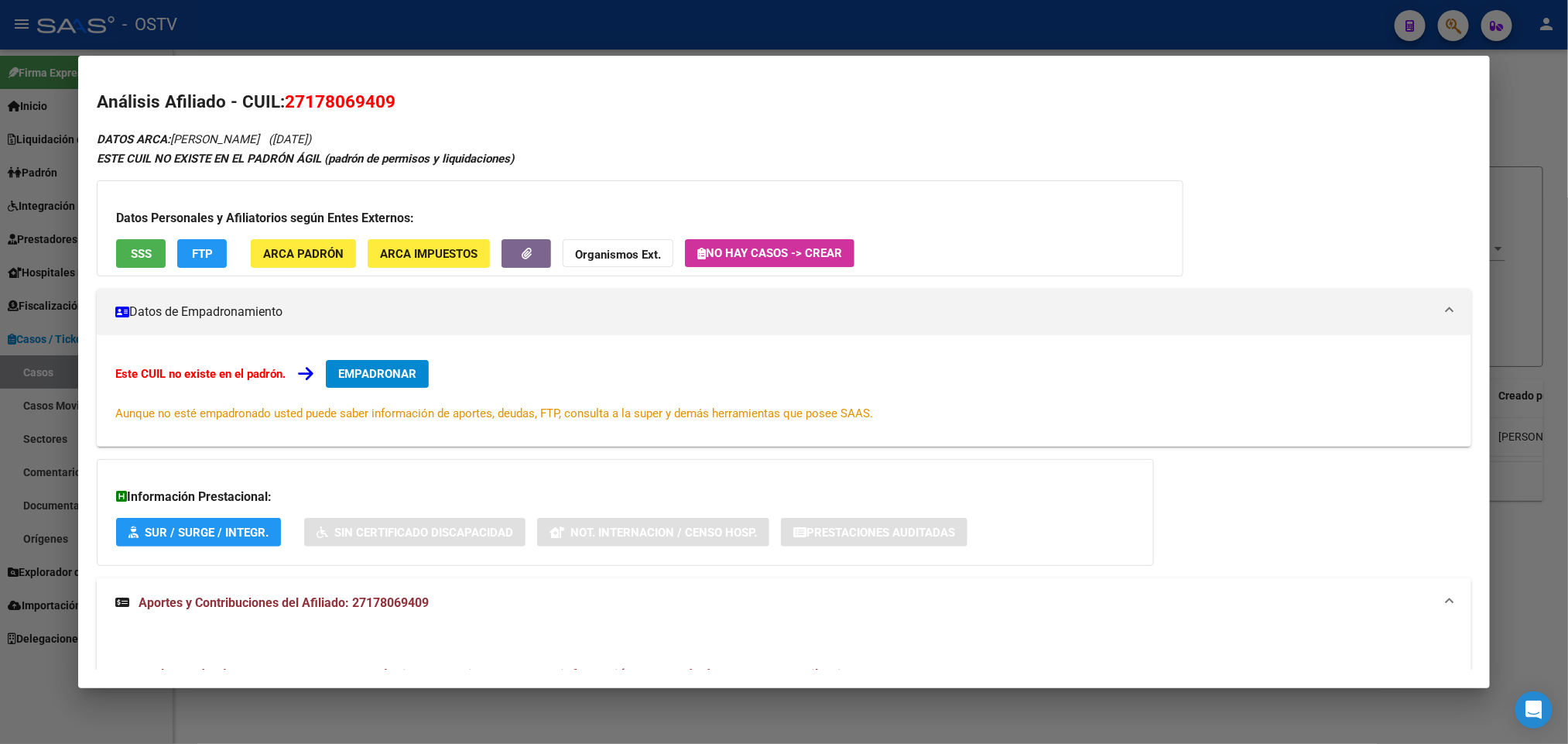
click at [117, 247] on button "SSS" at bounding box center [141, 253] width 49 height 29
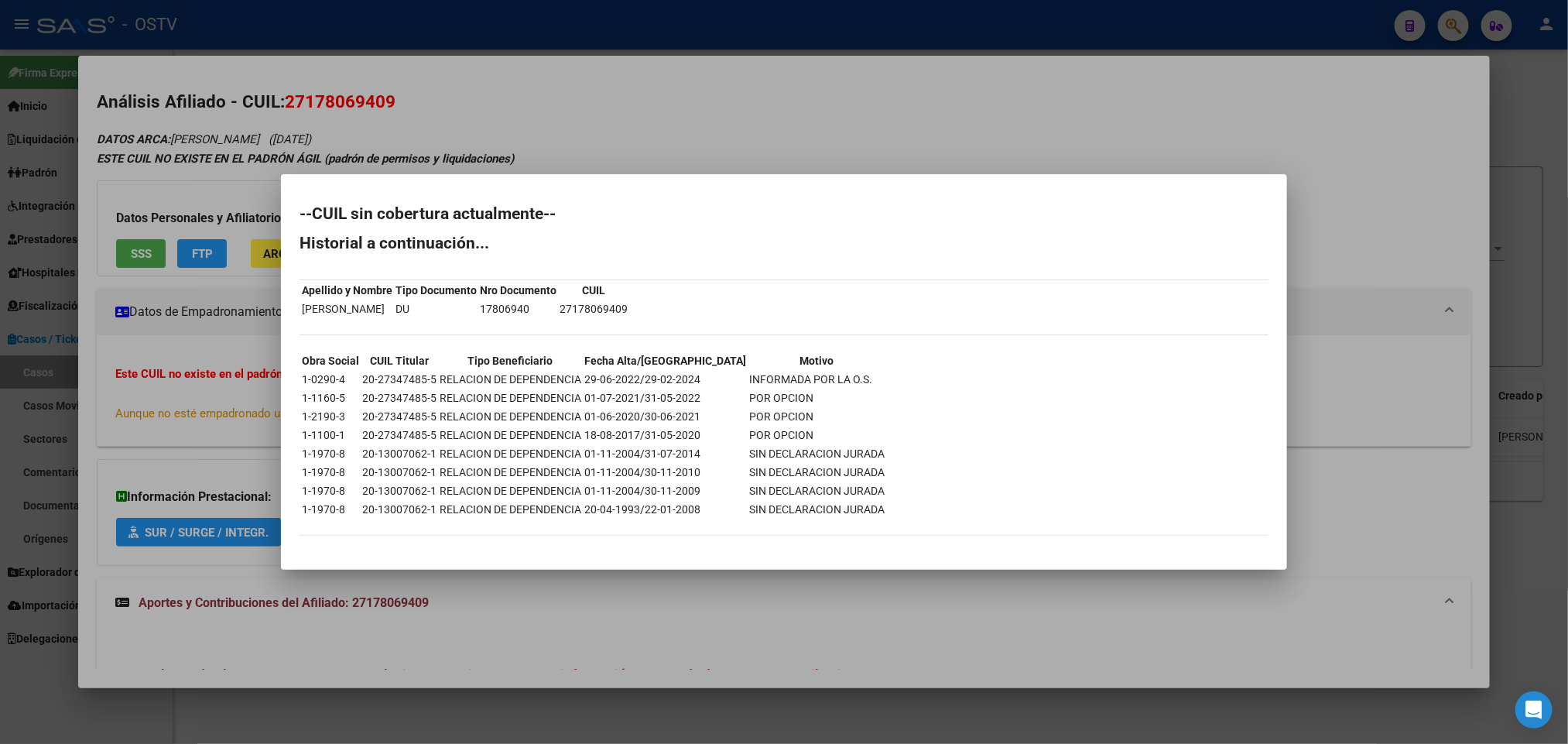
click at [330, 26] on div at bounding box center [784, 372] width 1568 height 744
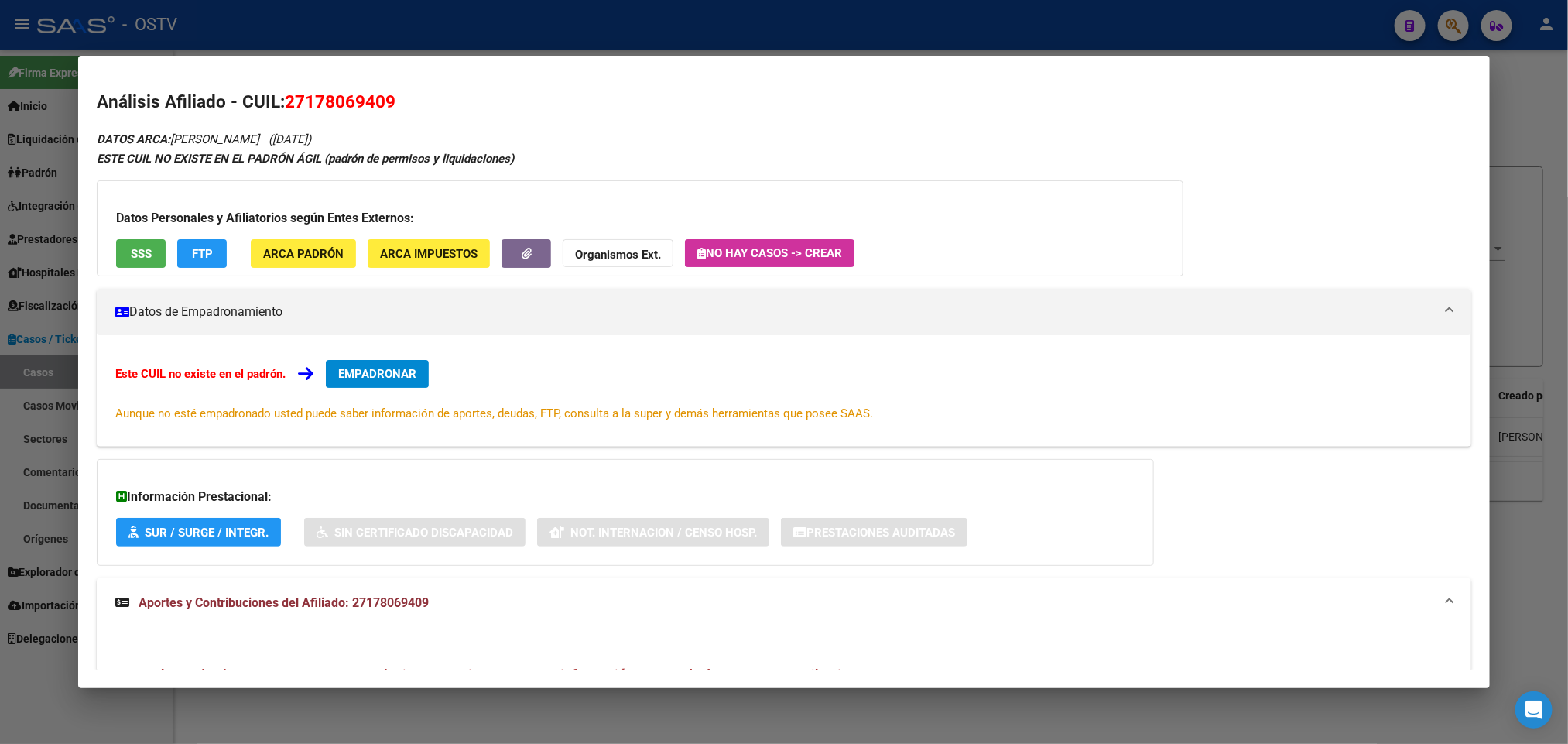
click at [338, 24] on div at bounding box center [784, 372] width 1568 height 744
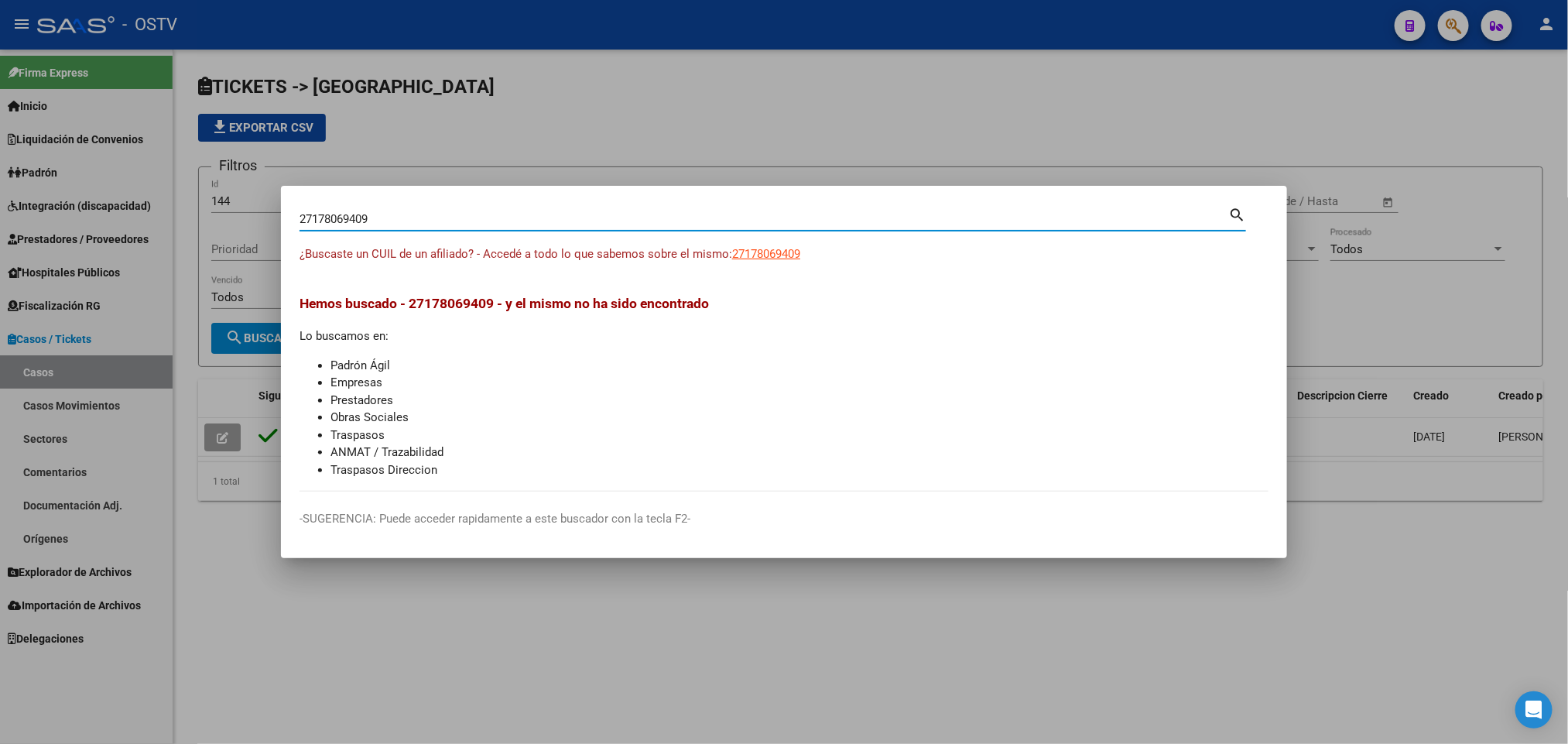
drag, startPoint x: 381, startPoint y: 223, endPoint x: 0, endPoint y: 199, distance: 381.8
click at [0, 203] on div "27178069409 Buscar (apellido, dni, cuil, nro traspaso, cuit, obra social) searc…" at bounding box center [784, 372] width 1568 height 744
paste input "0-31653233-1"
type input "20316532331"
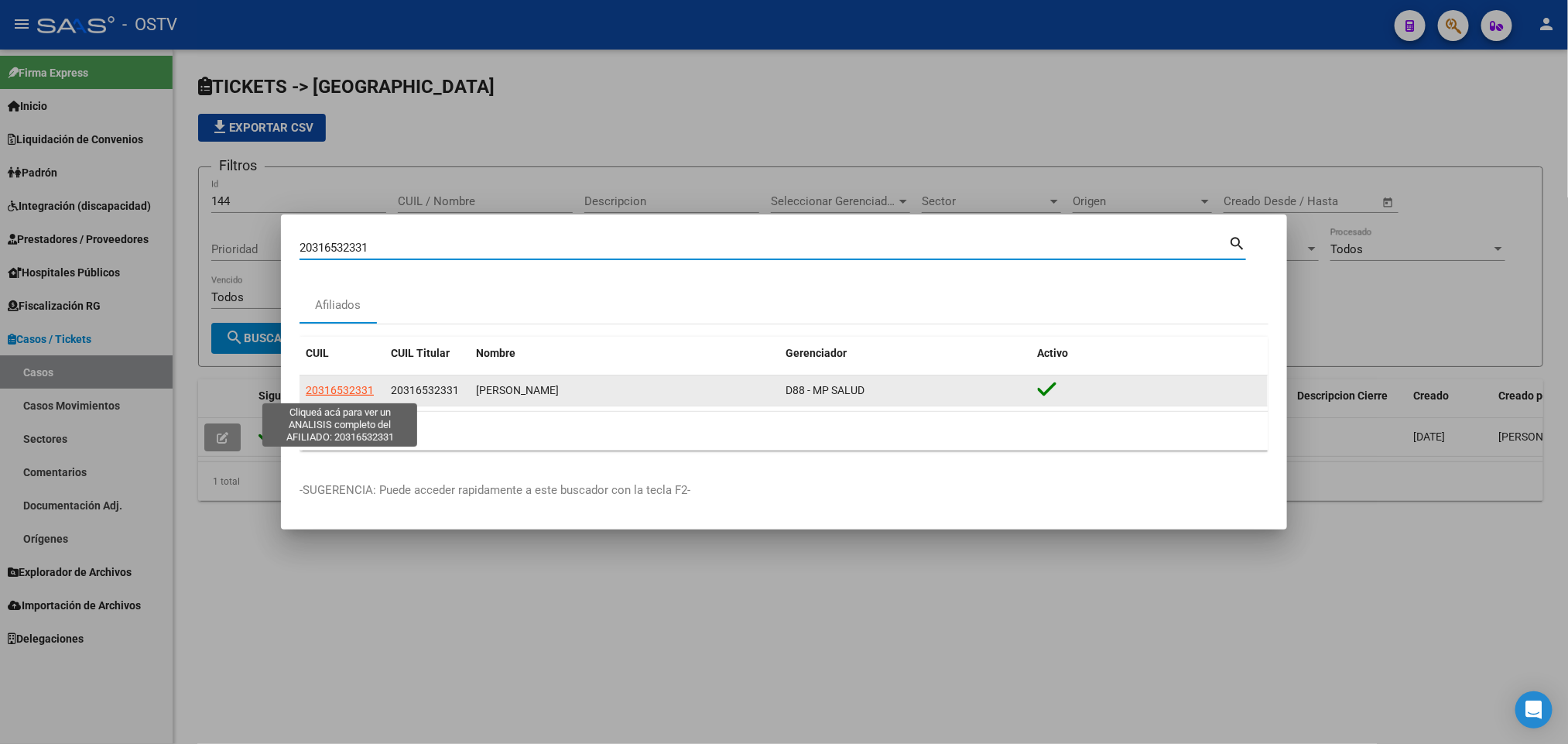
click at [358, 384] on span "20316532331" at bounding box center [340, 390] width 68 height 13
type textarea "20316532331"
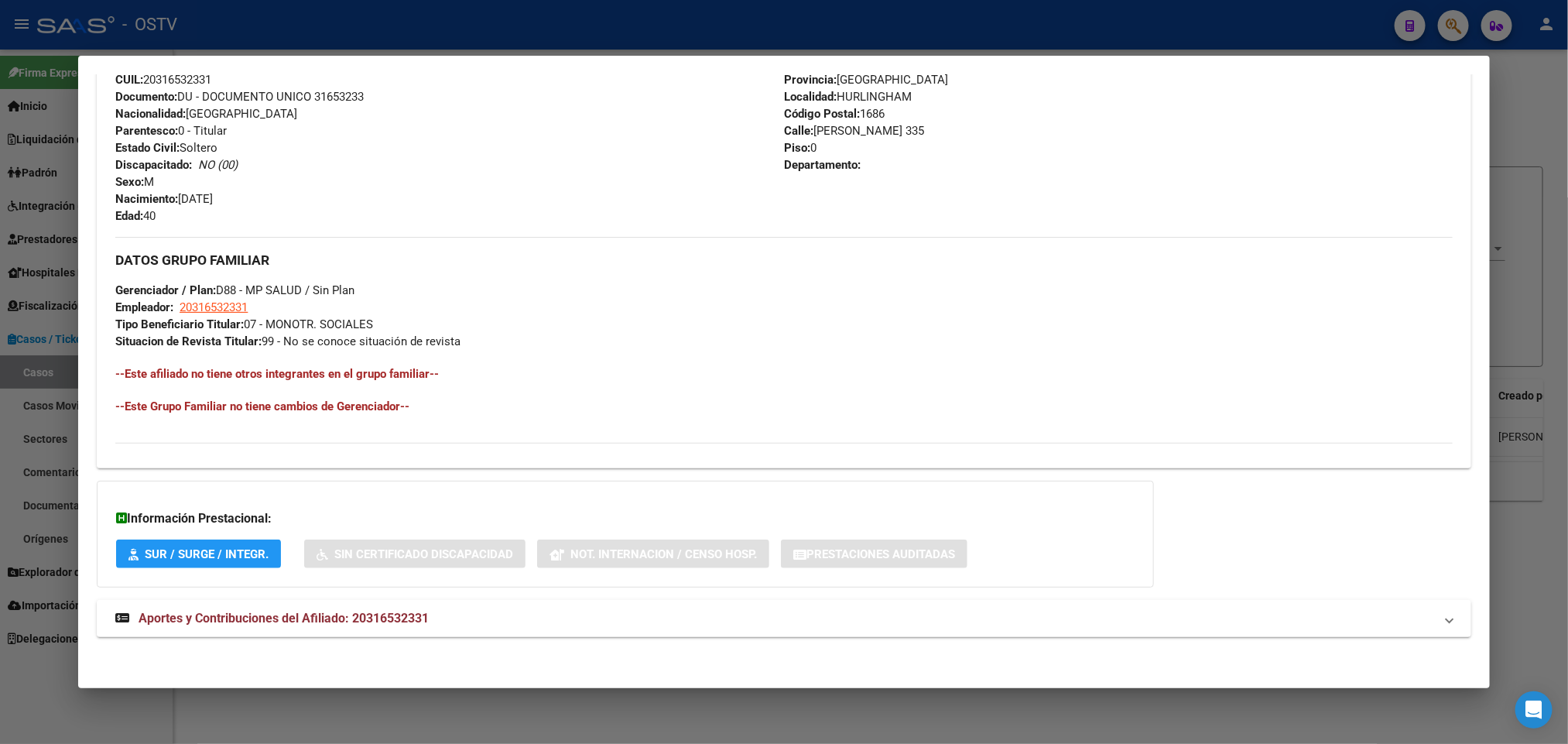
scroll to position [600, 0]
click at [372, 619] on span "Aportes y Contribuciones del Afiliado: 20316532331" at bounding box center [283, 616] width 290 height 15
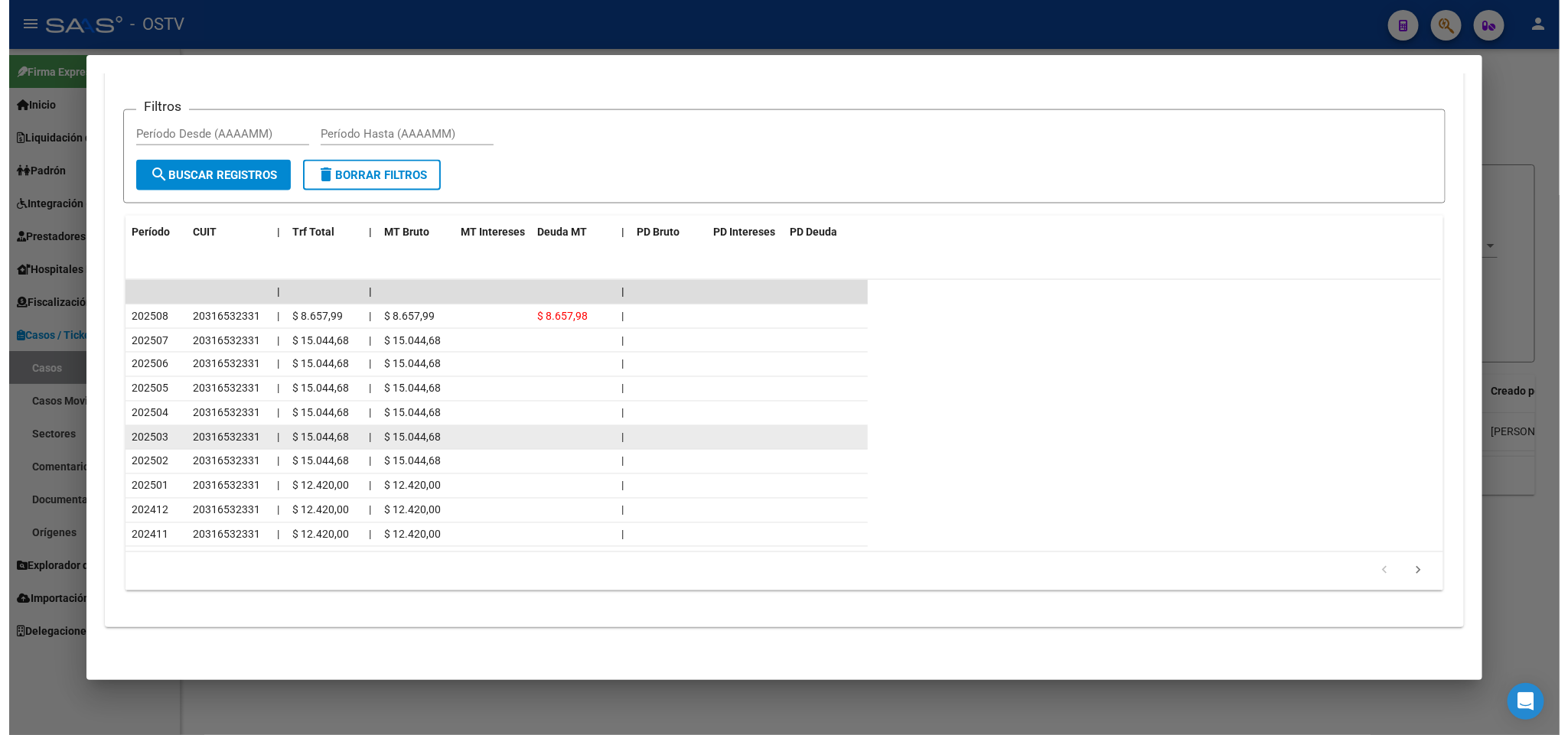
scroll to position [1284, 0]
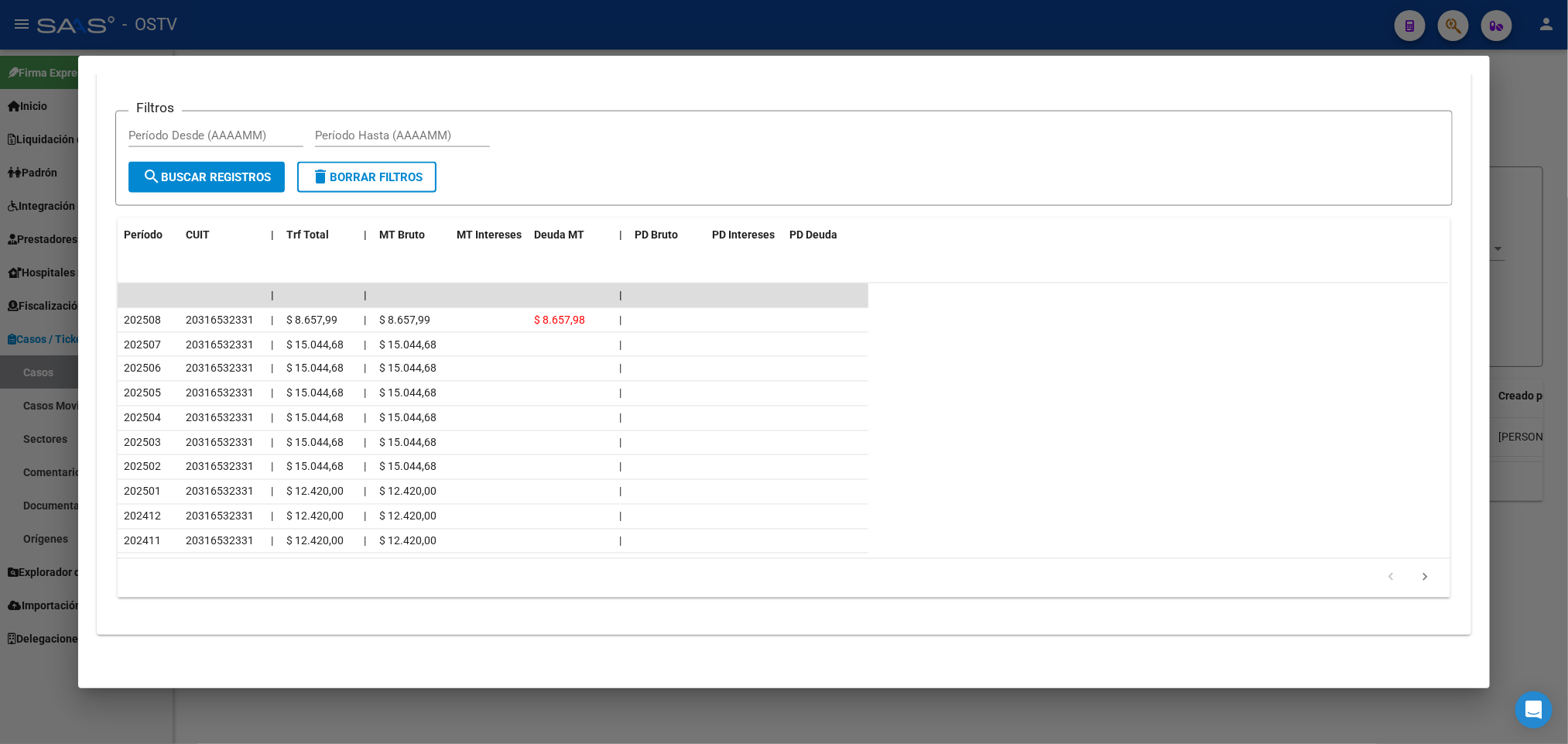
drag, startPoint x: 10, startPoint y: 485, endPoint x: 95, endPoint y: 418, distance: 108.2
click at [10, 483] on div at bounding box center [784, 372] width 1568 height 744
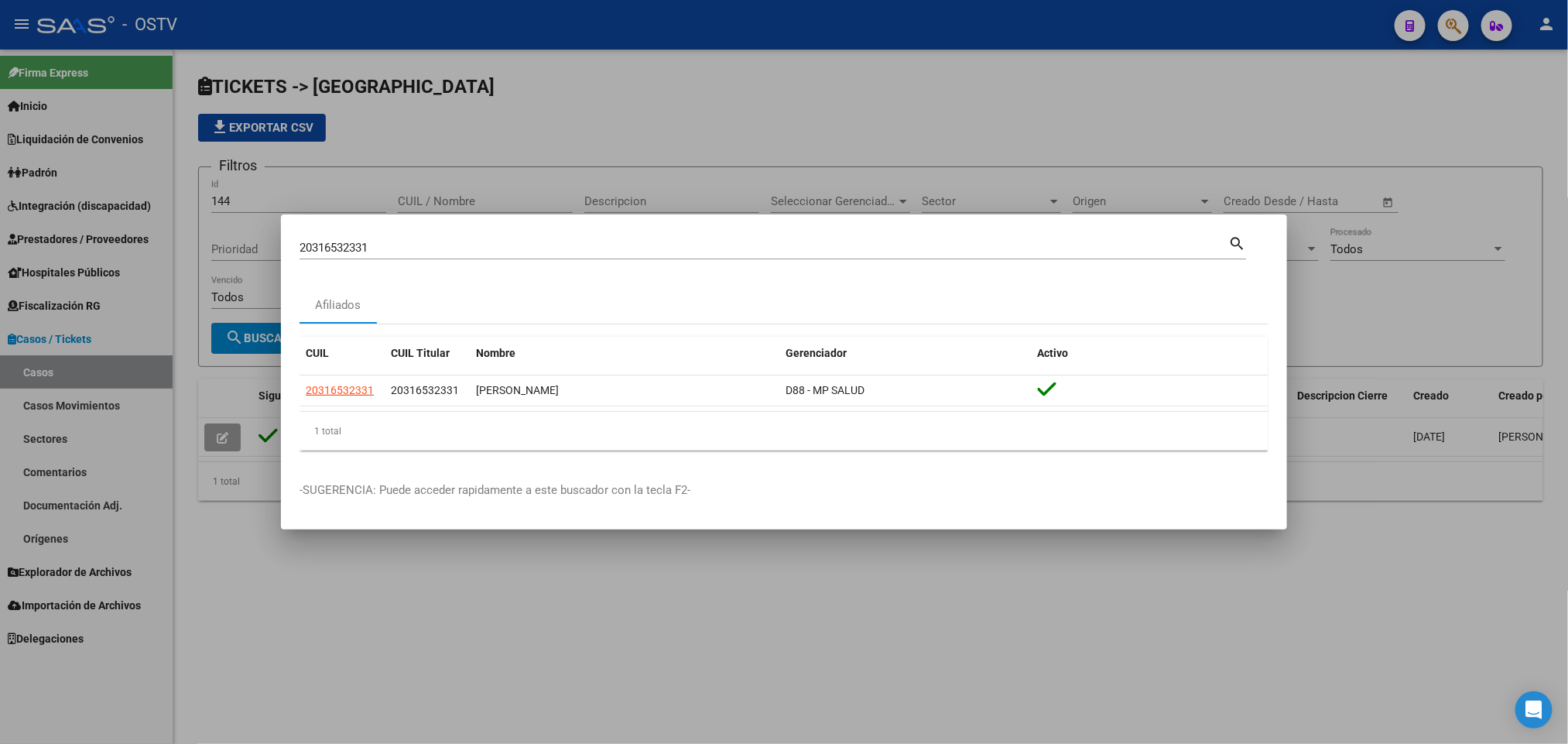
click at [60, 223] on div at bounding box center [784, 372] width 1568 height 744
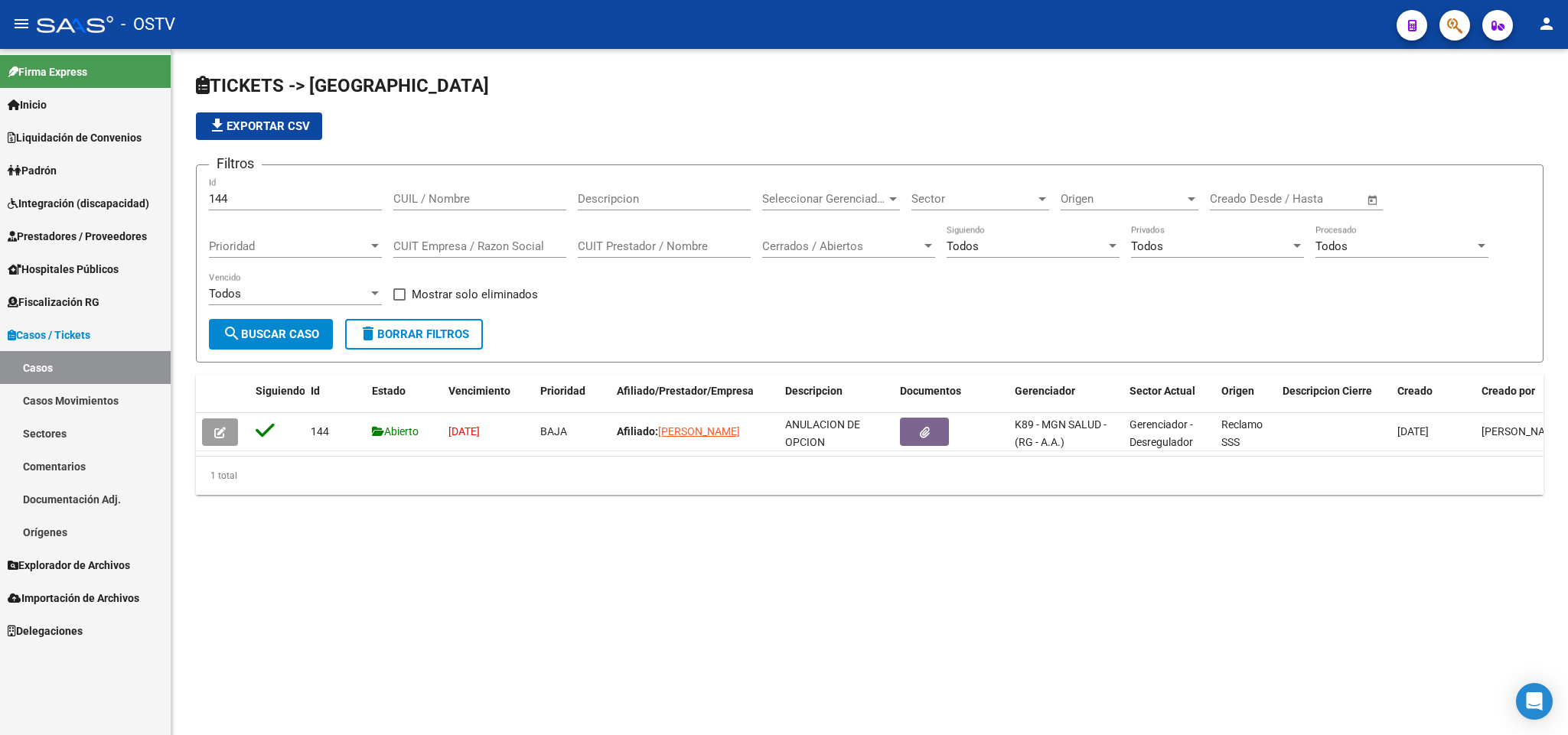
click at [72, 265] on span "Hospitales Públicos" at bounding box center [63, 268] width 111 height 17
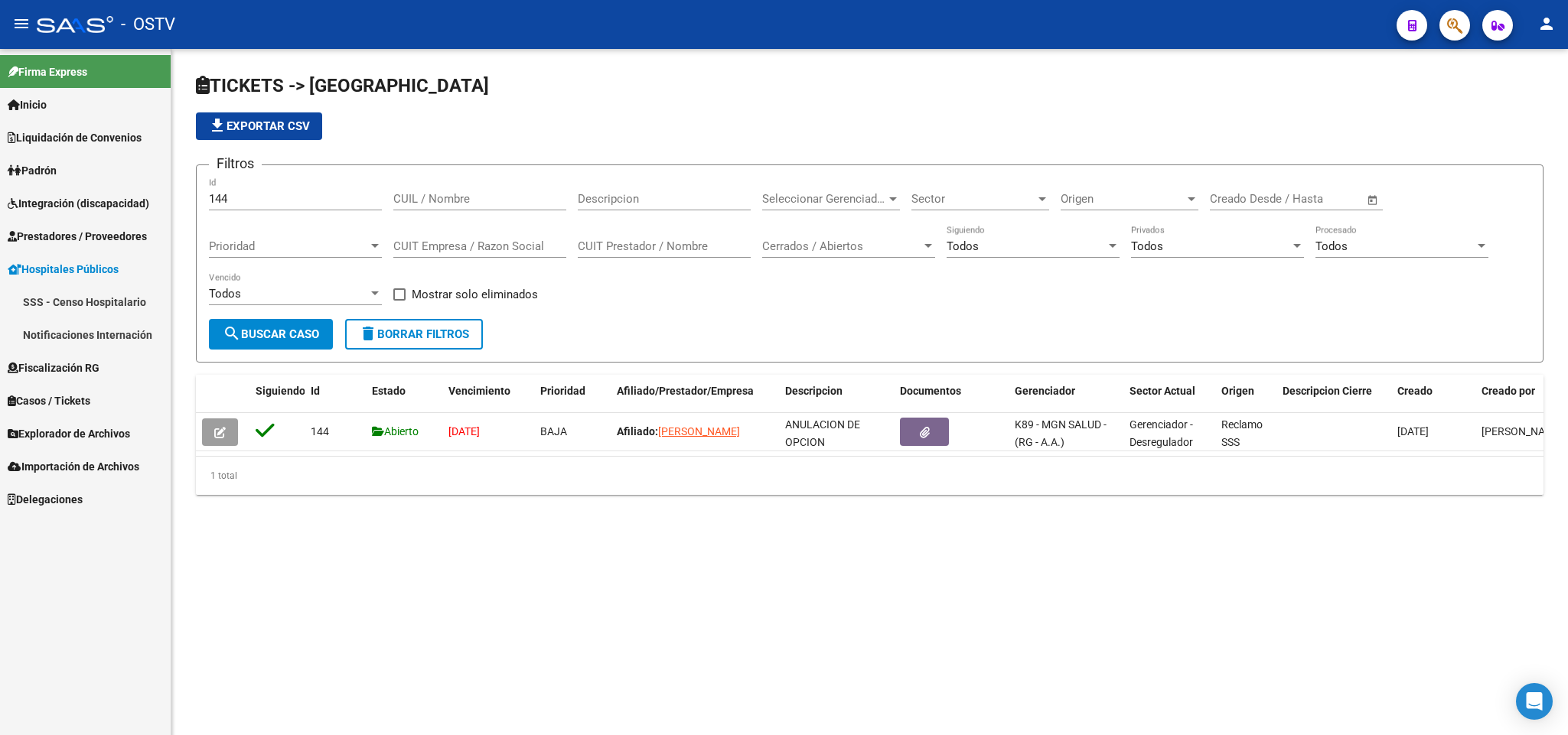
click at [115, 326] on link "Notificaciones Internación" at bounding box center [85, 335] width 171 height 33
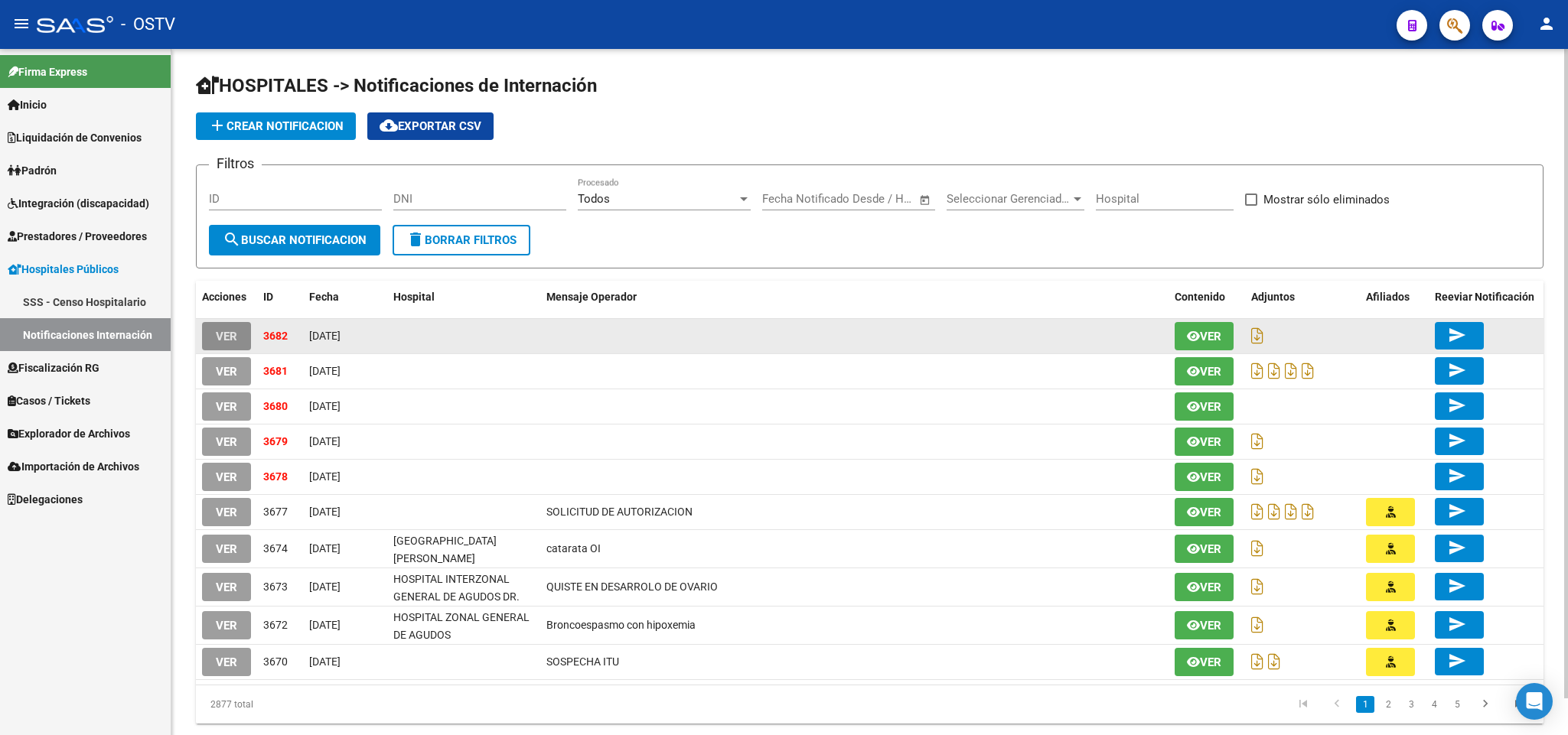
click at [235, 336] on span "VER" at bounding box center [227, 337] width 21 height 14
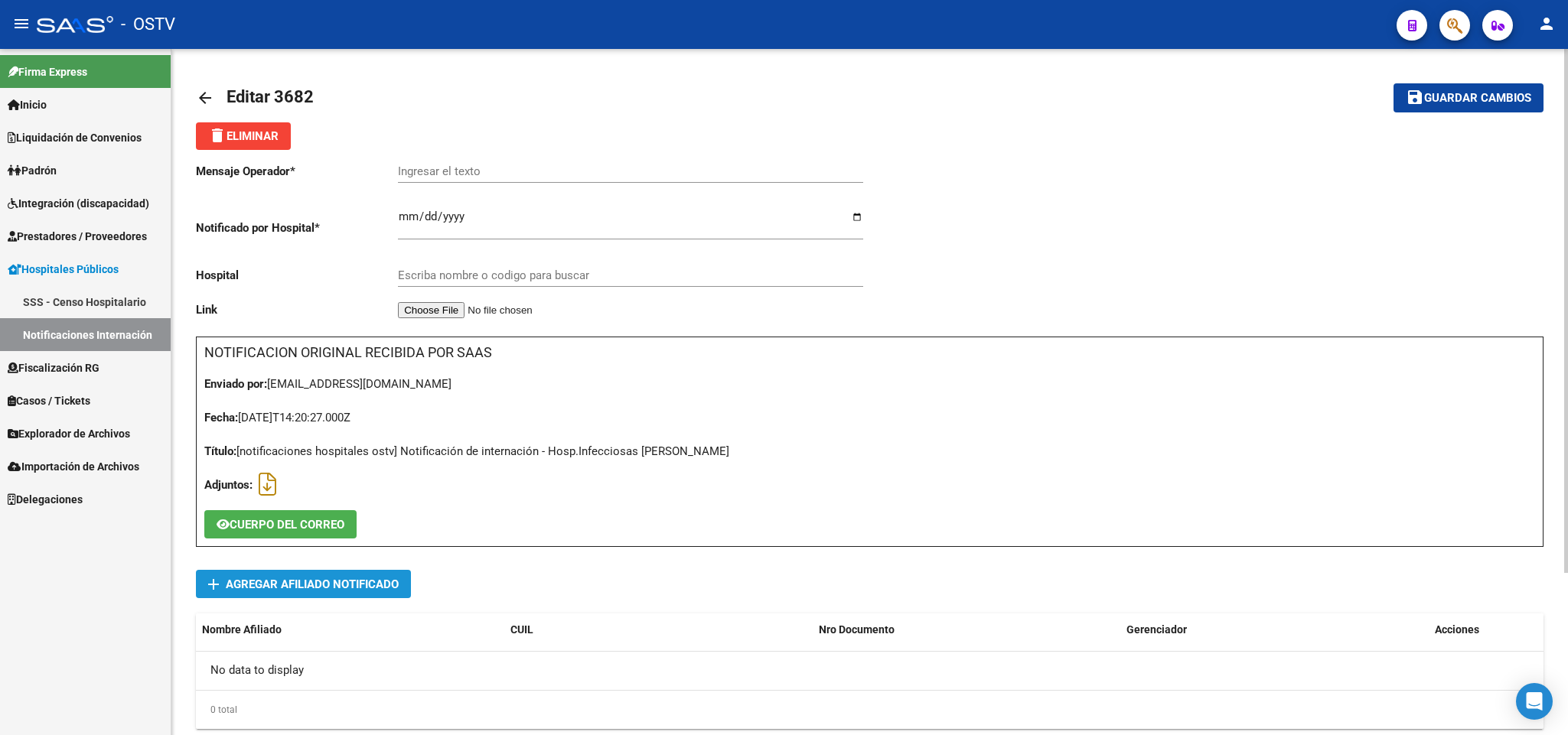
click at [338, 584] on span "Agregar Afiliado Notificado" at bounding box center [311, 585] width 173 height 14
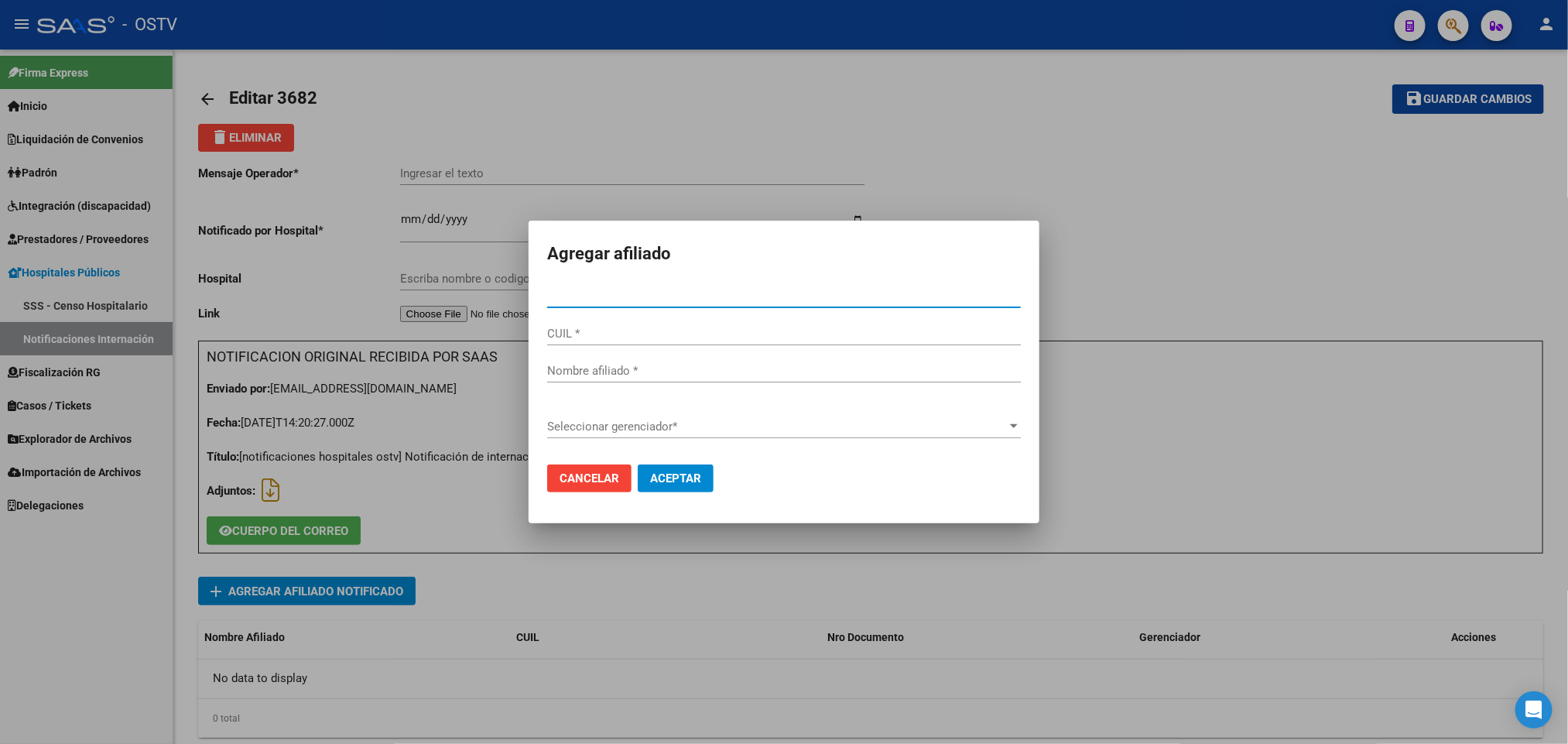
paste input "20316532331"
type input "31653233"
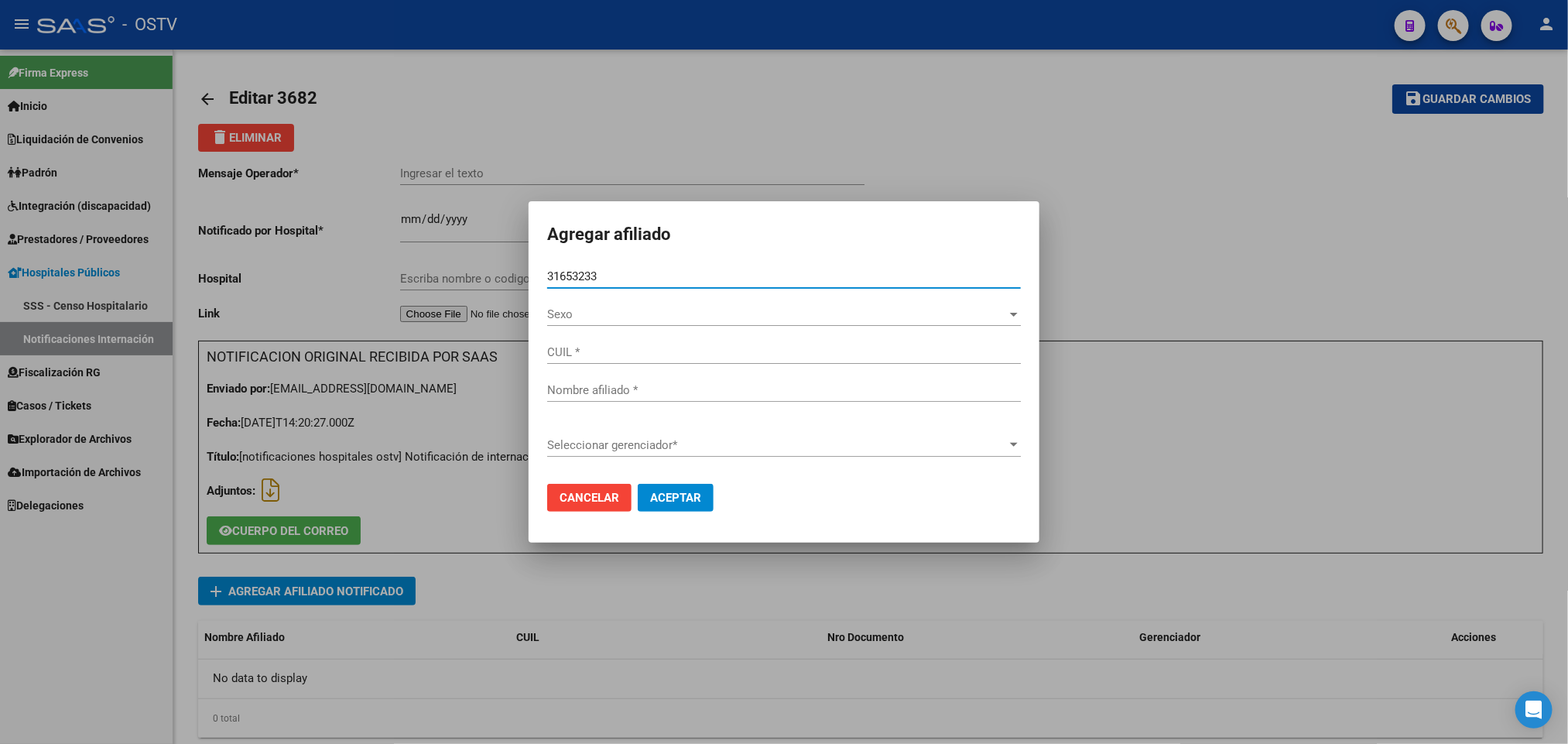
type input "20316532331"
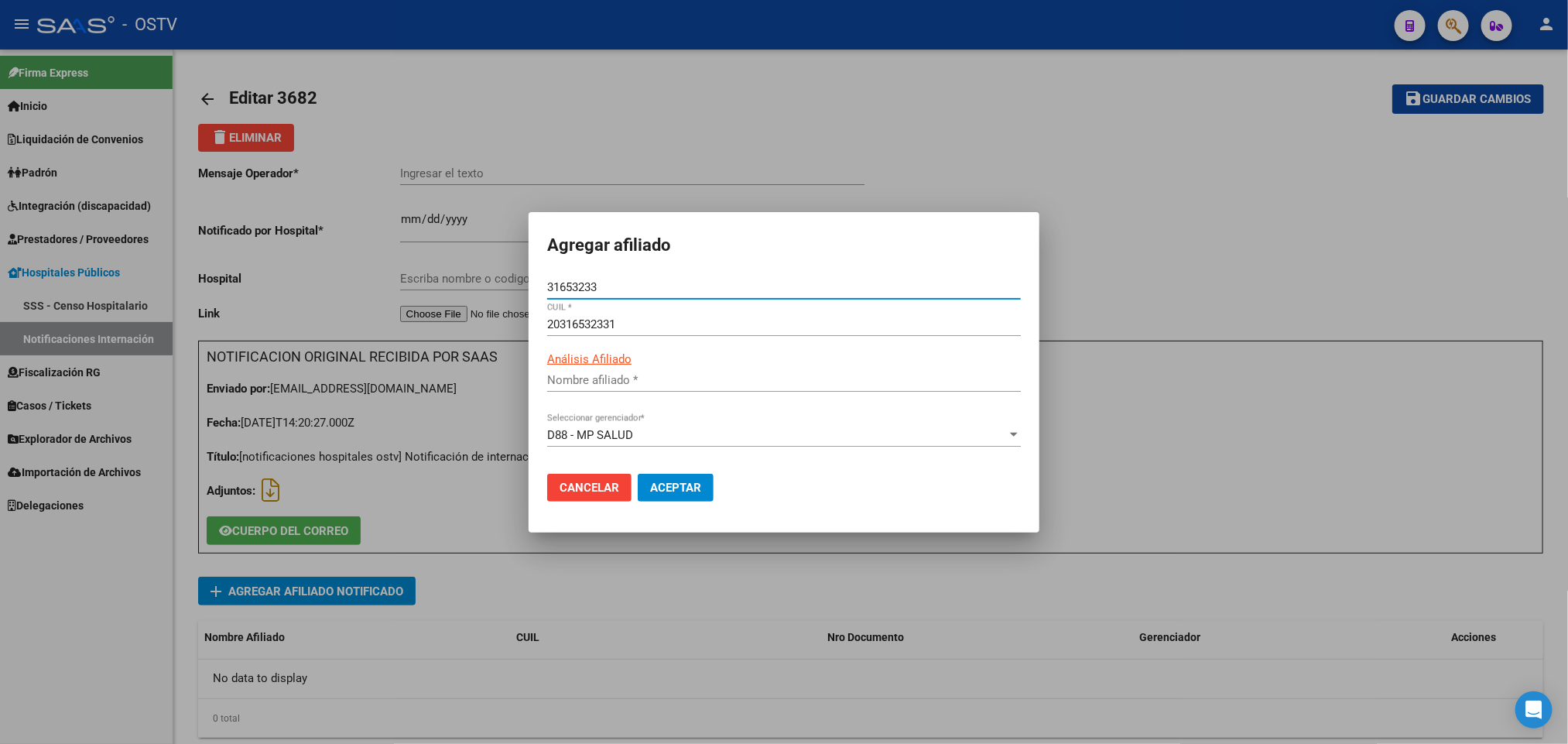
type input "31653233"
type input "VALDIVIA CARLOS ALBERTO"
click at [699, 490] on span "Aceptar" at bounding box center [675, 488] width 51 height 14
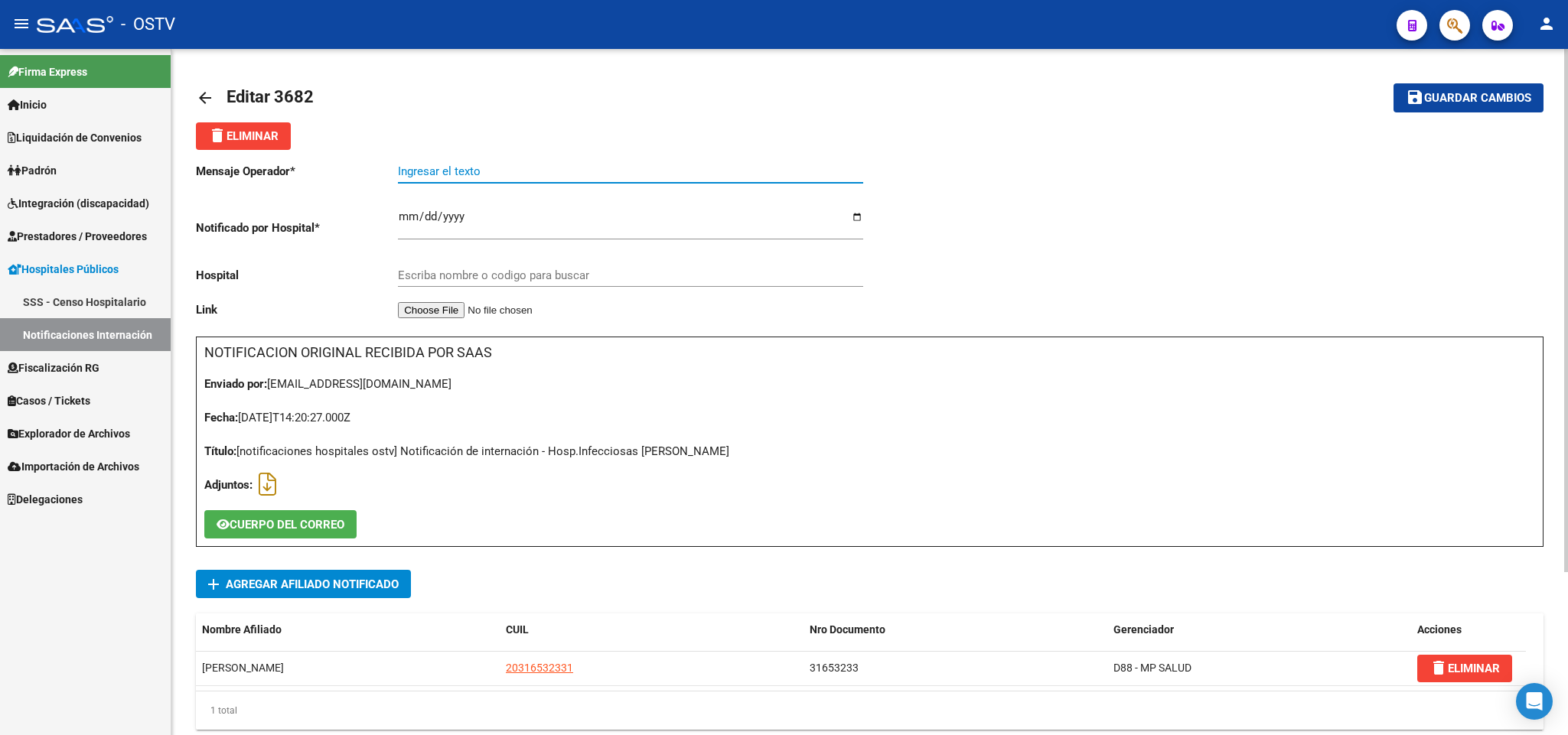
click at [439, 166] on input "Ingresar el texto" at bounding box center [631, 172] width 466 height 14
paste input "SÍNDROME DE IMPREGNACIÓN"
type input "SÍNDROME DE IMPREGNACIÓN"
click at [455, 274] on input "Escriba nombre o codigo para buscar" at bounding box center [631, 275] width 466 height 14
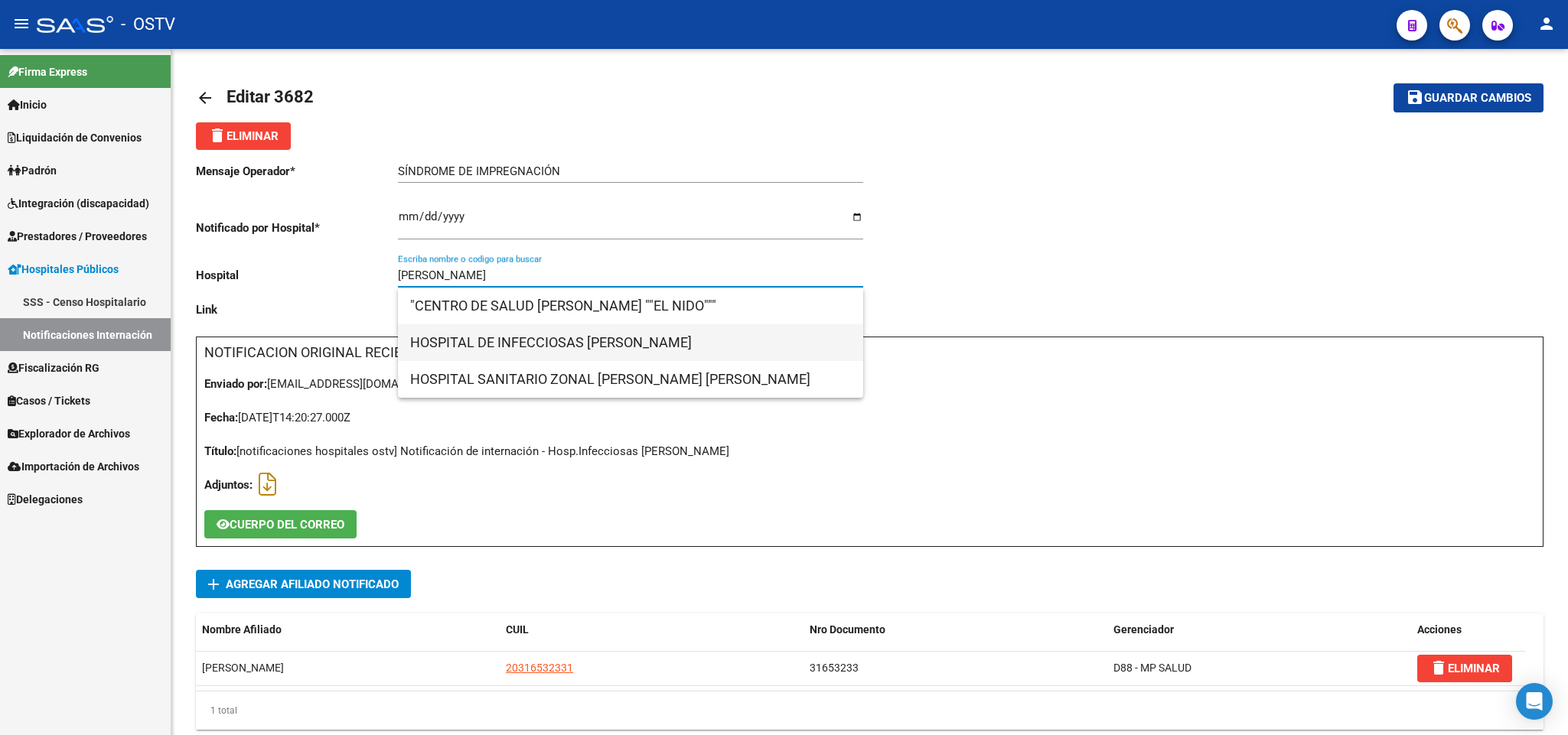
click at [560, 347] on span "HOSPITAL DE INFECCIOSAS FRANCISCO J. MUÑIZ" at bounding box center [630, 343] width 440 height 37
type input "HOSPITAL DE INFECCIOSAS FRANCISCO J. MUÑIZ"
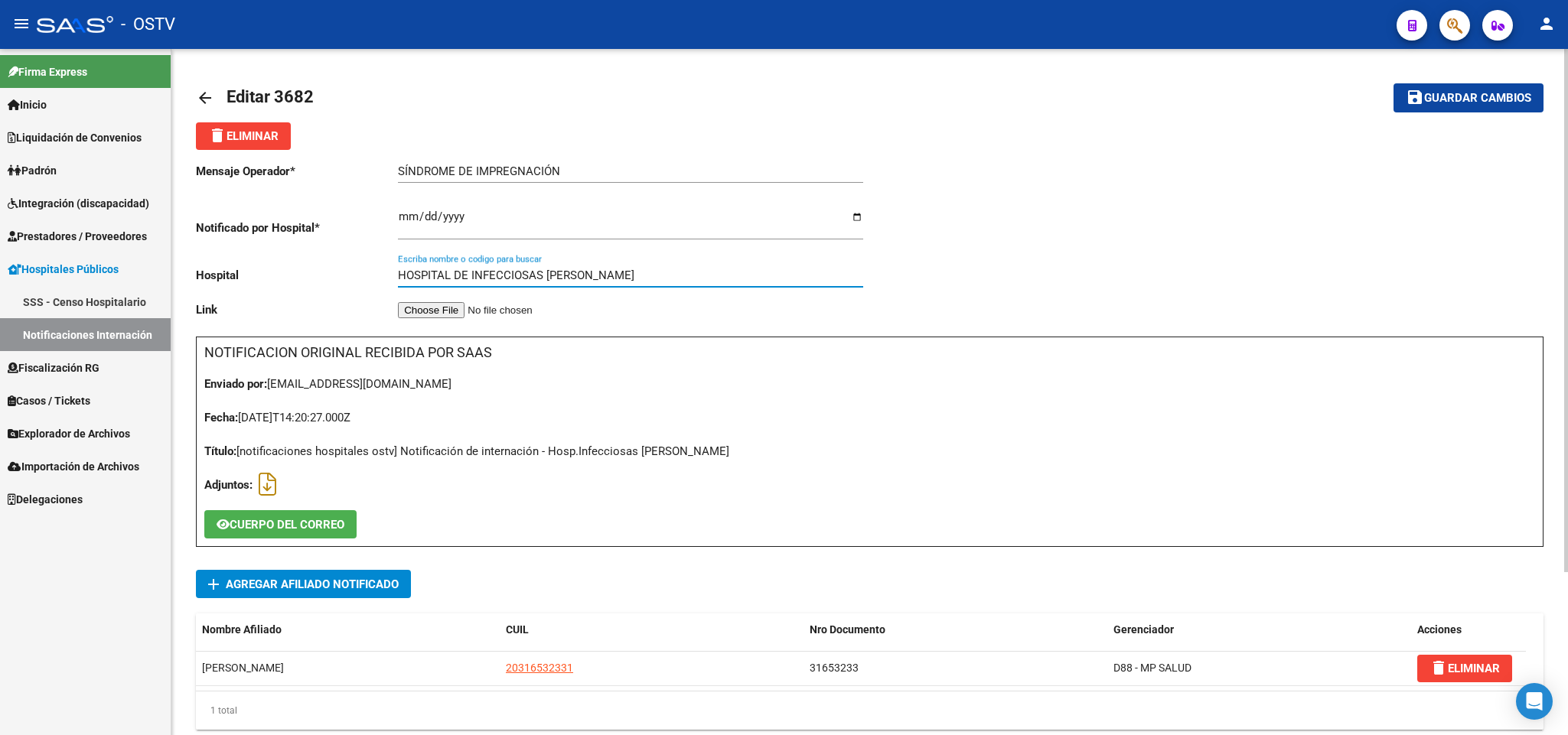
click at [581, 183] on div "SÍNDROME DE IMPREGNACIÓN Ingresar el texto" at bounding box center [631, 167] width 466 height 33
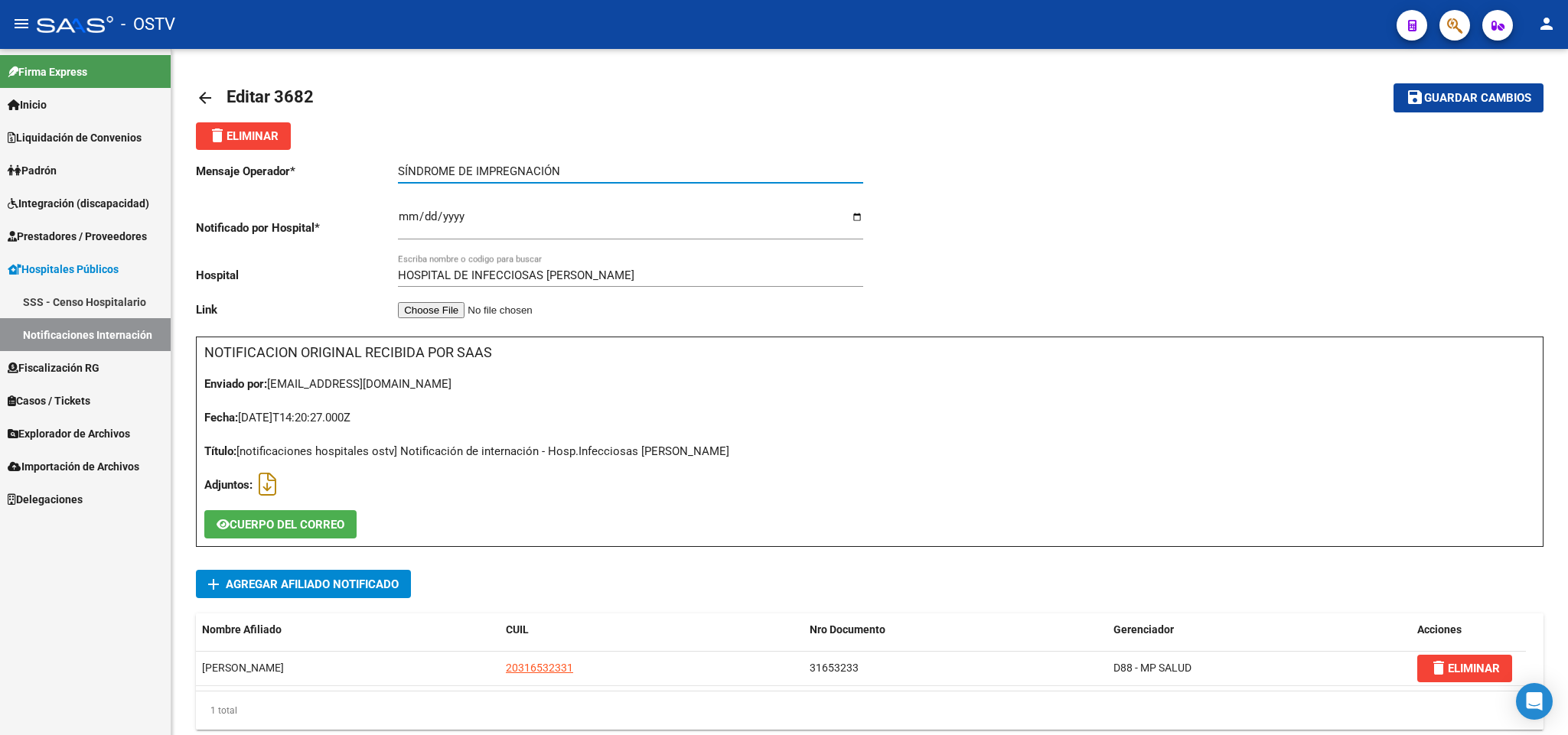
drag, startPoint x: 576, startPoint y: 173, endPoint x: 138, endPoint y: 182, distance: 438.1
click at [139, 182] on mat-sidenav-container "Firma Express Inicio Calendario SSS Instructivos Contacto OS Liquidación de Con…" at bounding box center [784, 391] width 1568 height 686
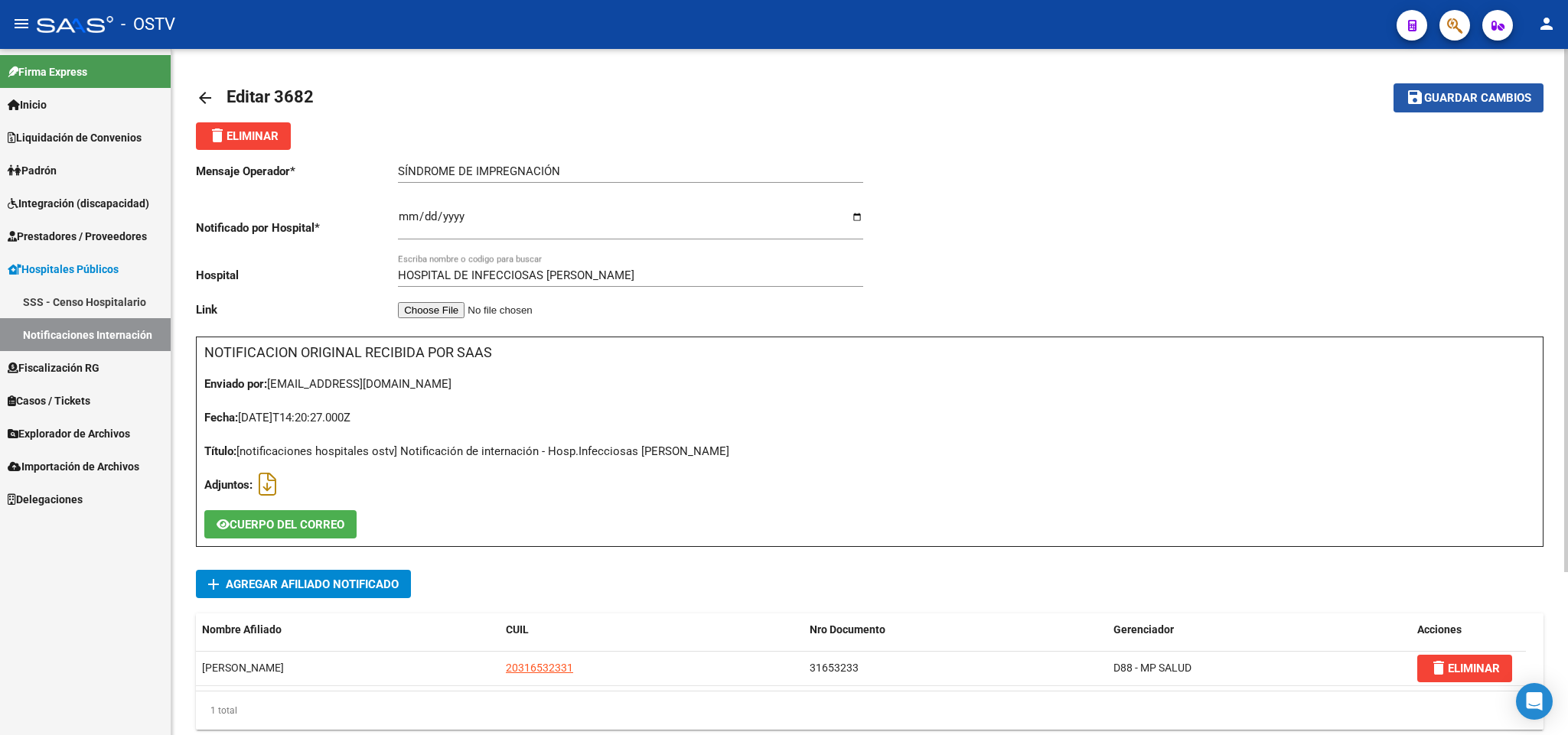
click at [1485, 93] on span "Guardar cambios" at bounding box center [1478, 99] width 107 height 14
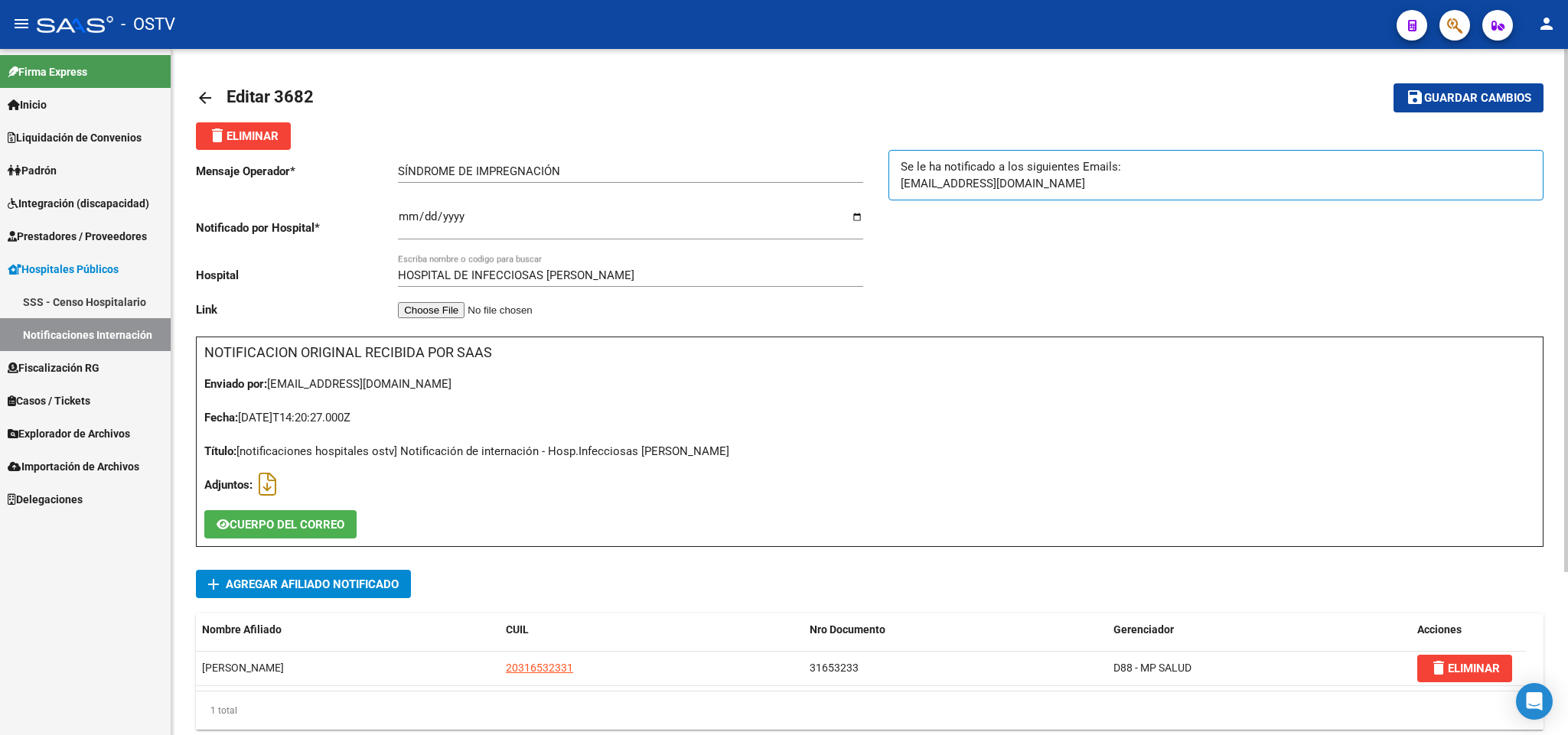
click at [200, 97] on mat-icon "arrow_back" at bounding box center [205, 98] width 19 height 19
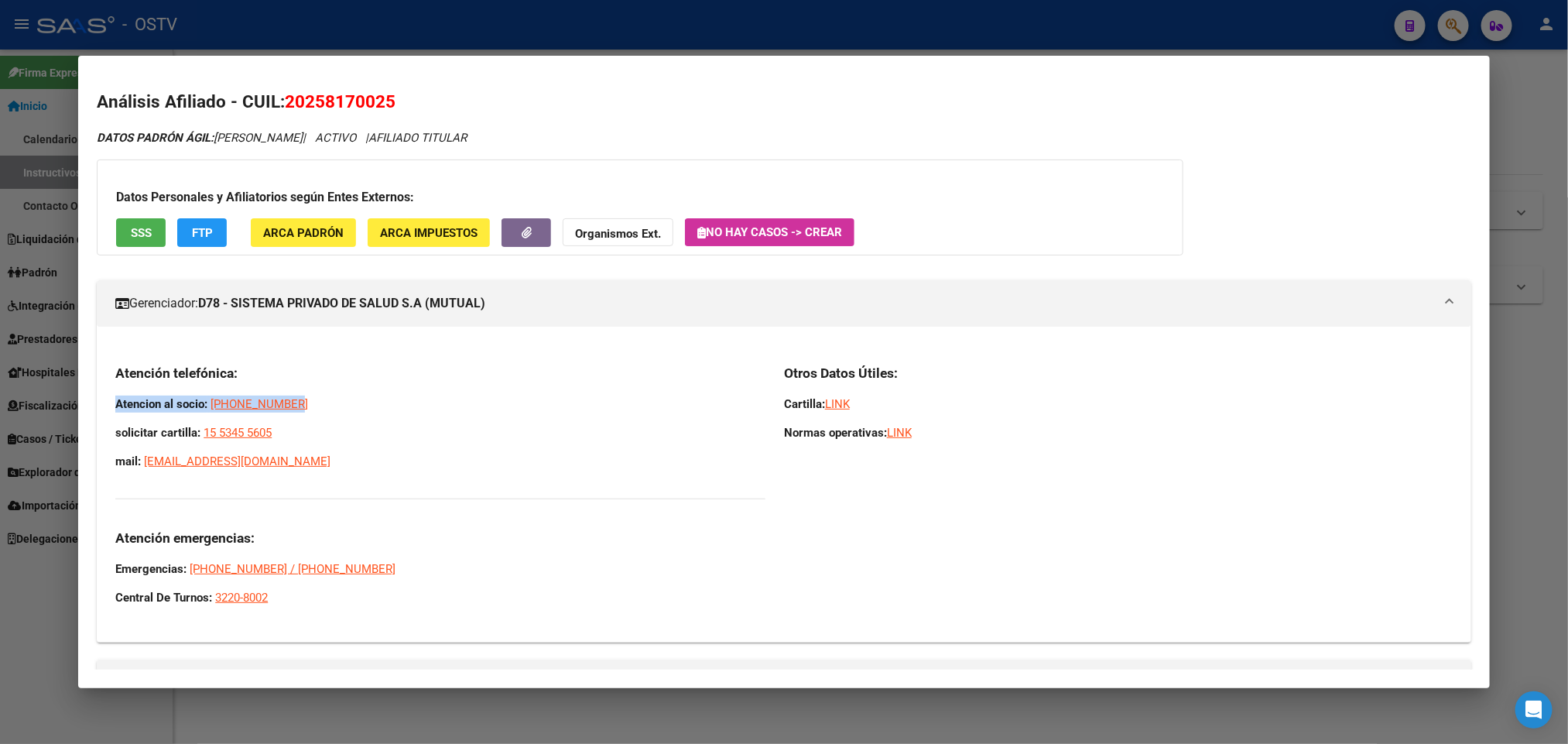
scroll to position [117, 0]
